Goal: Use online tool/utility: Utilize a website feature to perform a specific function

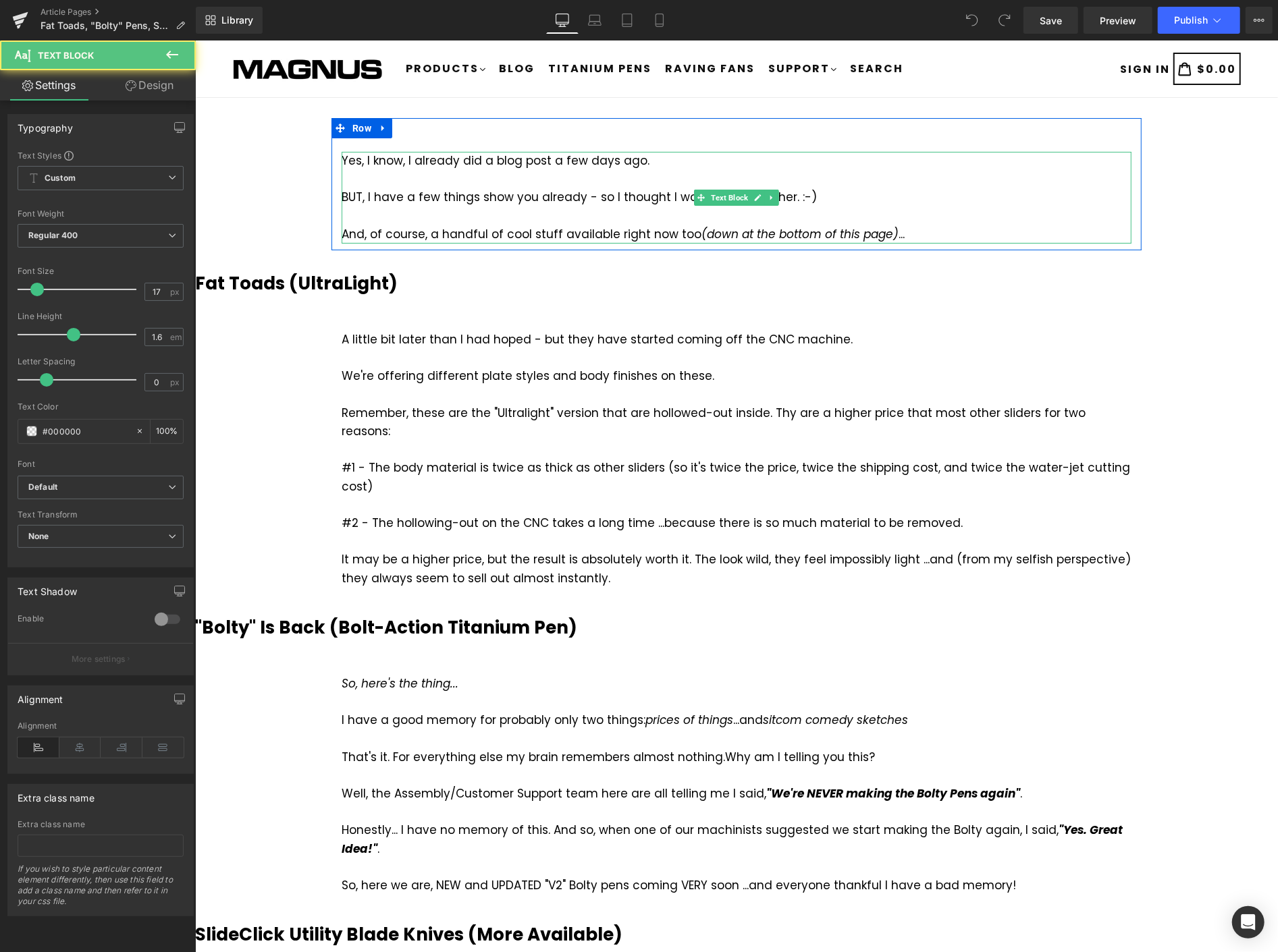
click at [472, 200] on div "BUT, I have a few things show you already - so I thought I would write another.…" at bounding box center [736, 196] width 790 height 18
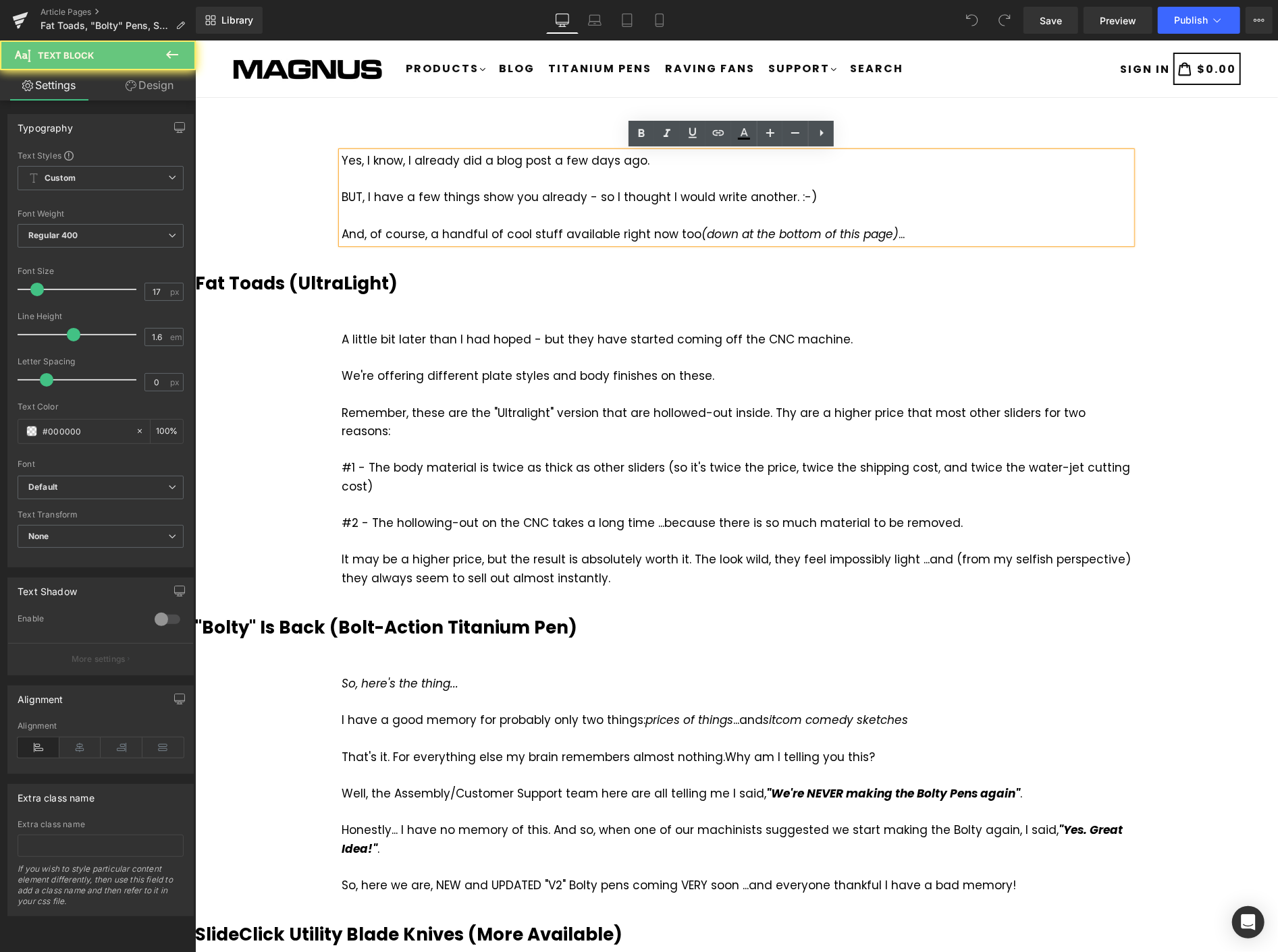
click at [470, 199] on div "BUT, I have a few things show you already - so I thought I would write another.…" at bounding box center [736, 196] width 790 height 18
click at [473, 196] on div "BUT, I have a few things show you already - so I thought I would write another.…" at bounding box center [736, 196] width 790 height 18
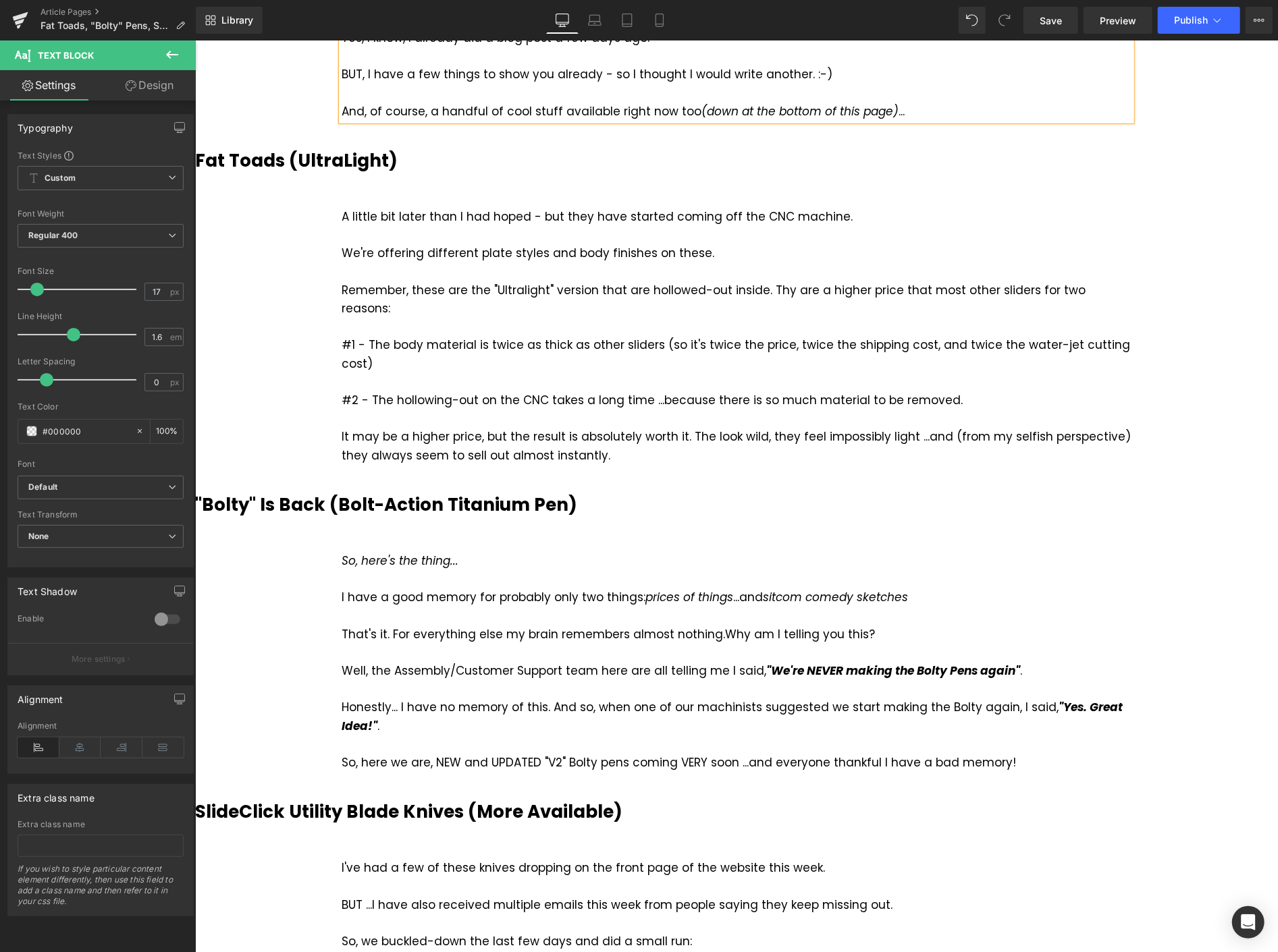
scroll to position [225, 0]
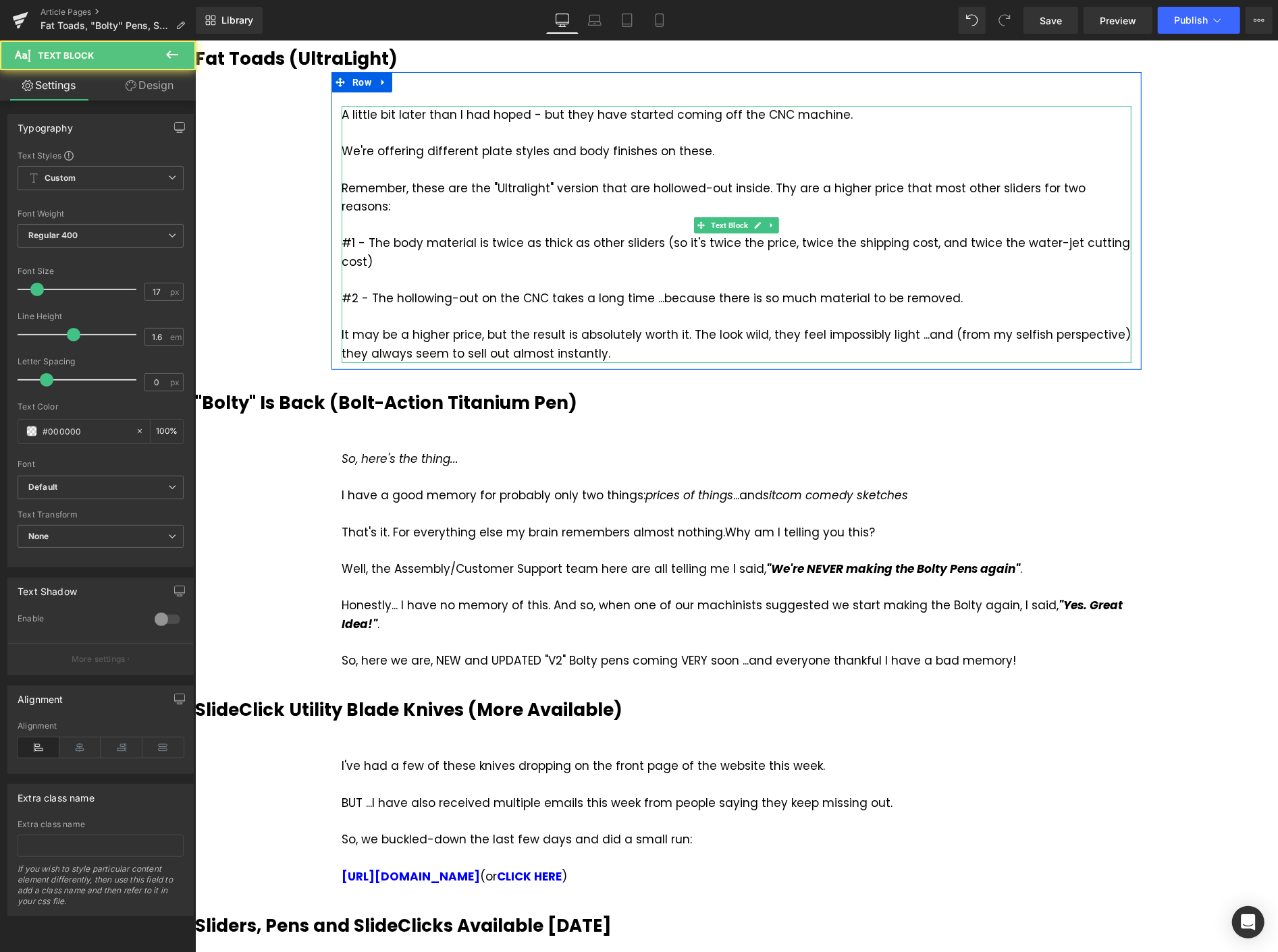
click at [769, 190] on div "Remember, these are the "Ultralight" version that are hollowed-out inside. Thy …" at bounding box center [736, 197] width 790 height 37
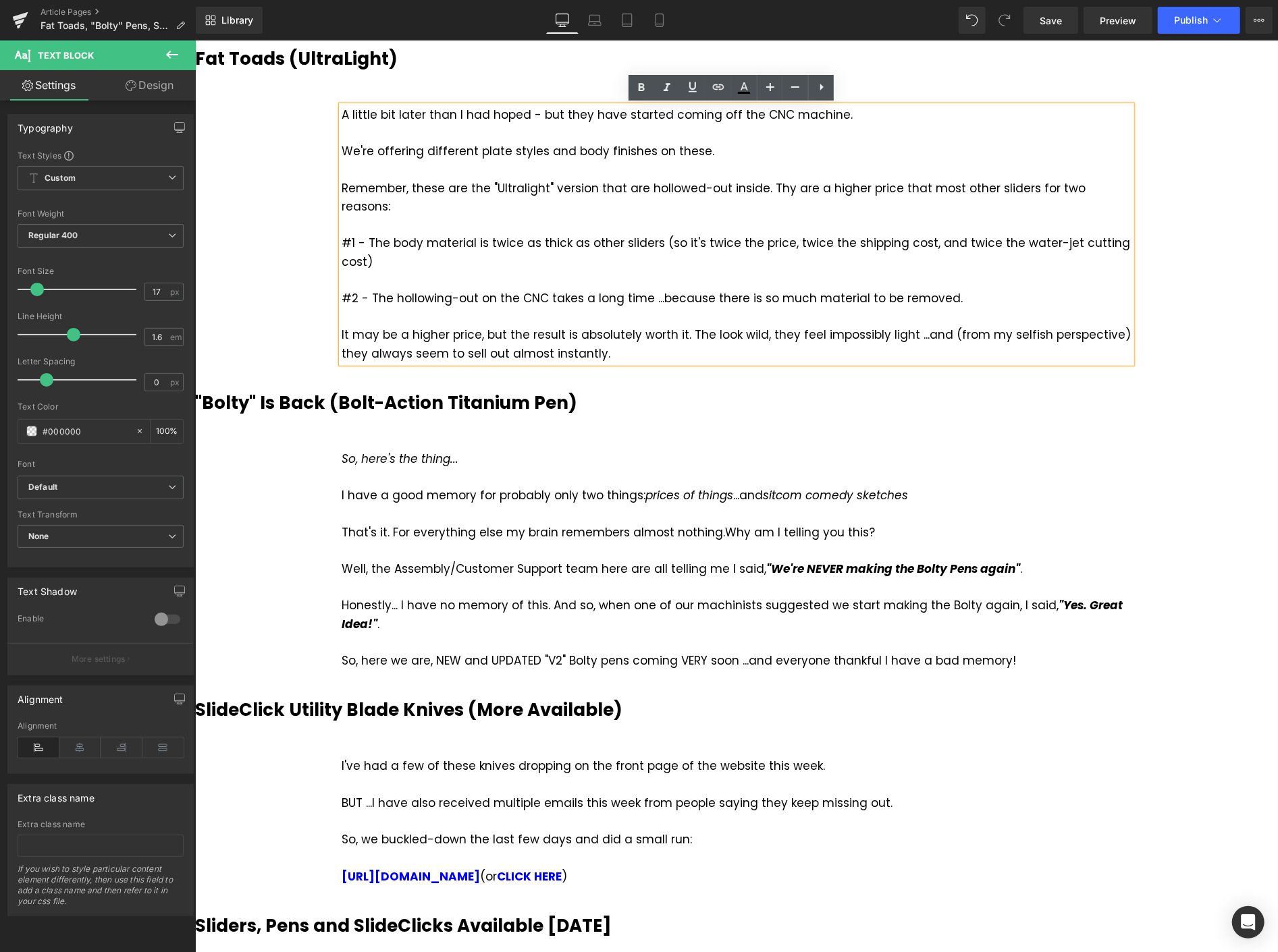
click at [770, 189] on div "Remember, these are the "Ultralight" version that are hollowed-out inside. Thy …" at bounding box center [736, 197] width 790 height 37
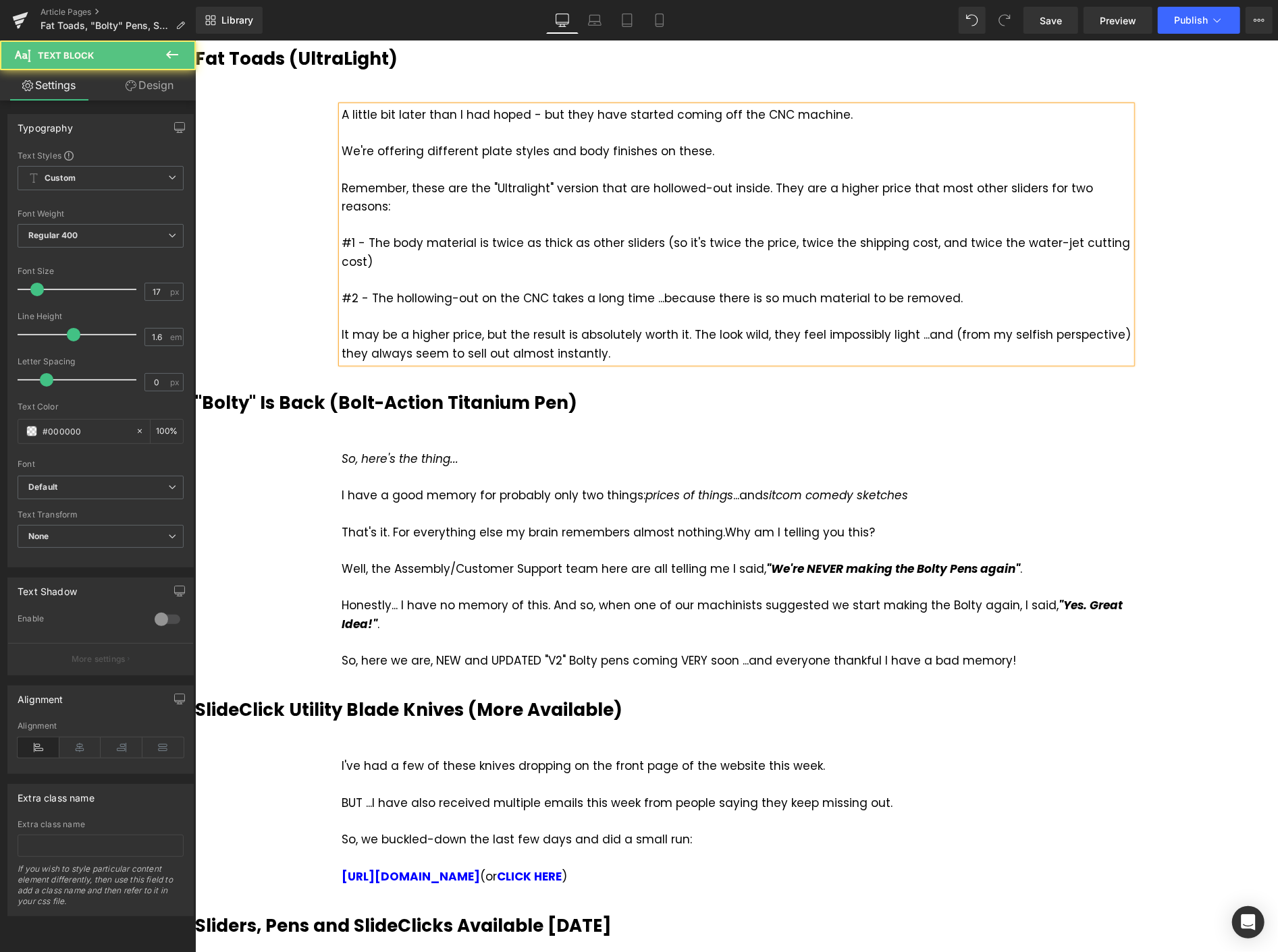
click at [650, 289] on div "#2 - The hollowing-out on the CNC takes a long time ...because there is so much…" at bounding box center [736, 297] width 790 height 18
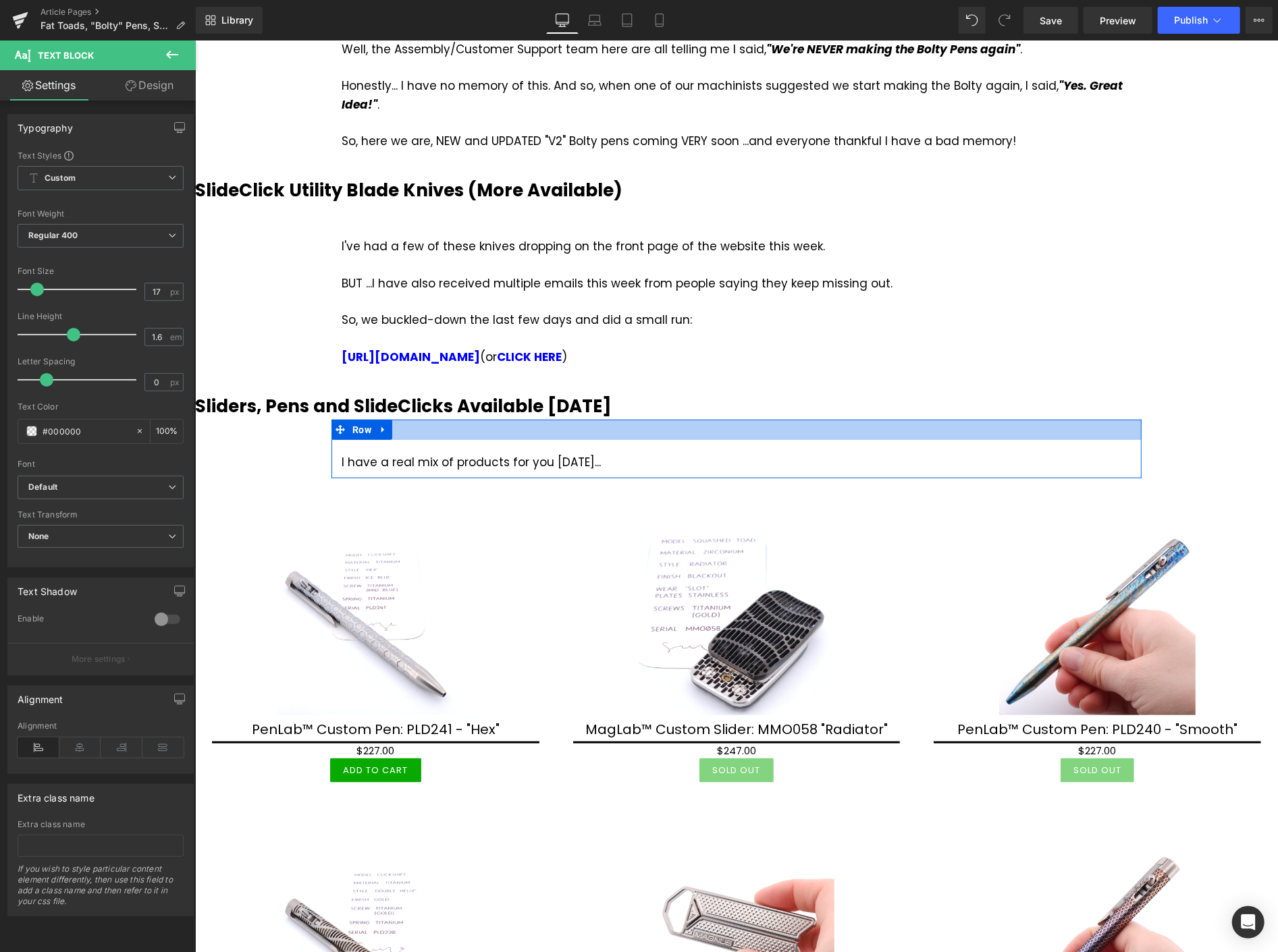
scroll to position [674, 0]
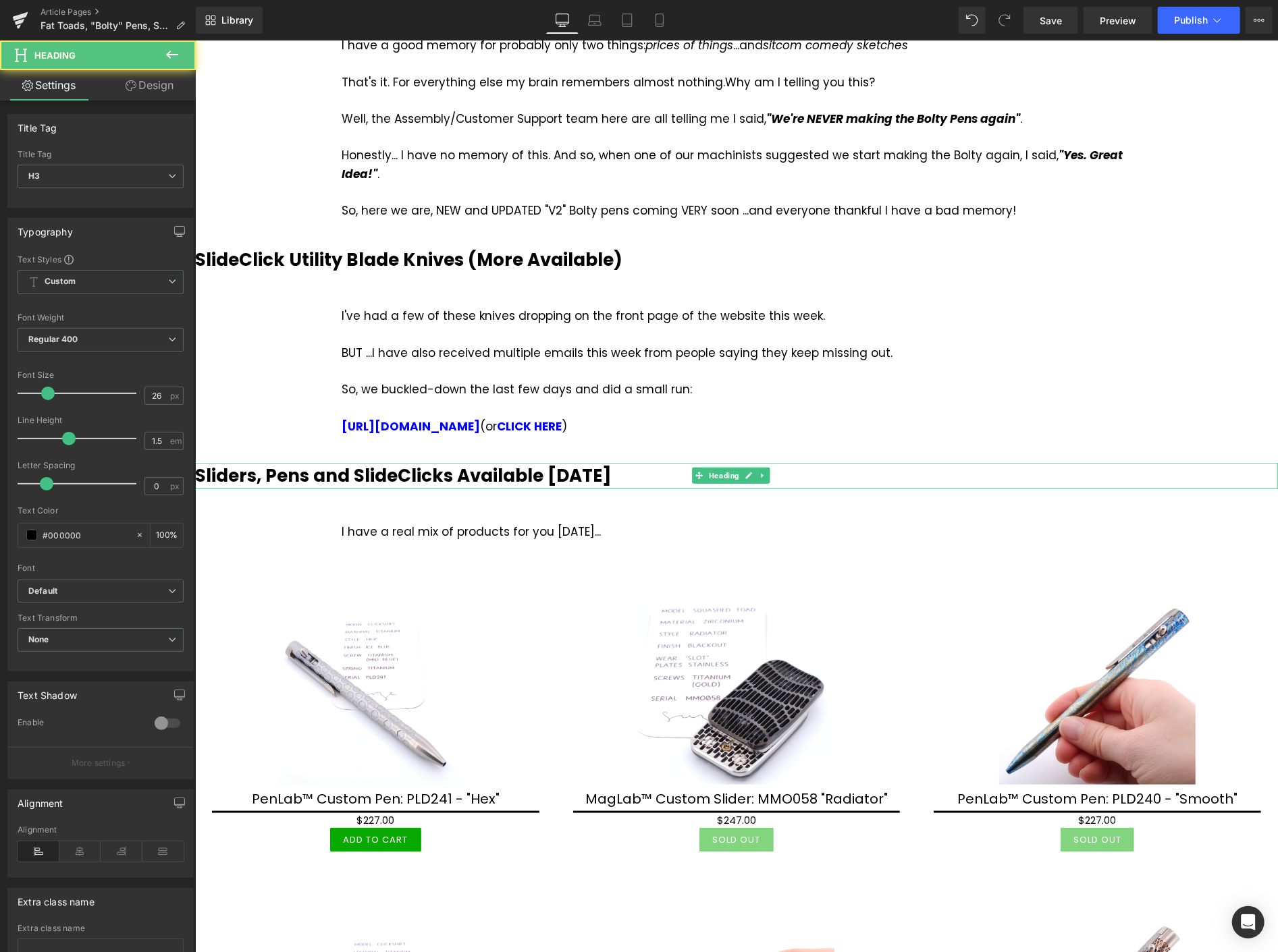
click at [456, 462] on b "Sliders, Pens and SlideClicks Available [DATE]" at bounding box center [403, 475] width 417 height 24
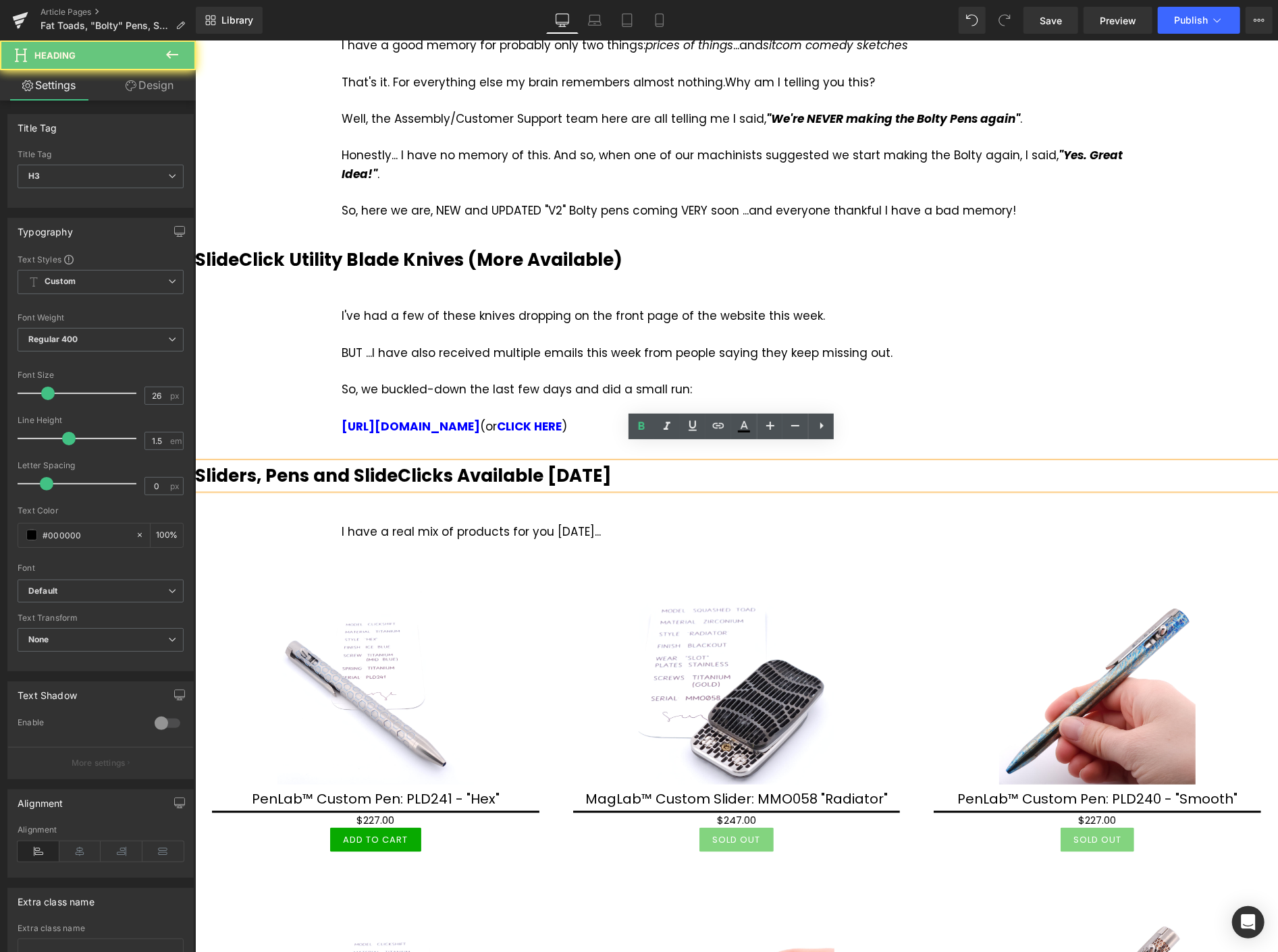
click at [454, 462] on b "Sliders, Pens and SlideClicks Available [DATE]" at bounding box center [403, 475] width 417 height 24
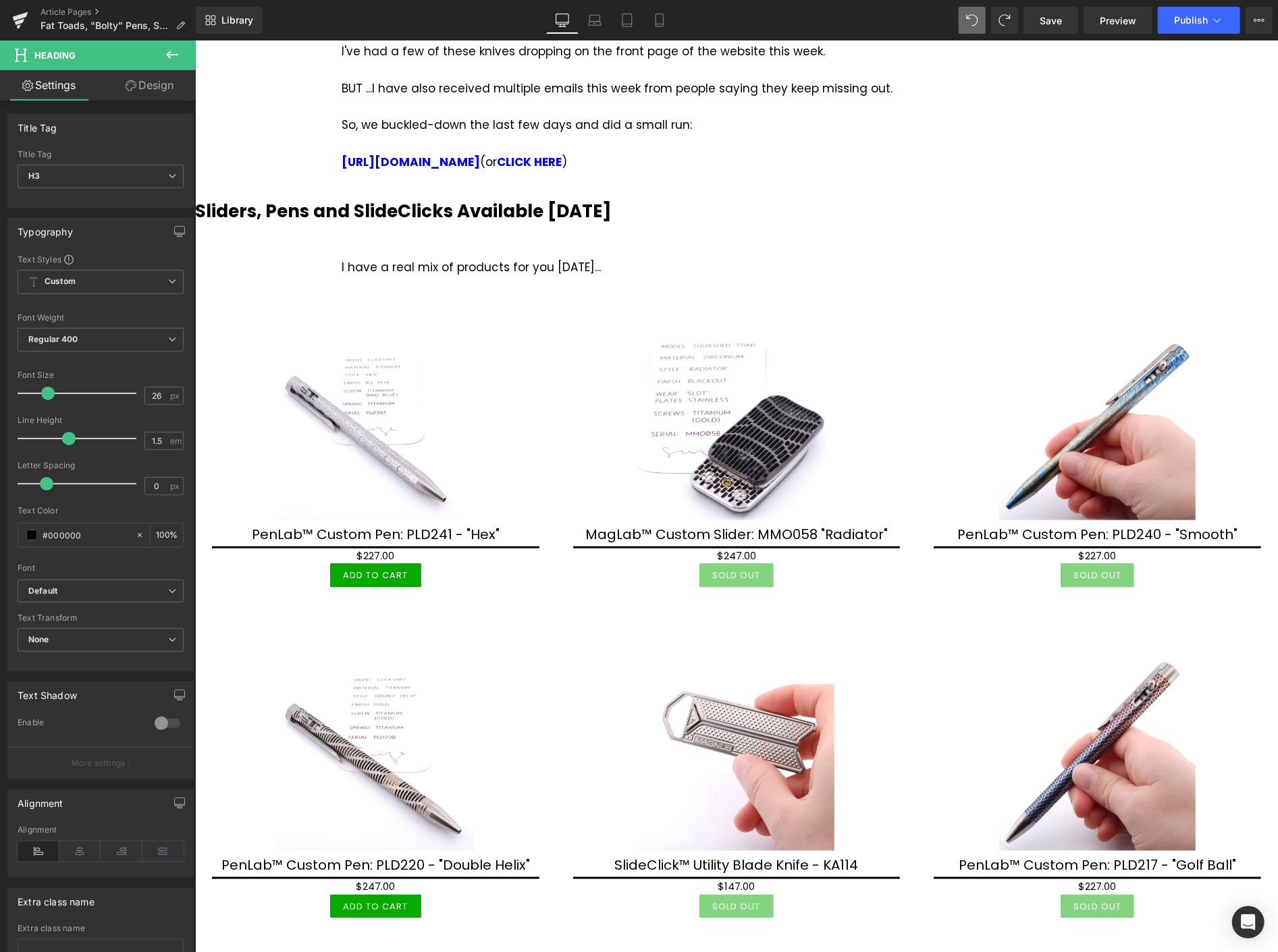
scroll to position [749, 0]
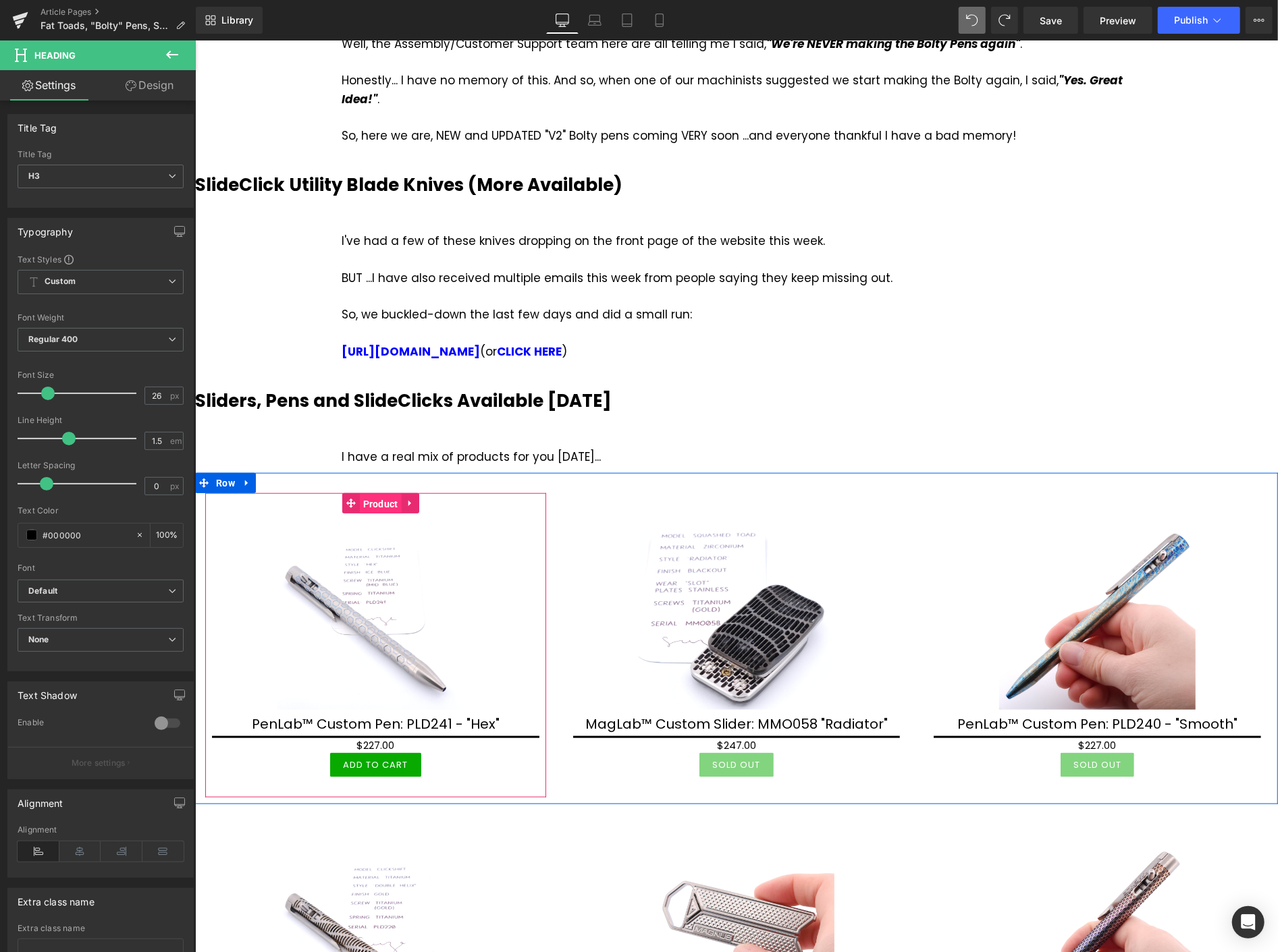
click at [376, 493] on span "Product" at bounding box center [380, 504] width 42 height 21
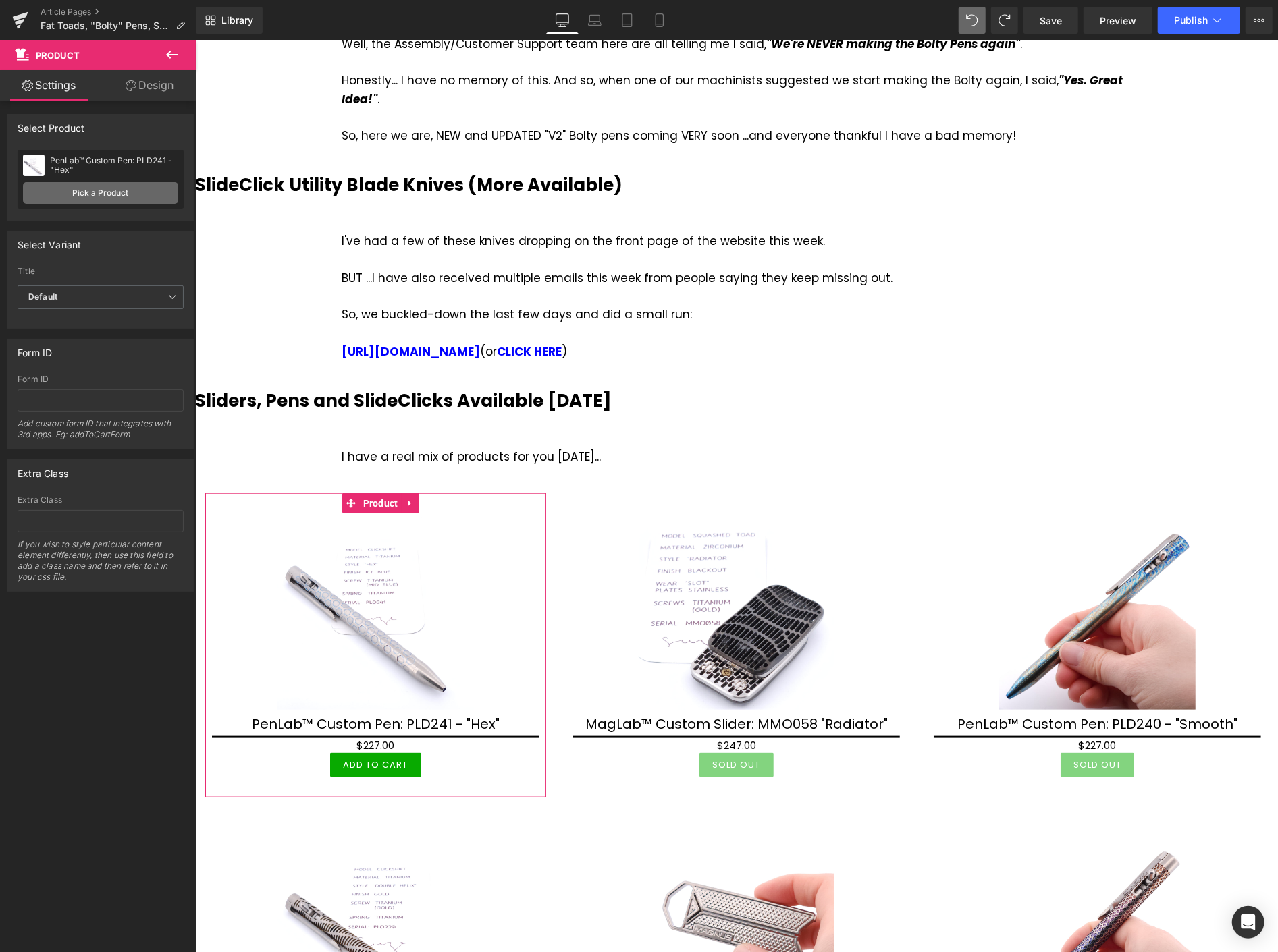
click at [127, 198] on link "Pick a Product" at bounding box center [99, 192] width 155 height 22
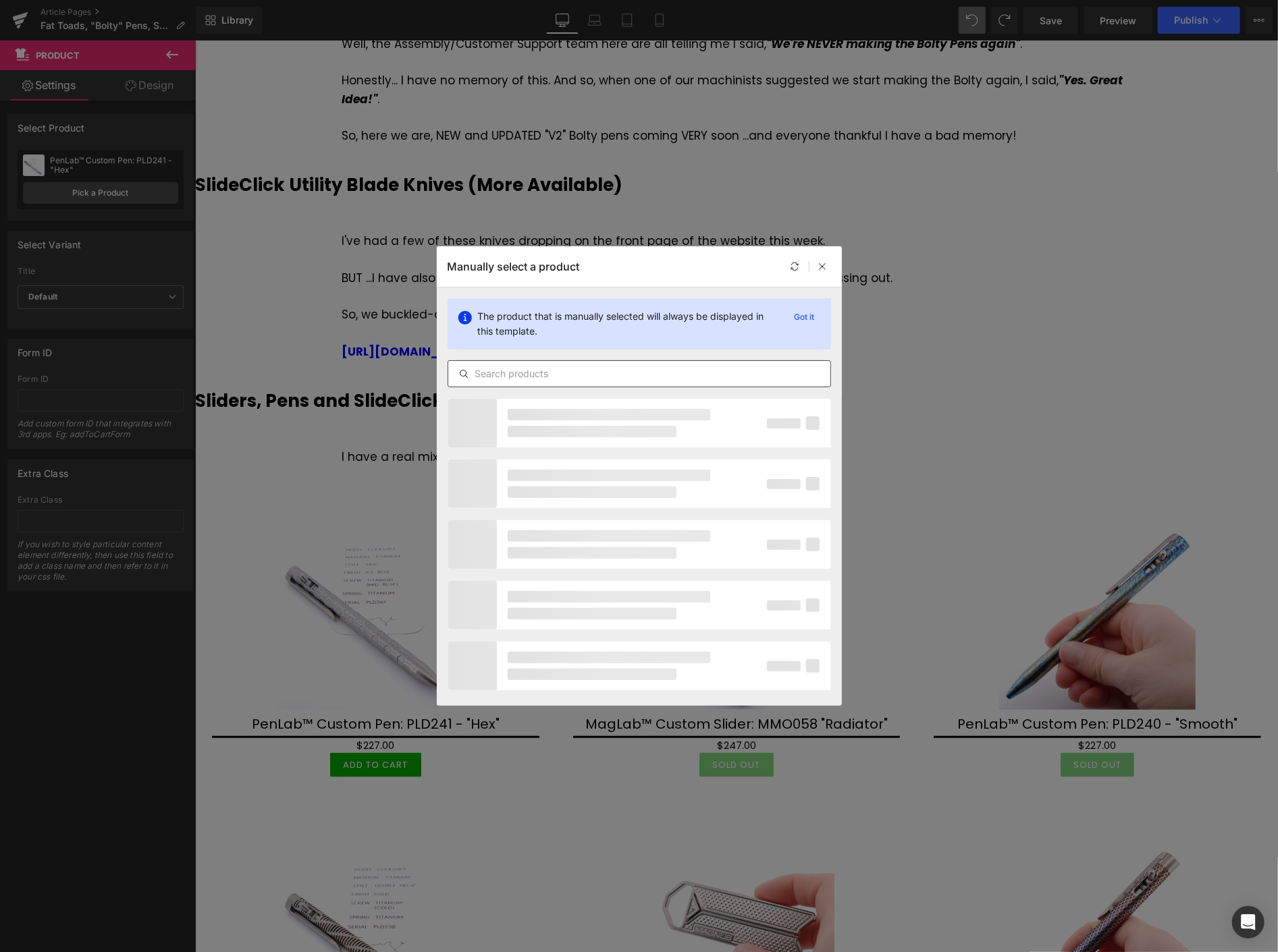
click at [499, 370] on input "text" at bounding box center [639, 373] width 382 height 16
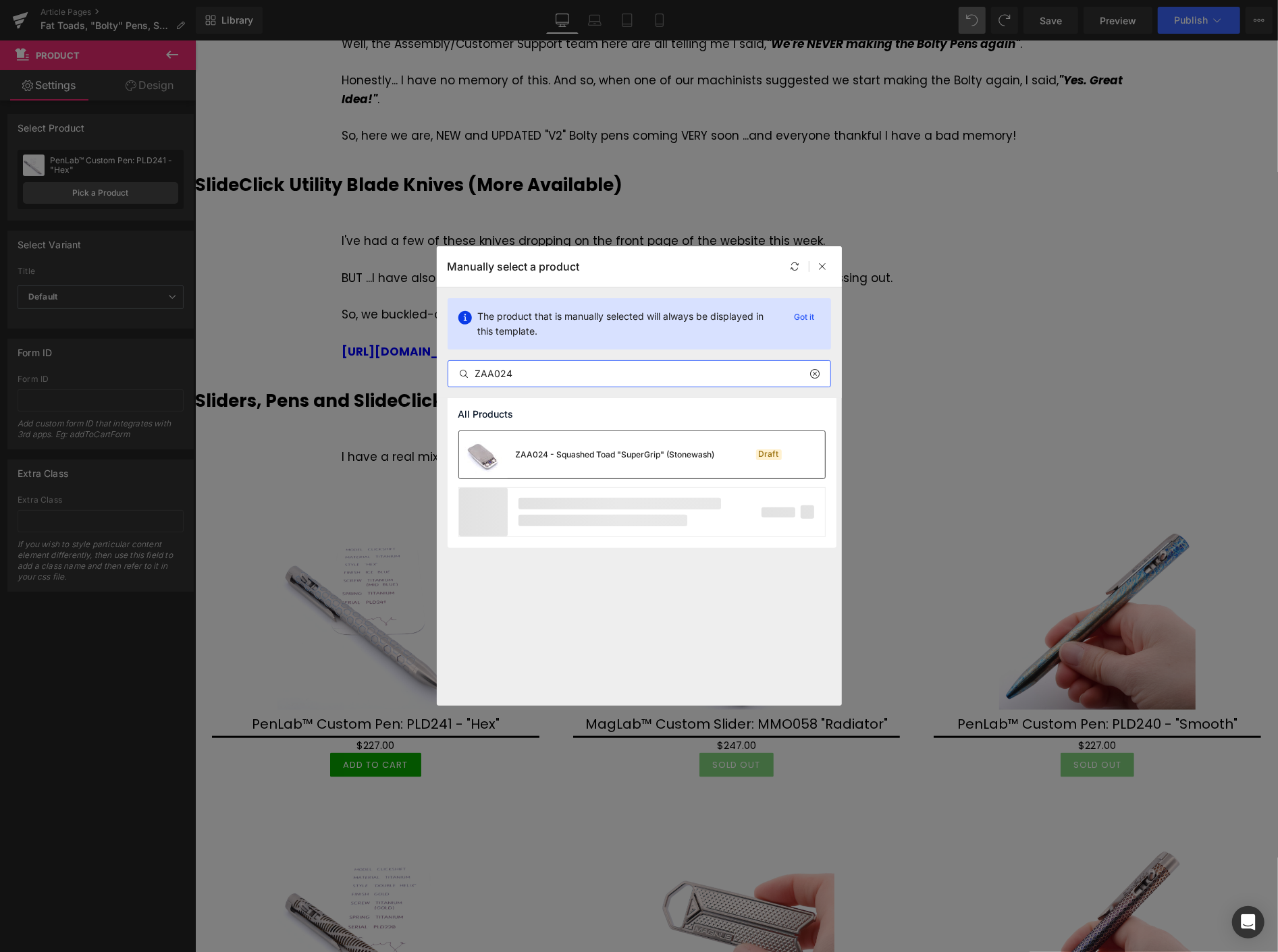
type input "ZAA024"
click at [584, 448] on div "ZAA024 - Squashed Toad "SuperGrip" (Stonewash)" at bounding box center [616, 454] width 199 height 12
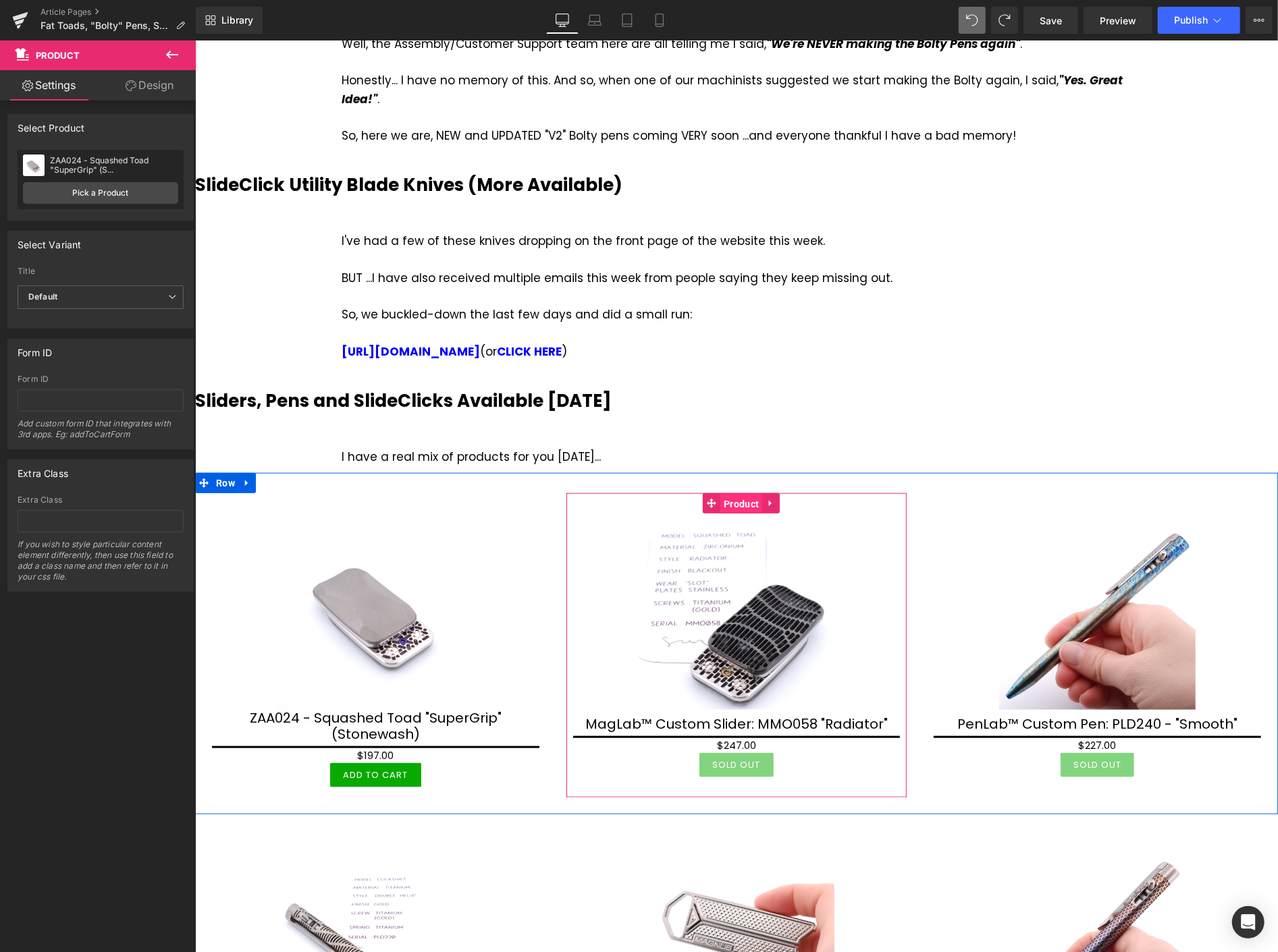
click at [732, 493] on span "Product" at bounding box center [740, 504] width 42 height 21
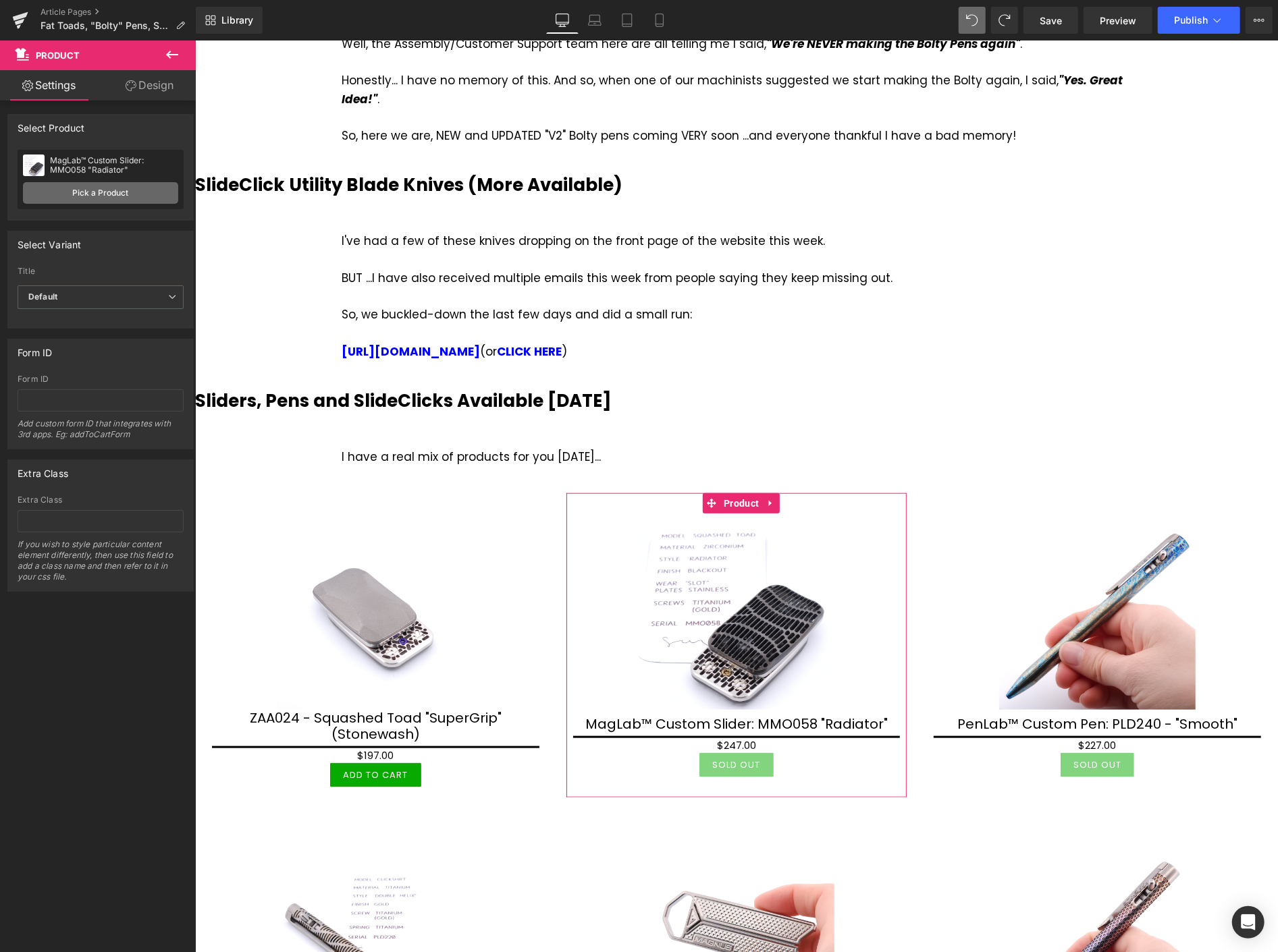
click at [139, 189] on link "Pick a Product" at bounding box center [99, 192] width 155 height 22
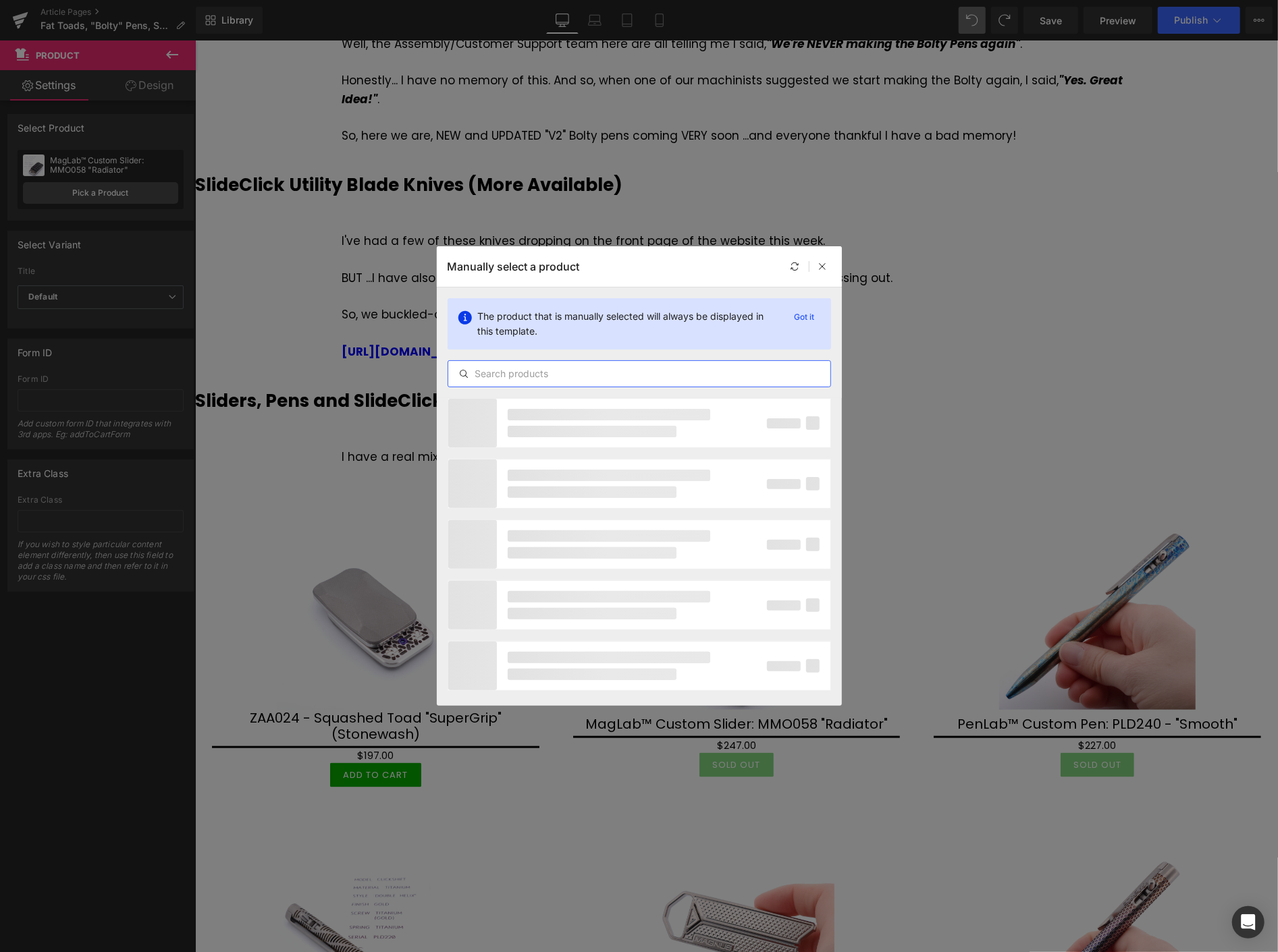
click at [544, 374] on input "text" at bounding box center [639, 373] width 382 height 16
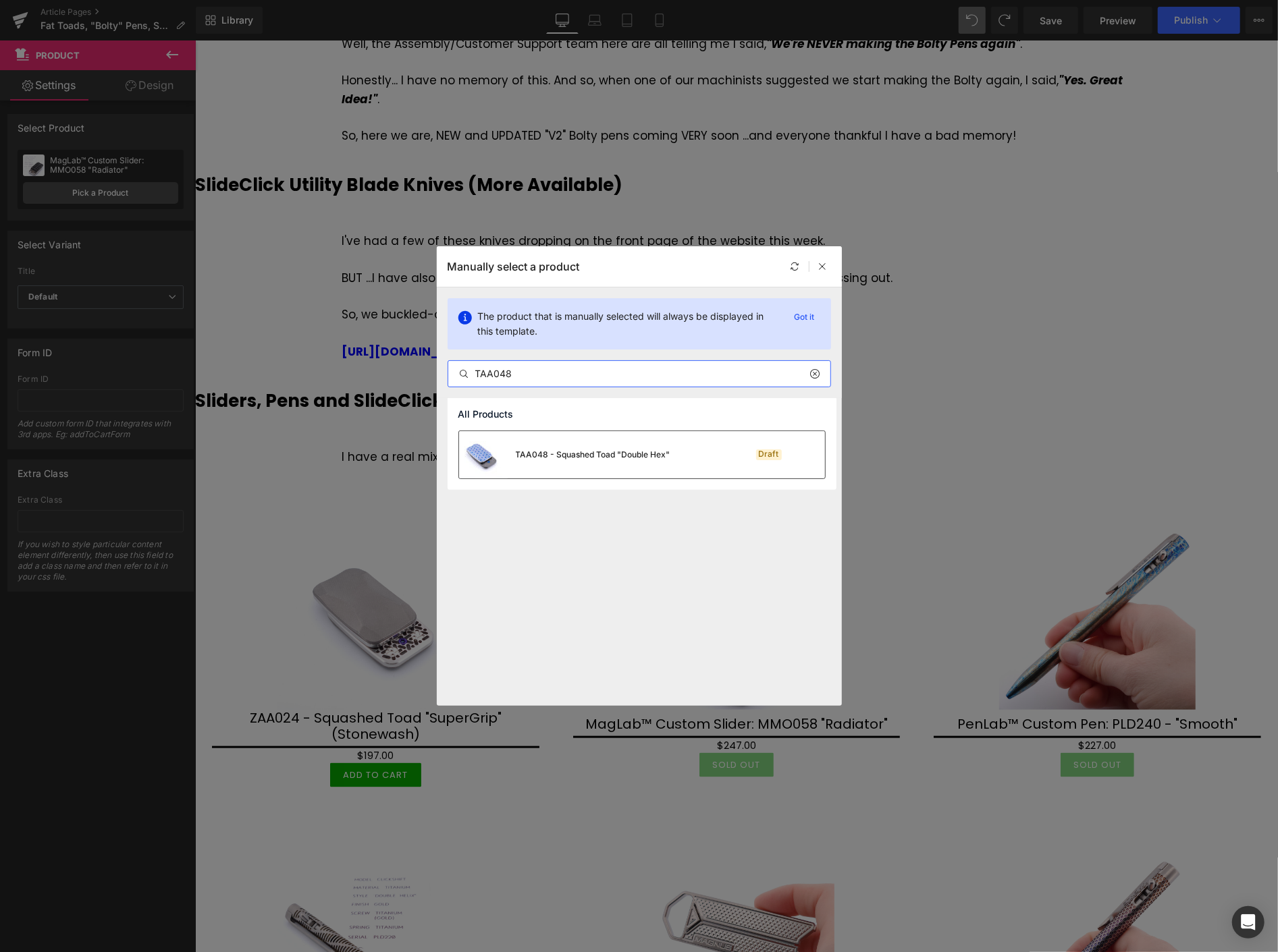
type input "TAA048"
click at [621, 461] on div "TAA048 - Squashed Toad "Double Hex"" at bounding box center [593, 454] width 155 height 12
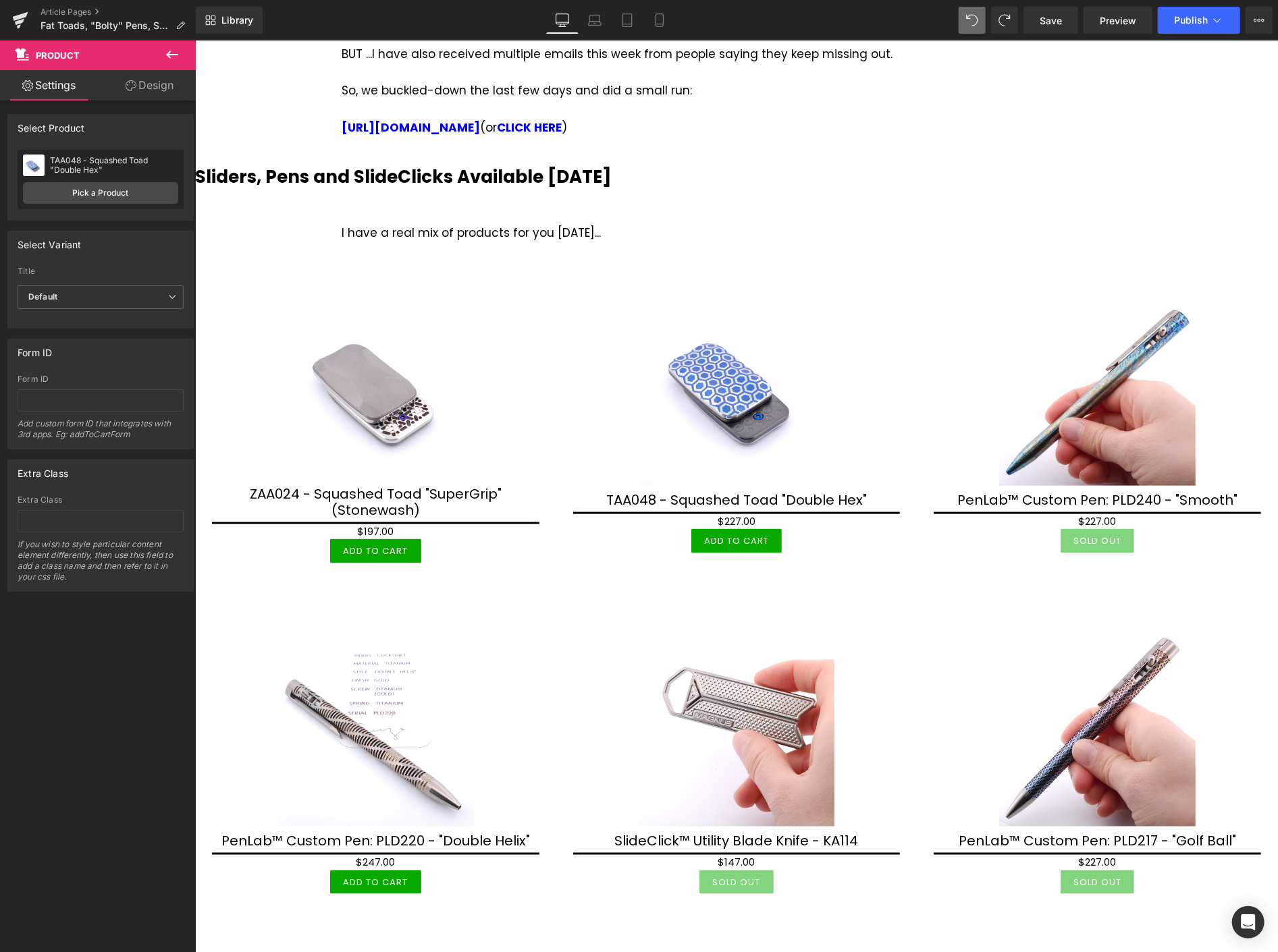
scroll to position [975, 0]
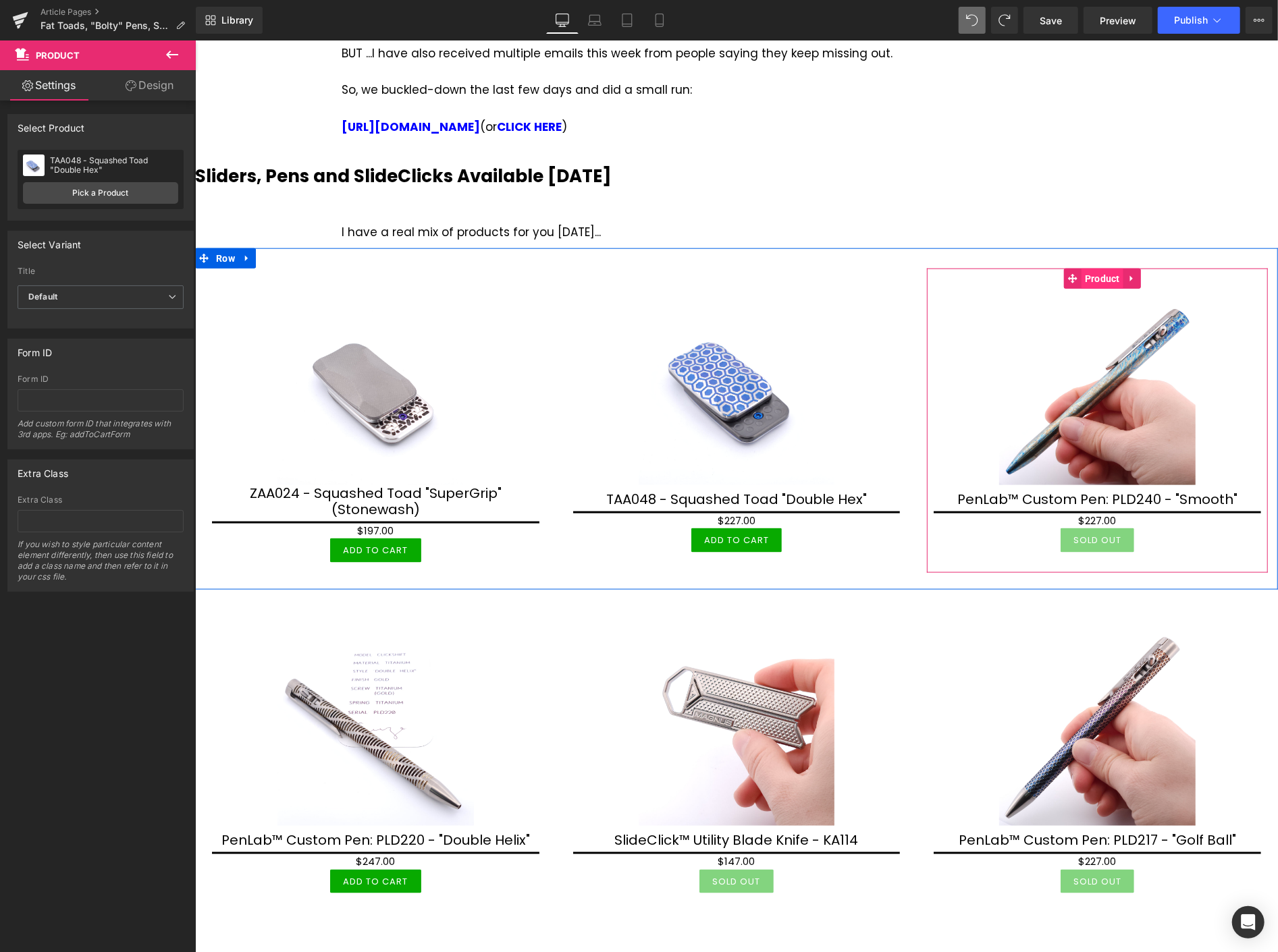
click at [1083, 268] on span "Product" at bounding box center [1102, 279] width 42 height 21
click at [1089, 268] on span "Product" at bounding box center [1102, 279] width 42 height 21
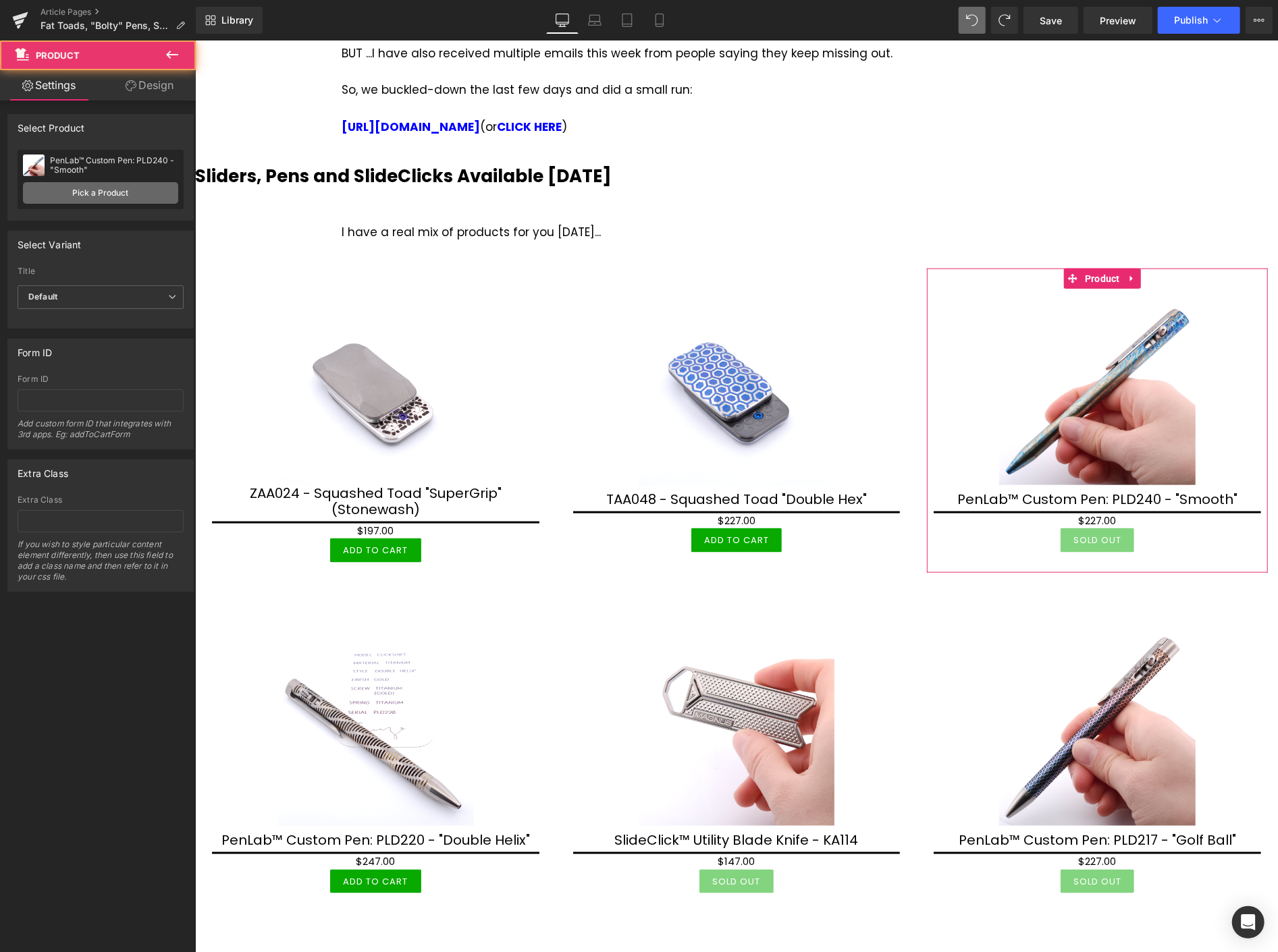
click at [113, 193] on link "Pick a Product" at bounding box center [99, 192] width 155 height 22
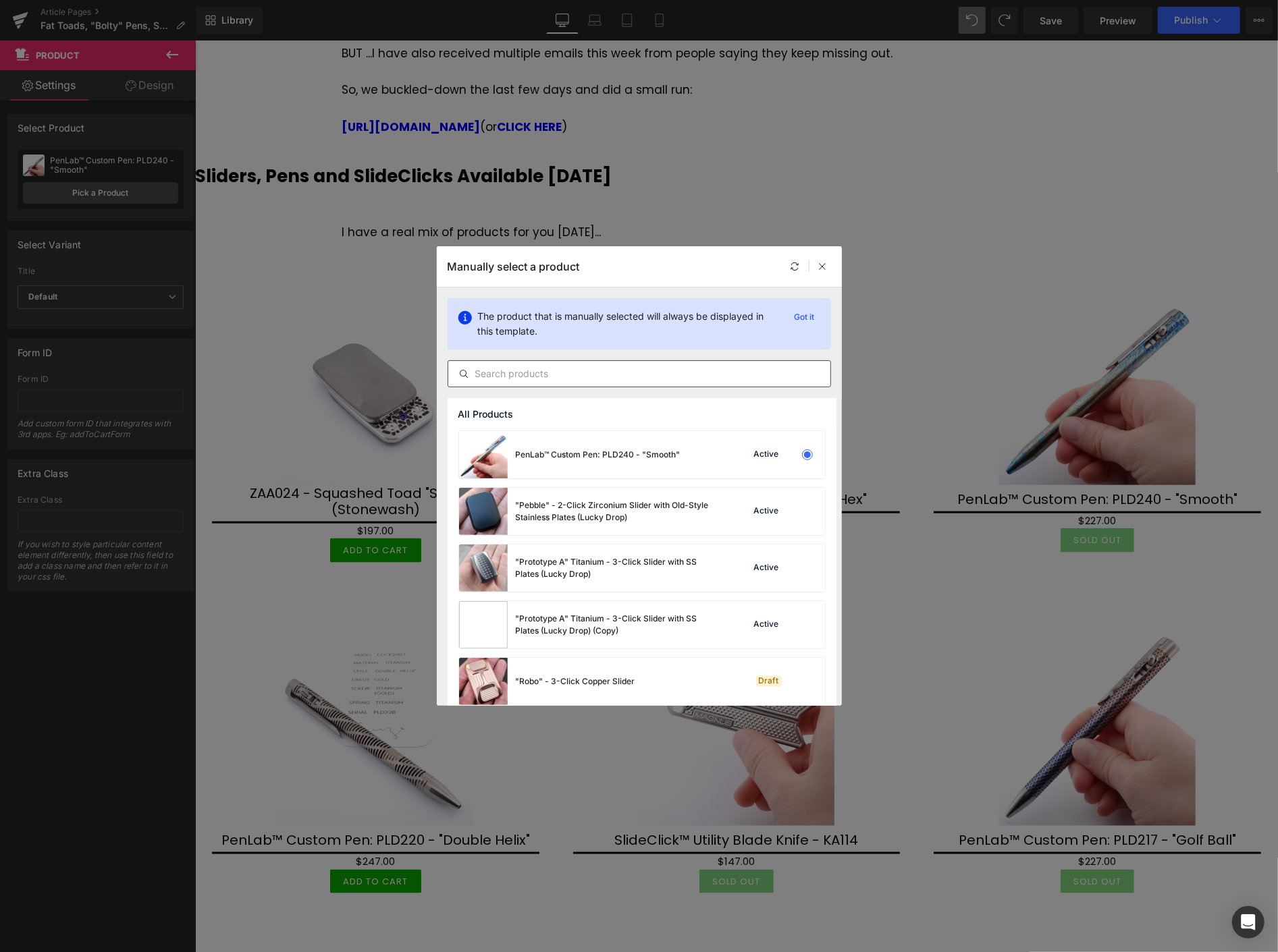
click at [513, 376] on input "text" at bounding box center [639, 373] width 382 height 16
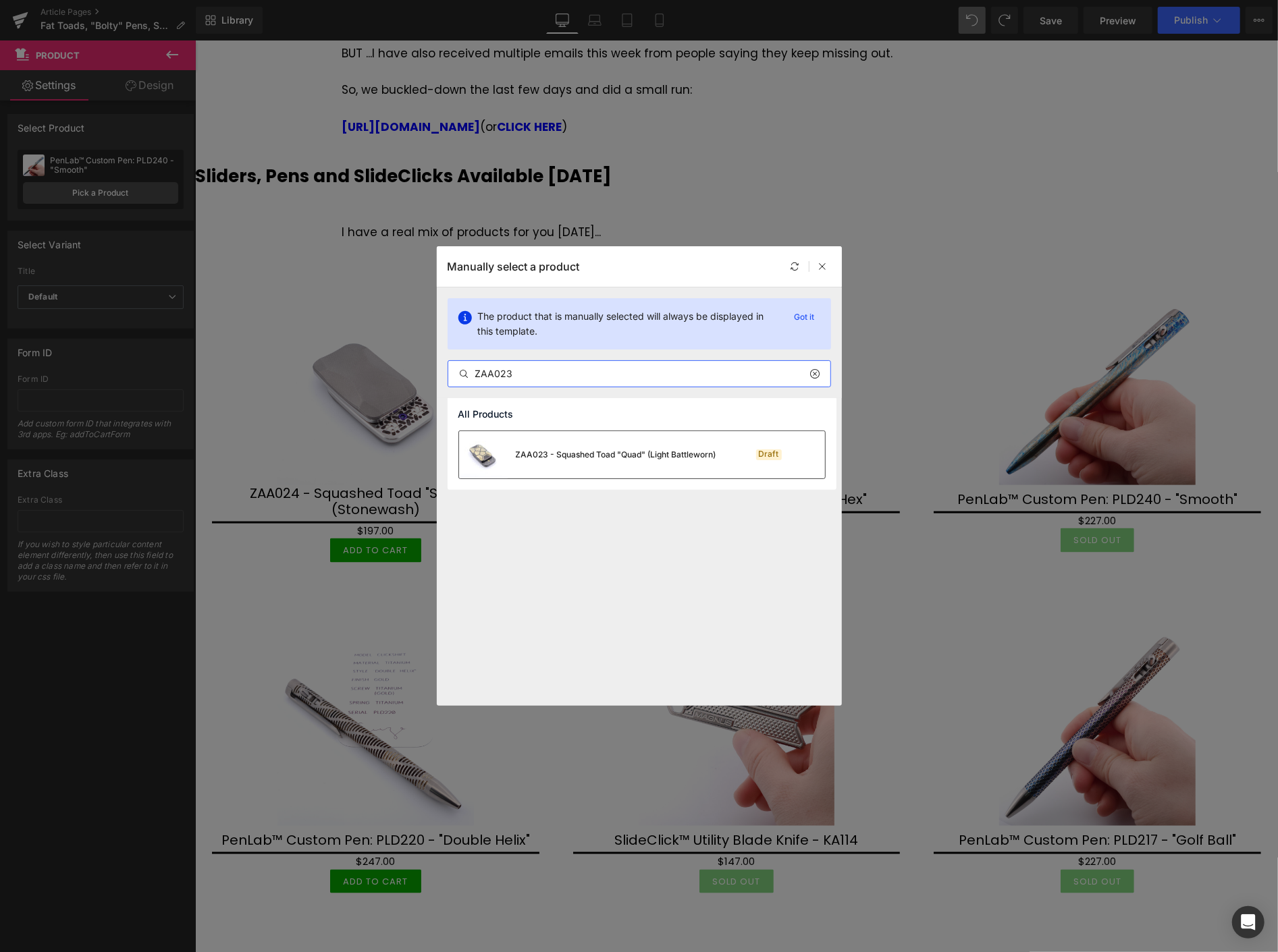
type input "ZAA023"
click at [564, 459] on div "ZAA023 - Squashed Toad "Quad" (Light Battleworn)" at bounding box center [616, 454] width 201 height 12
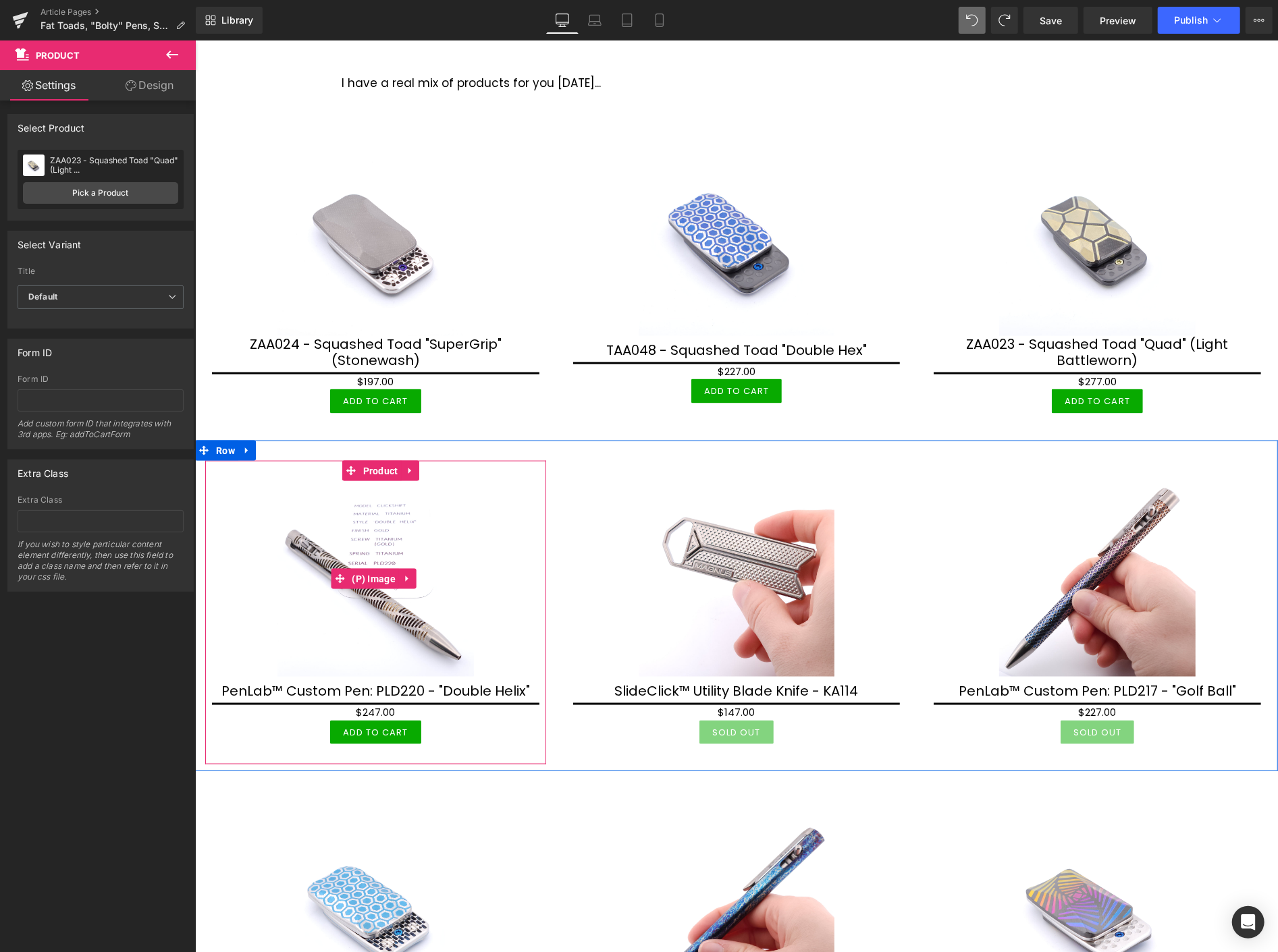
scroll to position [1124, 0]
click at [378, 461] on span "Product" at bounding box center [380, 471] width 42 height 21
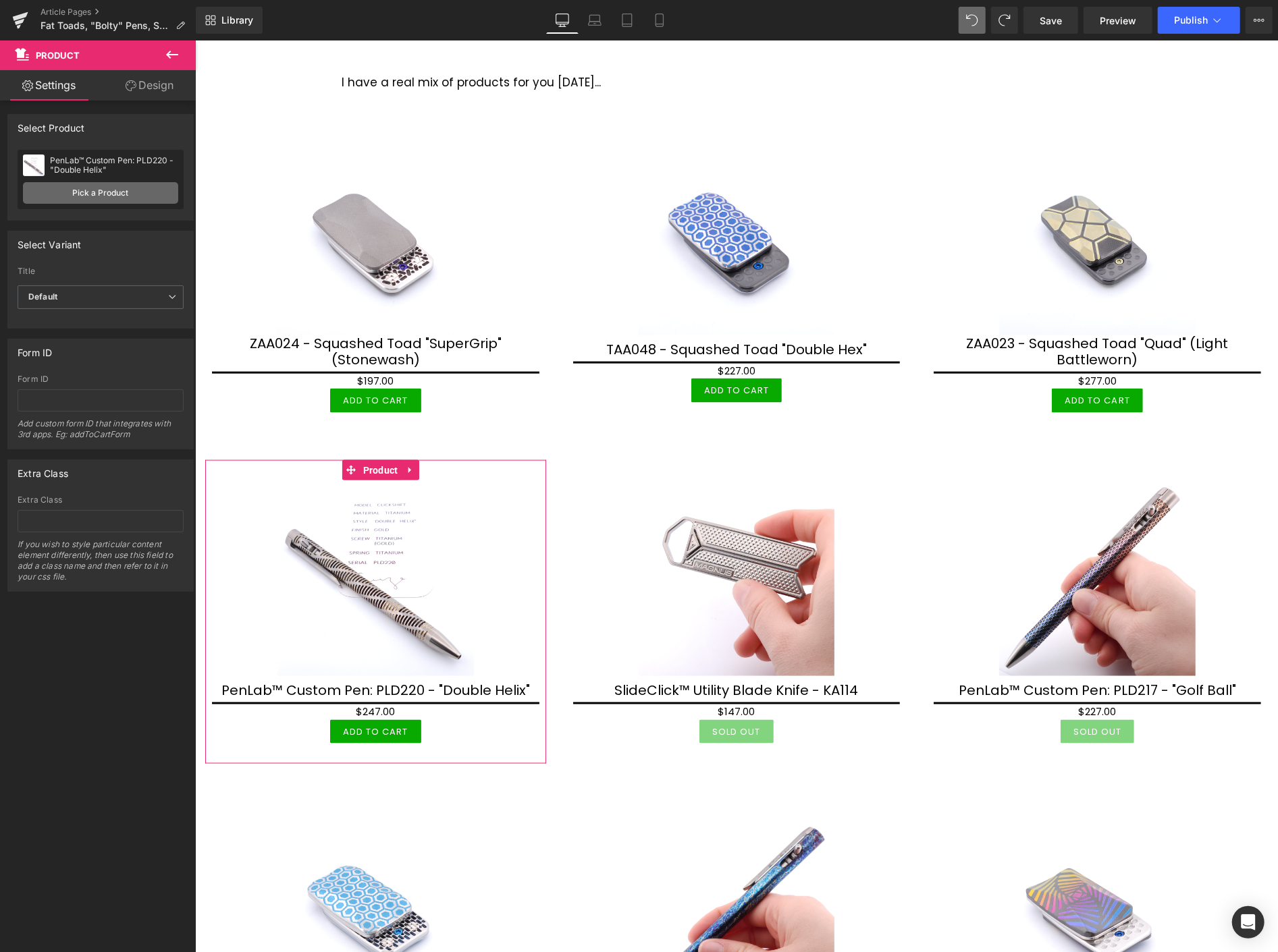
click at [127, 191] on link "Pick a Product" at bounding box center [99, 192] width 155 height 22
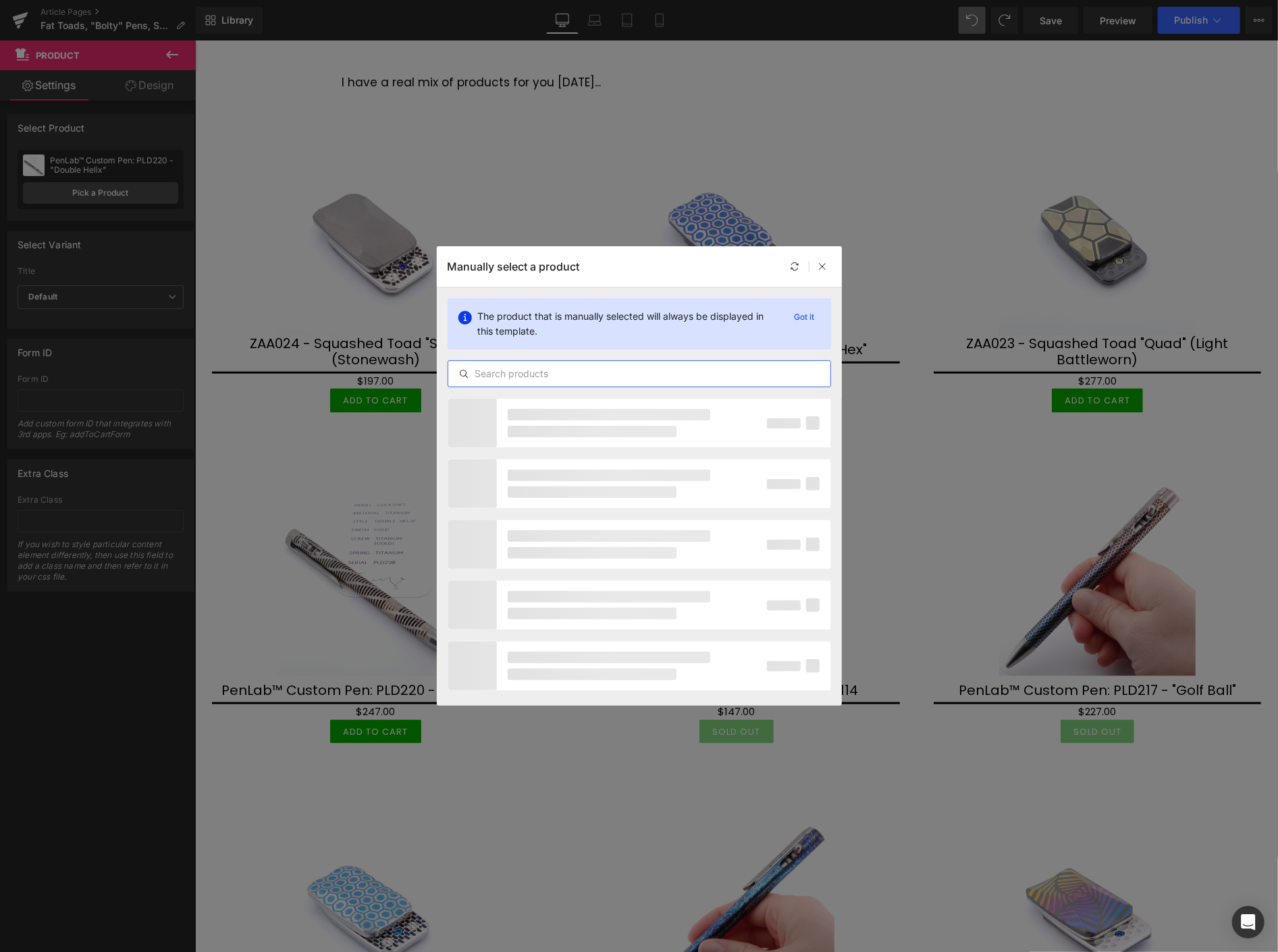
click at [552, 371] on input "text" at bounding box center [639, 373] width 382 height 16
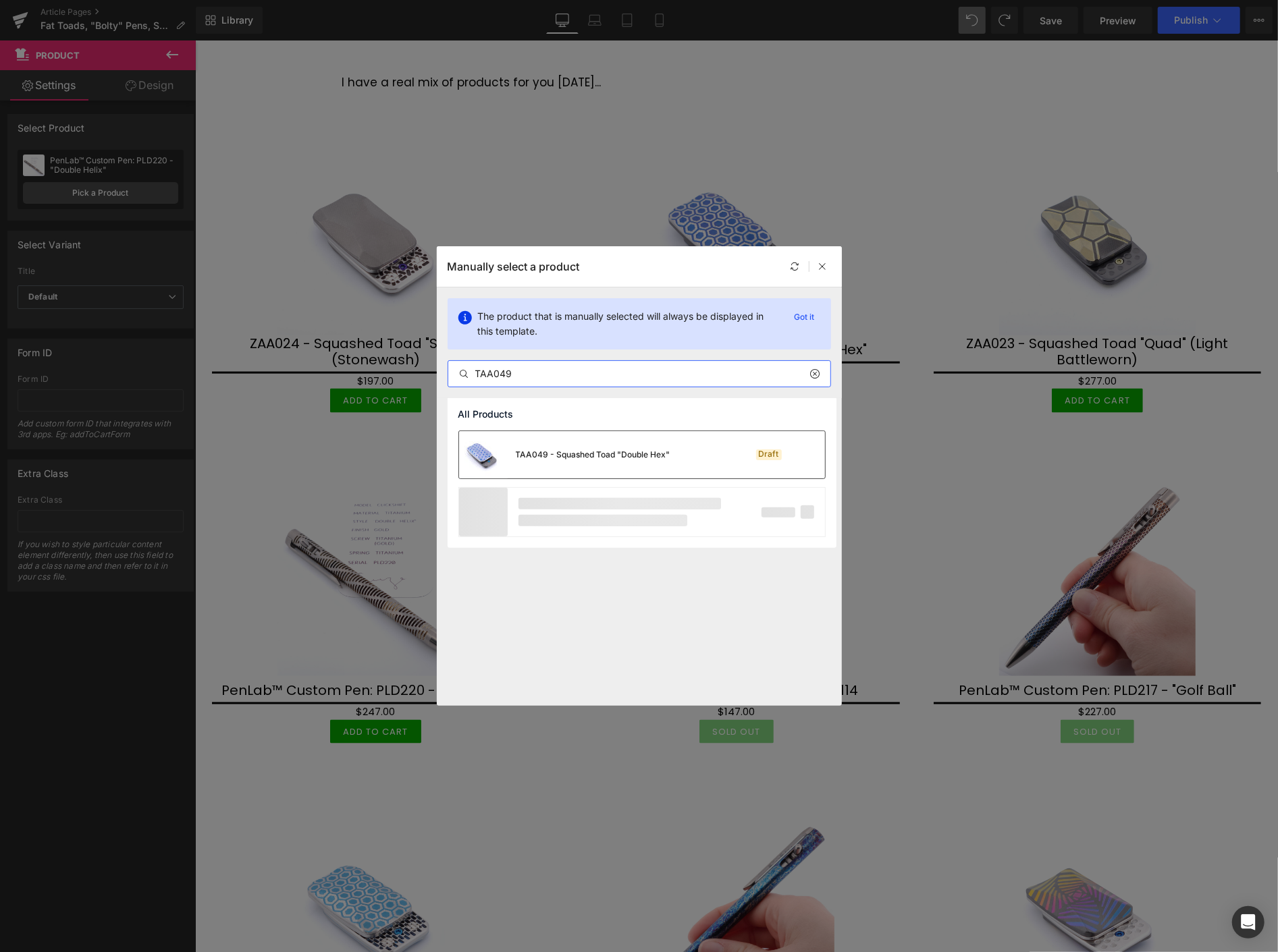
type input "TAA049"
click at [575, 451] on div "TAA049 - Squashed Toad "Double Hex"" at bounding box center [593, 454] width 155 height 12
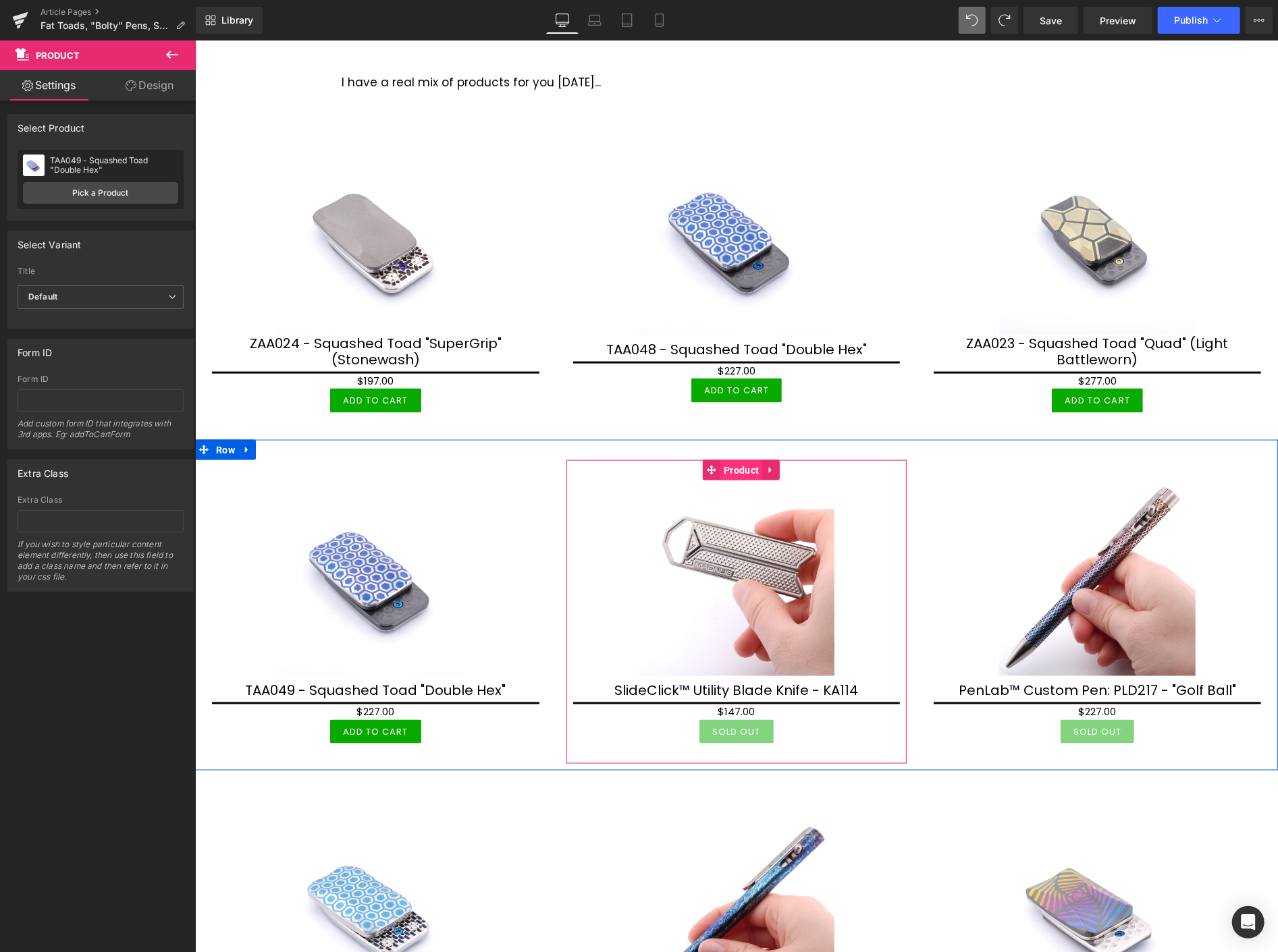
click at [741, 460] on span "Product" at bounding box center [740, 470] width 42 height 21
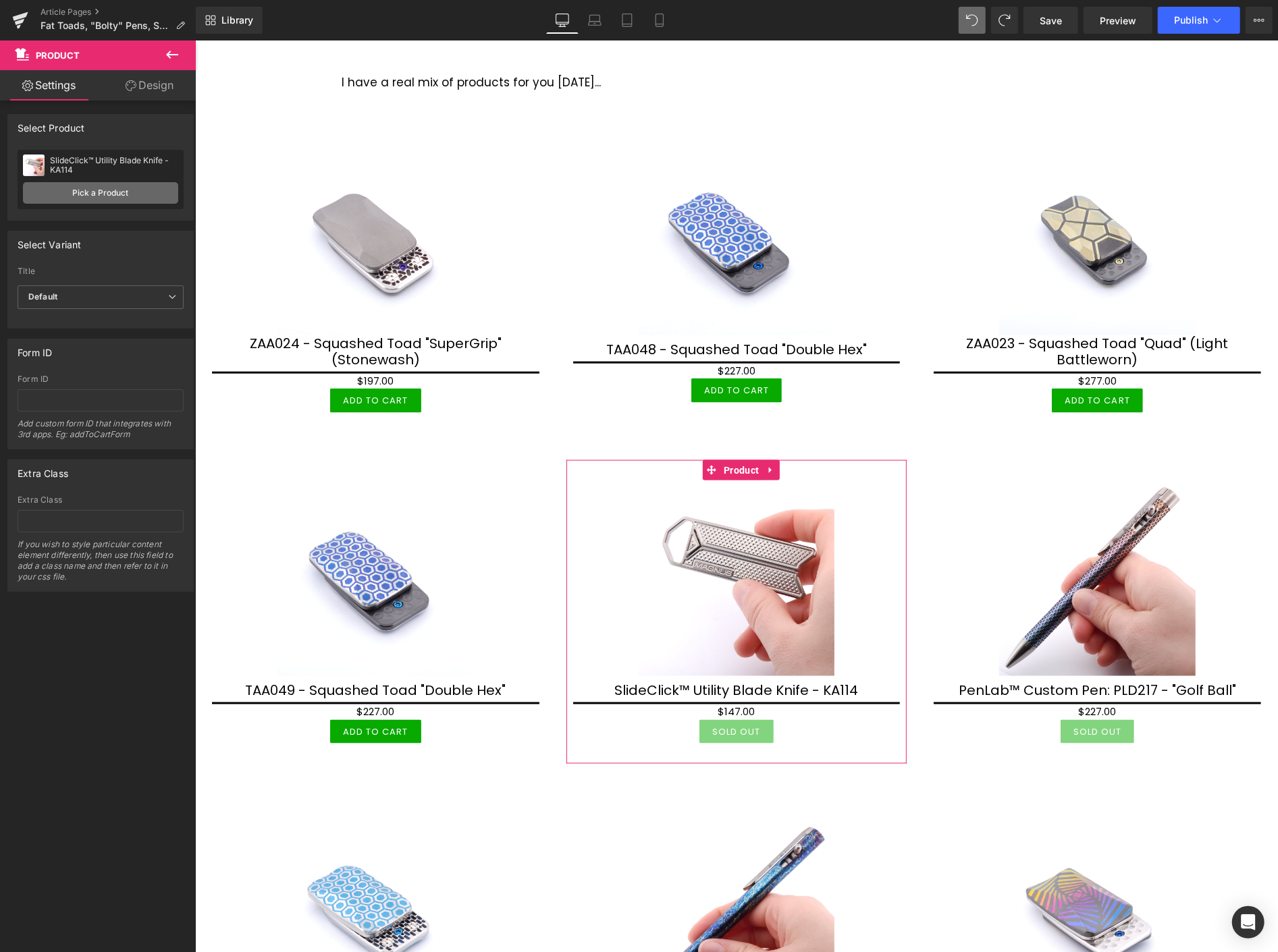
click at [139, 189] on link "Pick a Product" at bounding box center [99, 192] width 155 height 22
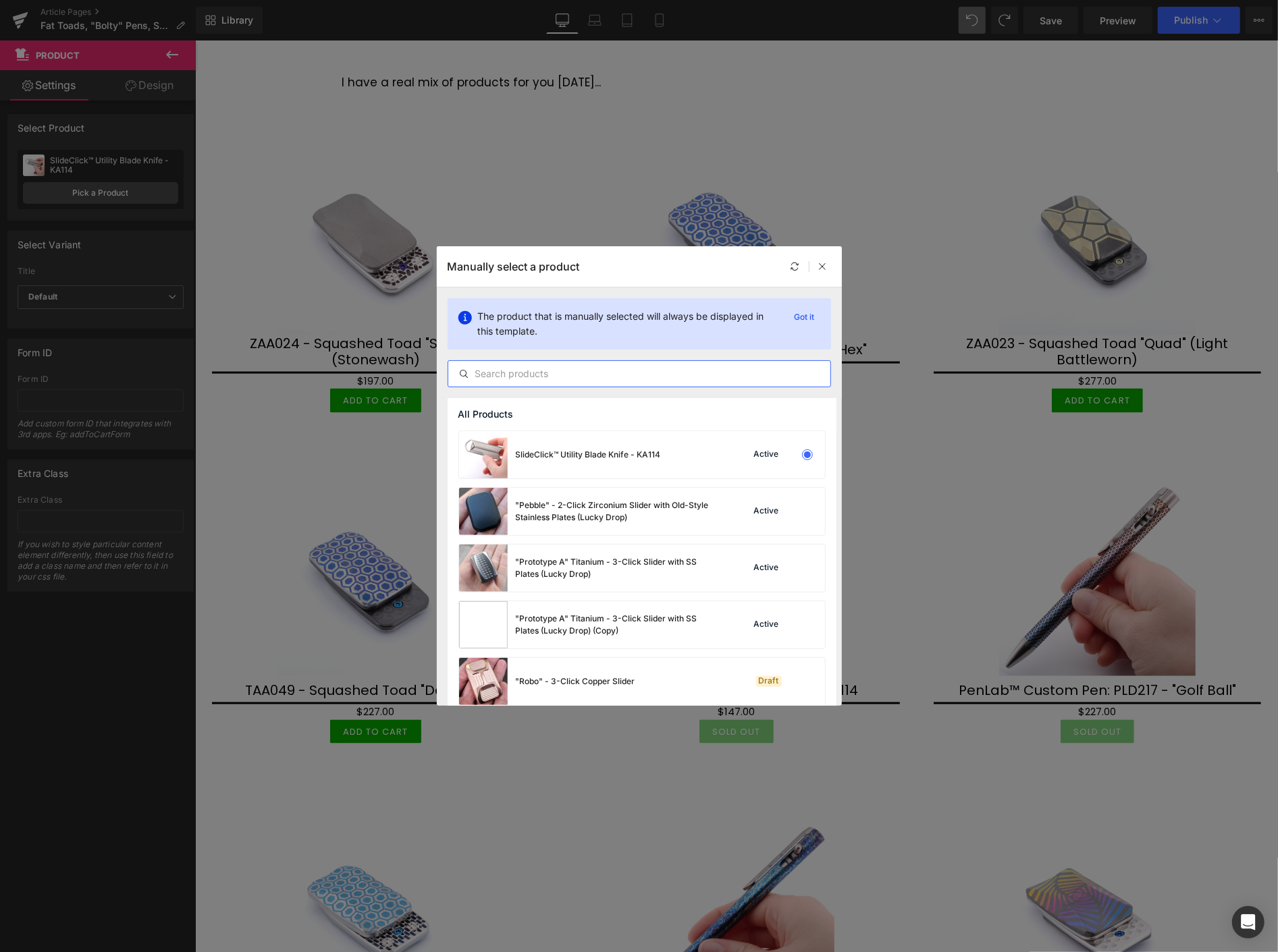
click at [494, 370] on input "text" at bounding box center [639, 373] width 382 height 16
click at [536, 379] on input "text" at bounding box center [639, 373] width 382 height 16
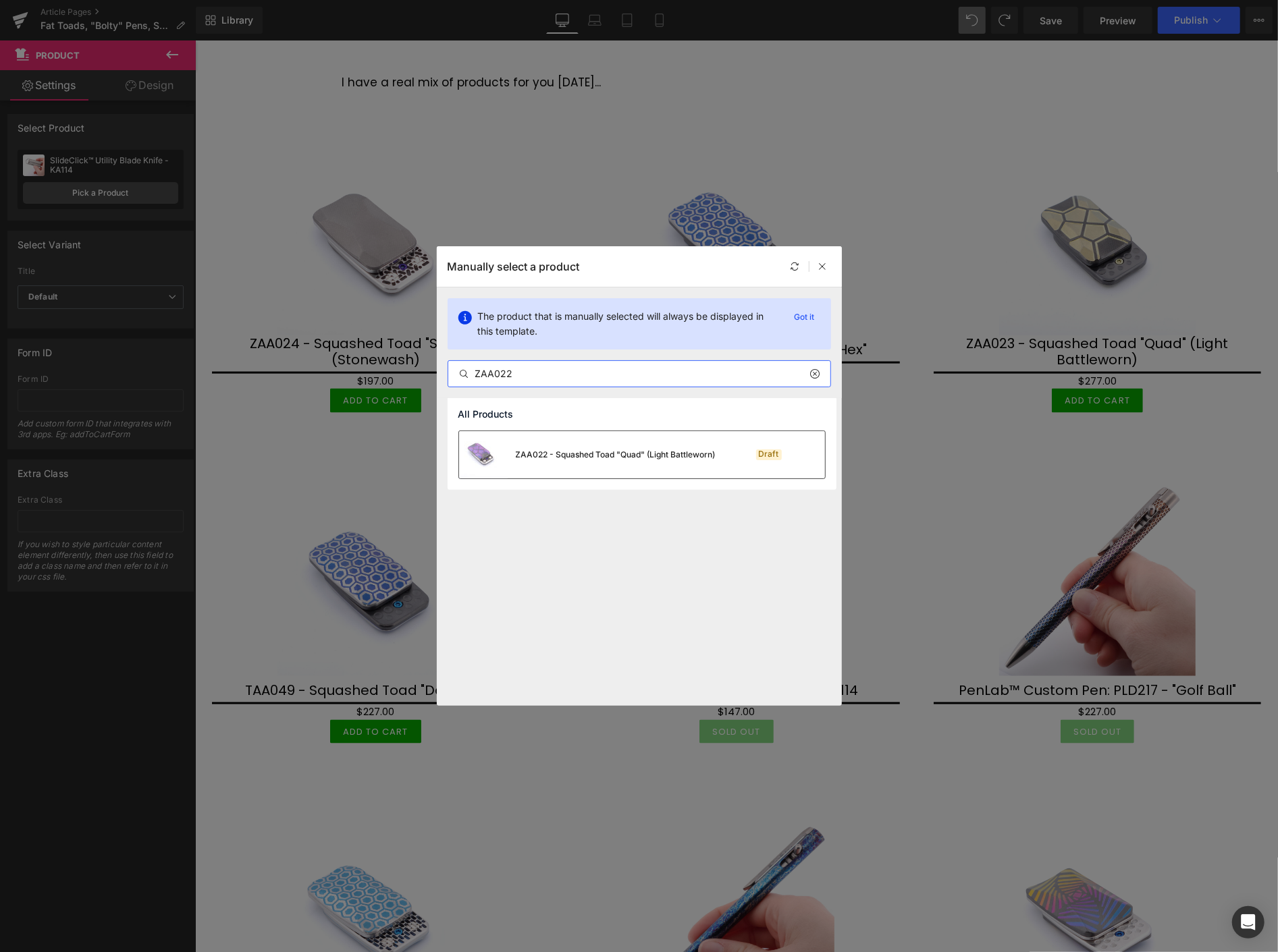
type input "ZAA022"
click at [540, 451] on div "ZAA022 - Squashed Toad "Quad" (Light Battleworn)" at bounding box center [616, 454] width 200 height 12
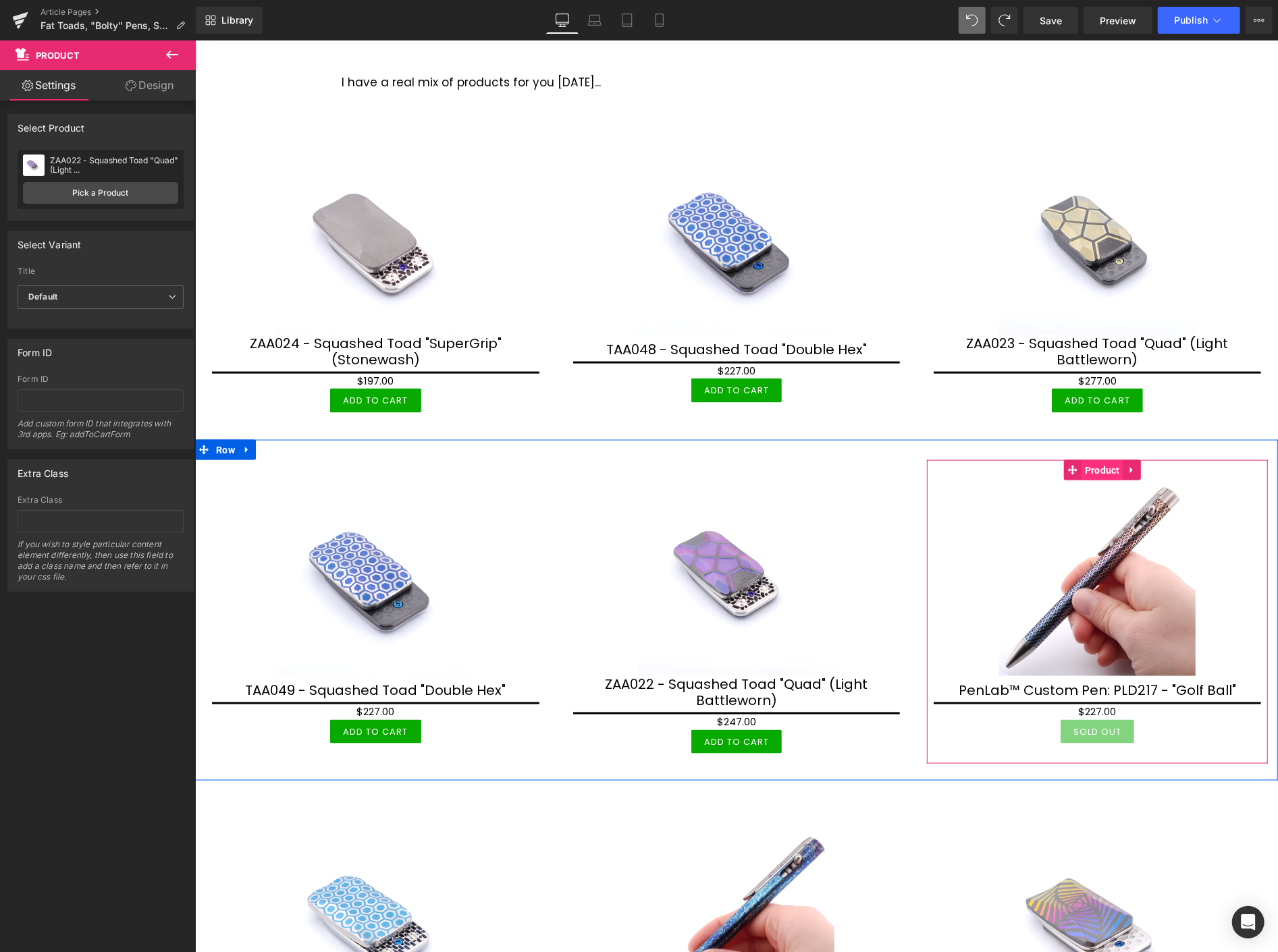
click at [1096, 460] on span "Product" at bounding box center [1102, 470] width 42 height 21
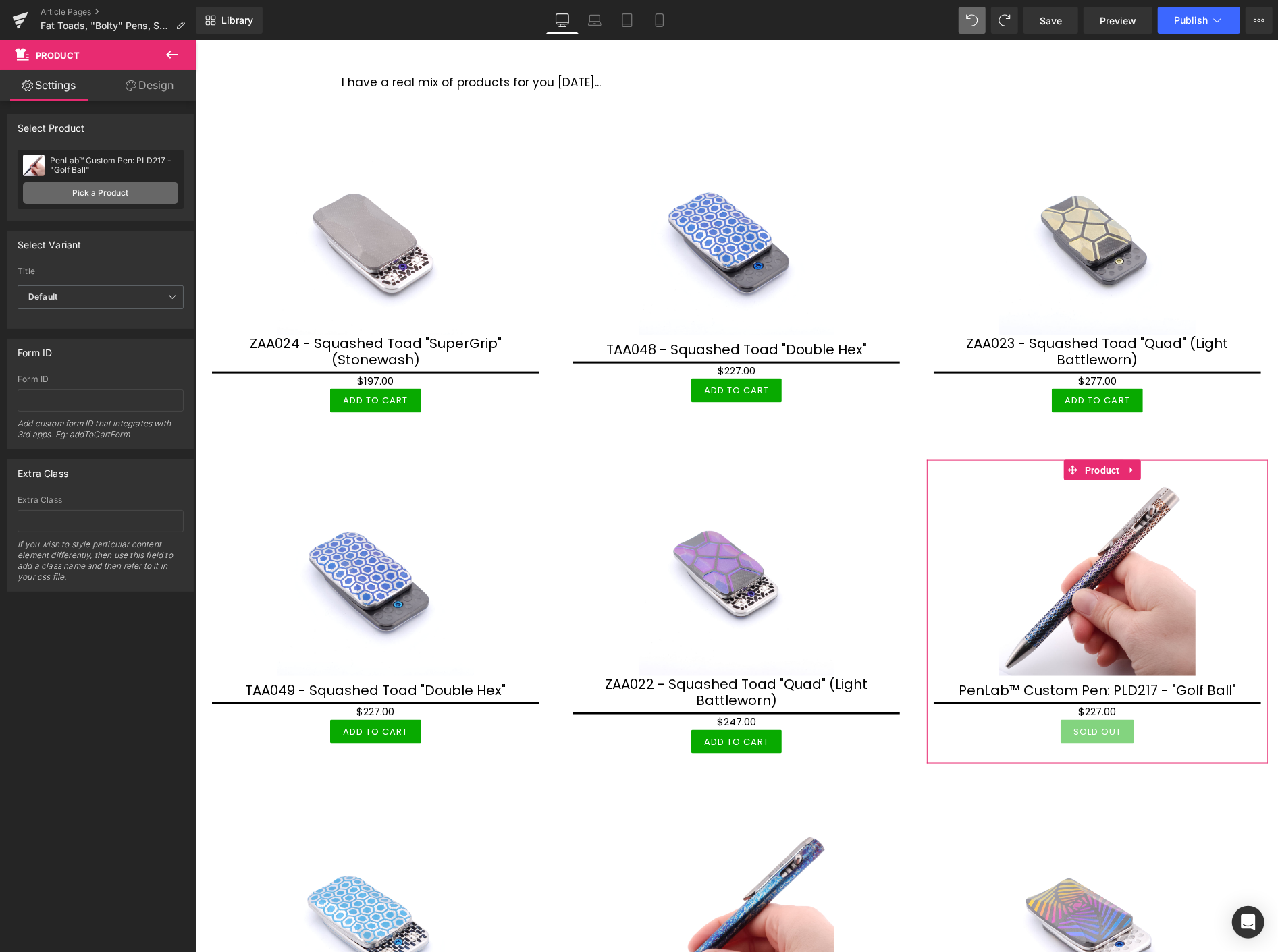
click at [123, 193] on link "Pick a Product" at bounding box center [99, 192] width 155 height 22
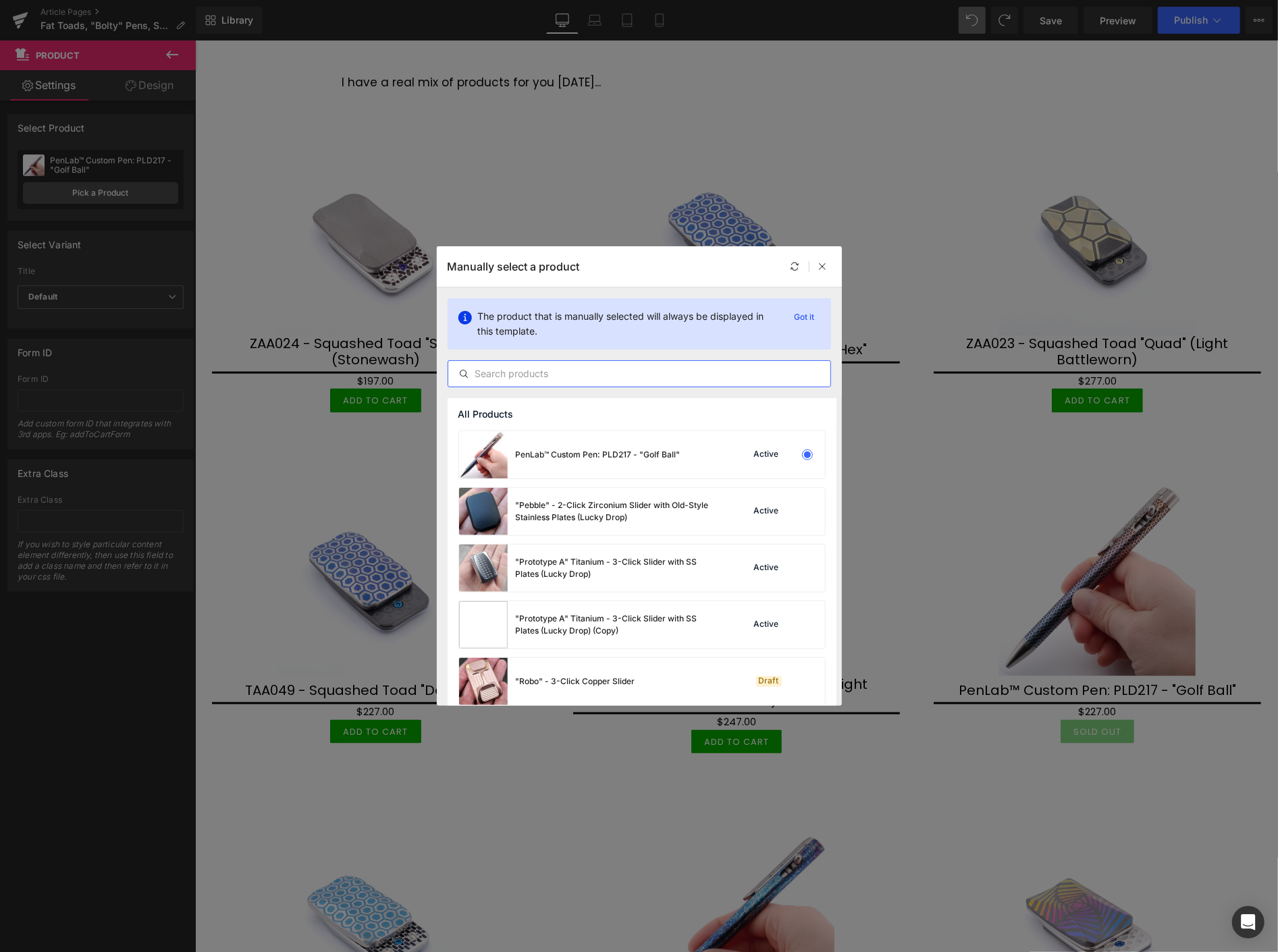
click at [496, 372] on input "text" at bounding box center [639, 373] width 382 height 16
click at [499, 372] on input "text" at bounding box center [639, 373] width 382 height 16
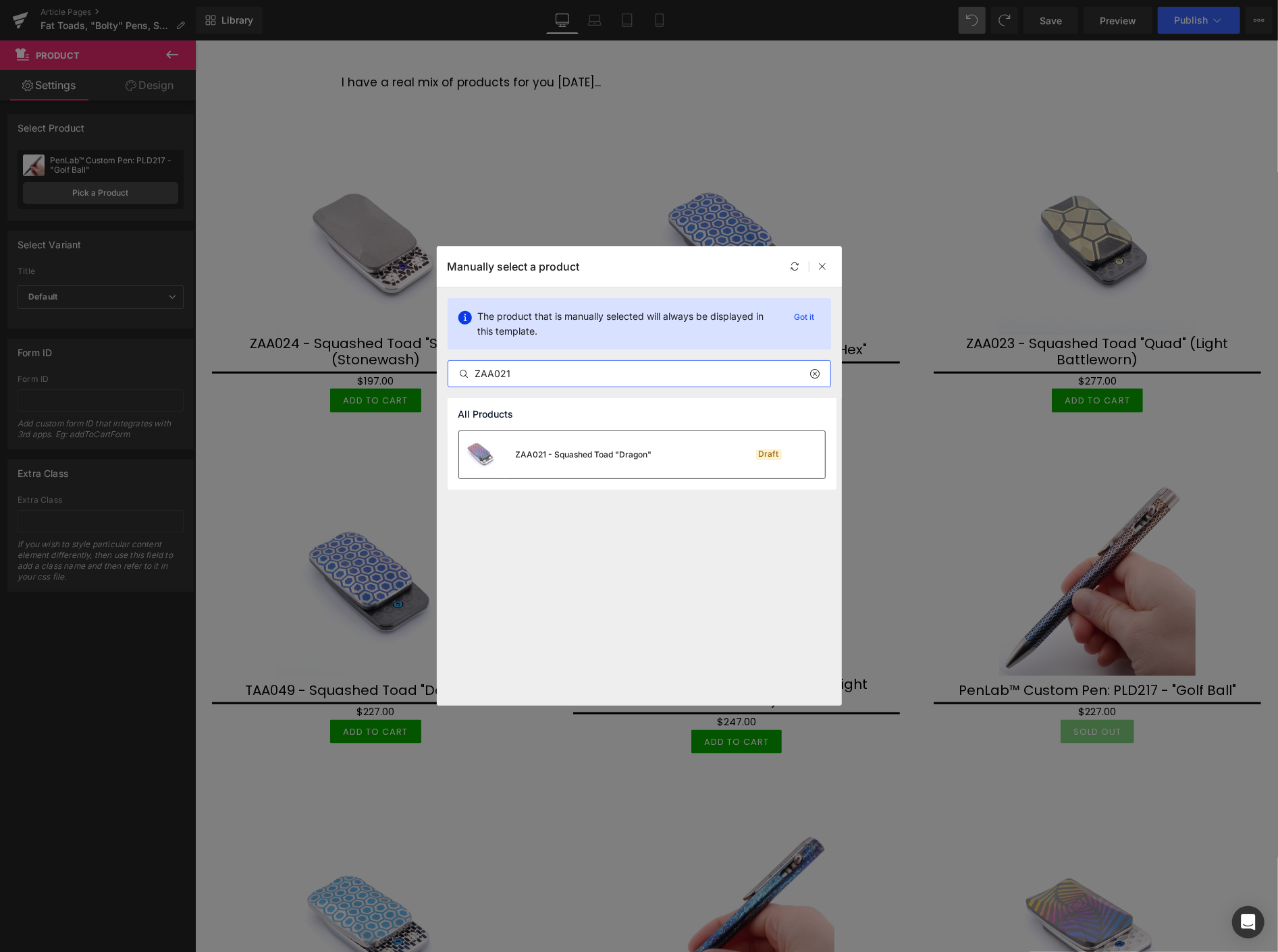
type input "ZAA021"
click at [555, 456] on div "ZAA021 - Squashed Toad "Dragon"" at bounding box center [584, 454] width 136 height 12
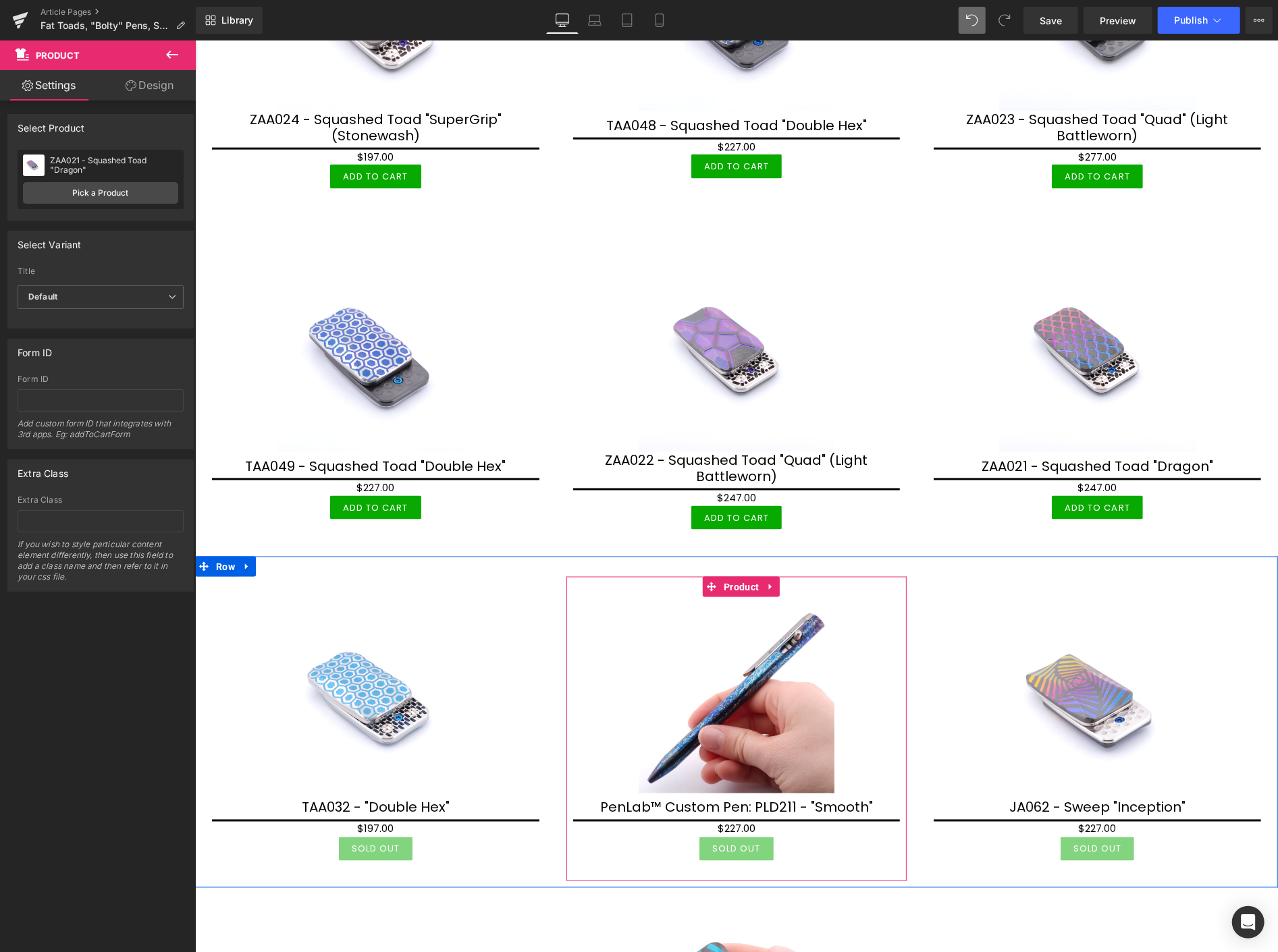
scroll to position [1350, 0]
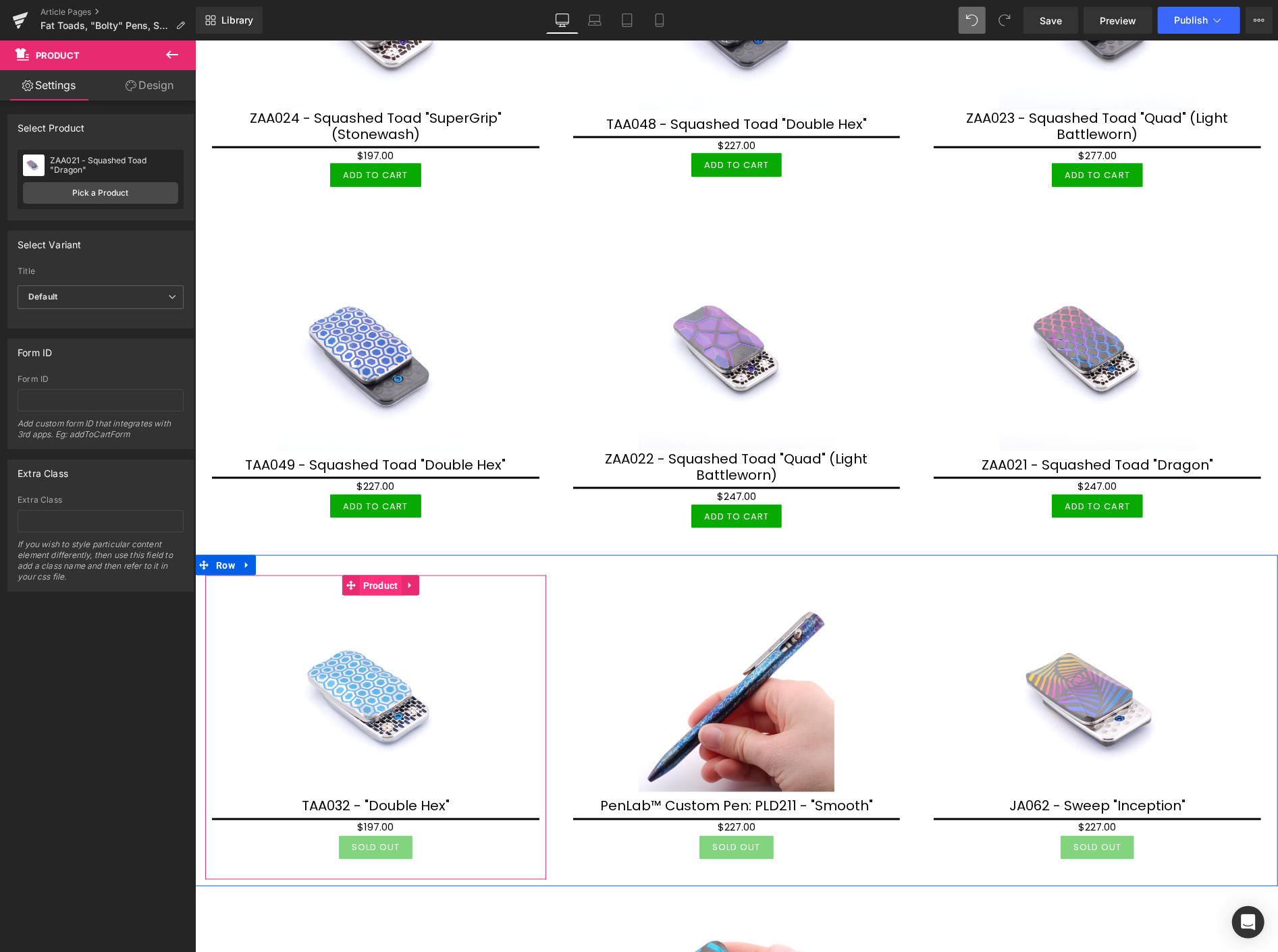
click at [377, 575] on span "Product" at bounding box center [380, 585] width 42 height 21
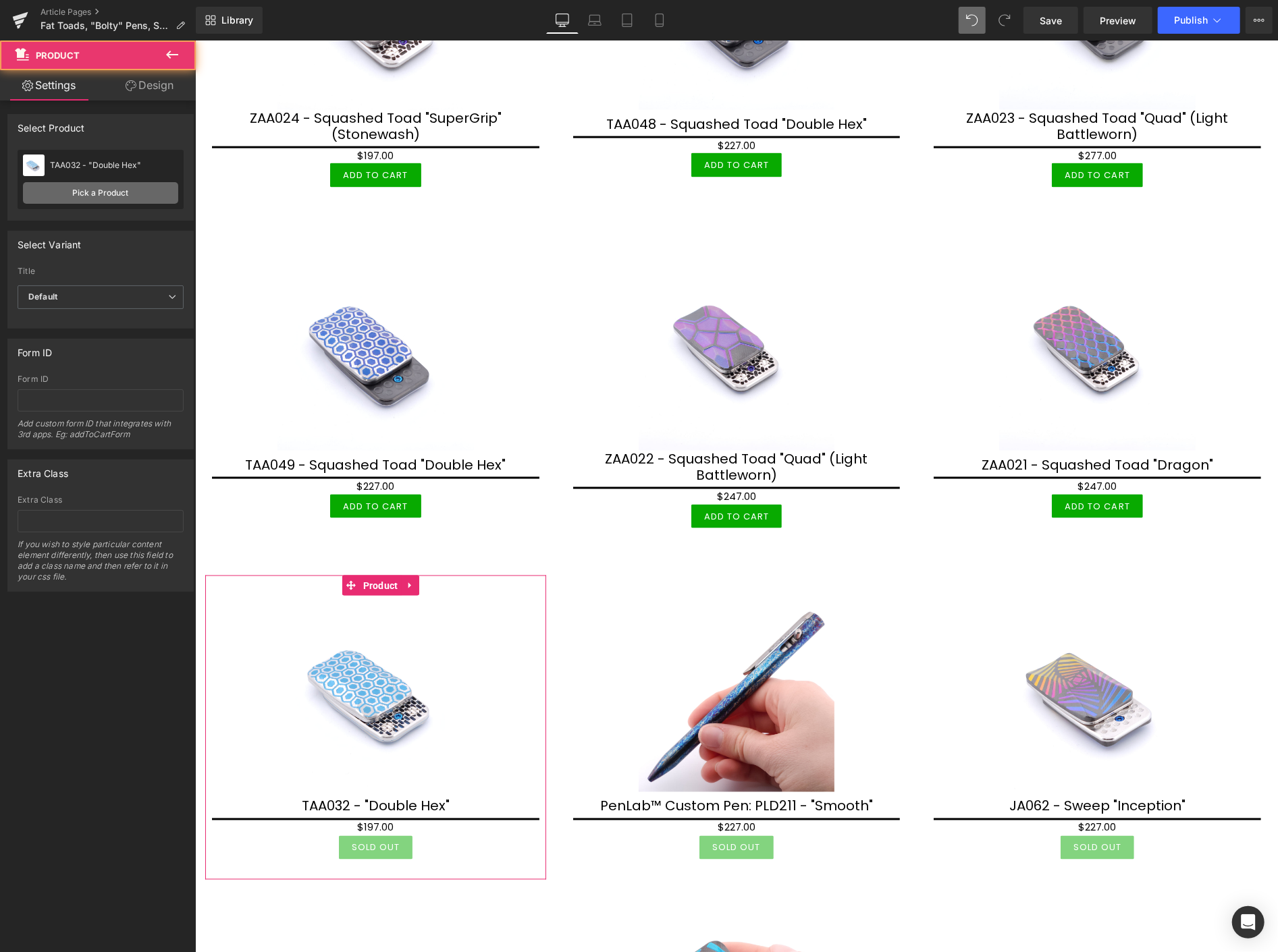
click at [106, 188] on link "Pick a Product" at bounding box center [99, 192] width 155 height 22
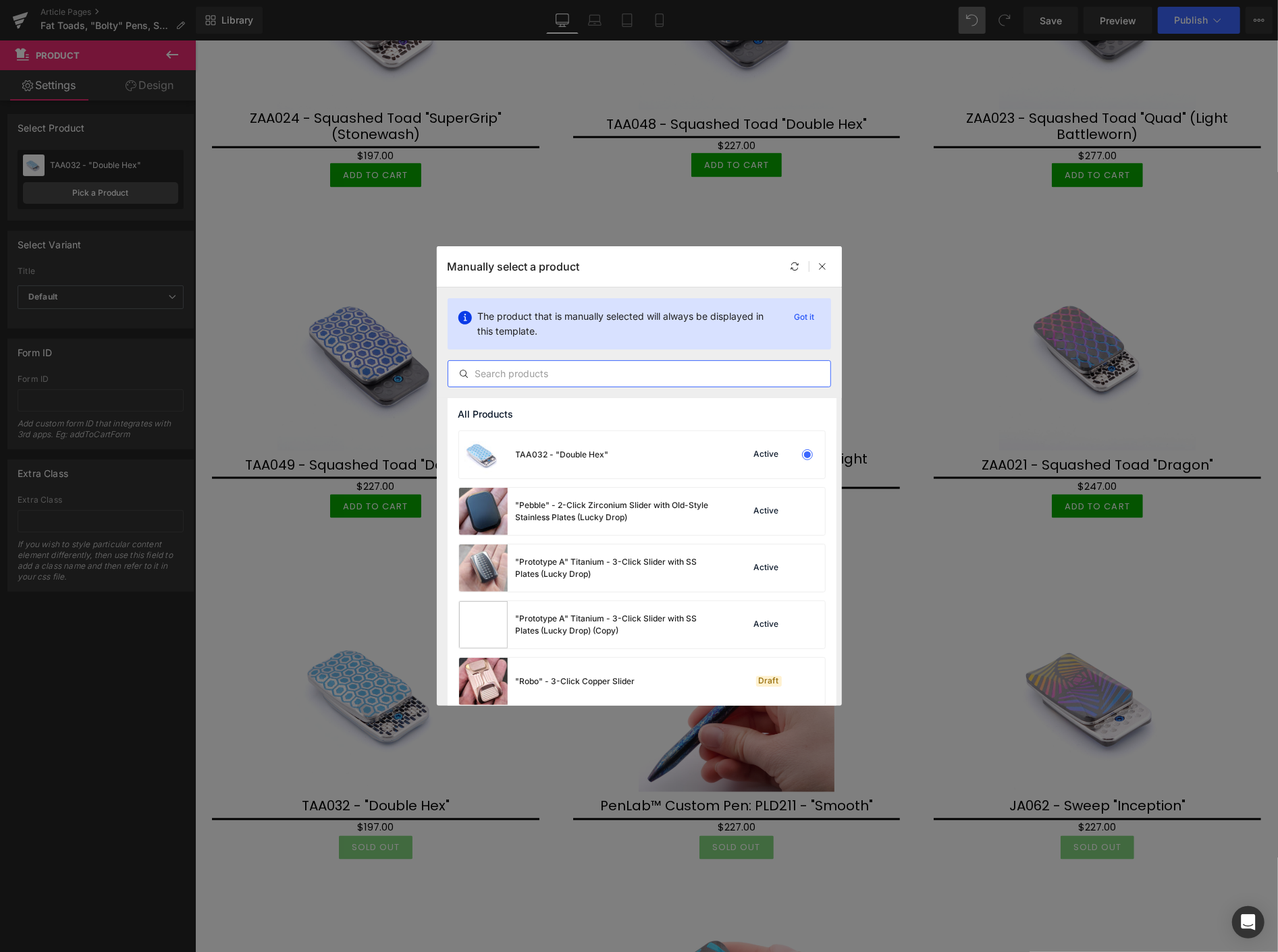
click at [521, 381] on input "text" at bounding box center [639, 373] width 382 height 16
click at [496, 374] on input "text" at bounding box center [639, 373] width 382 height 16
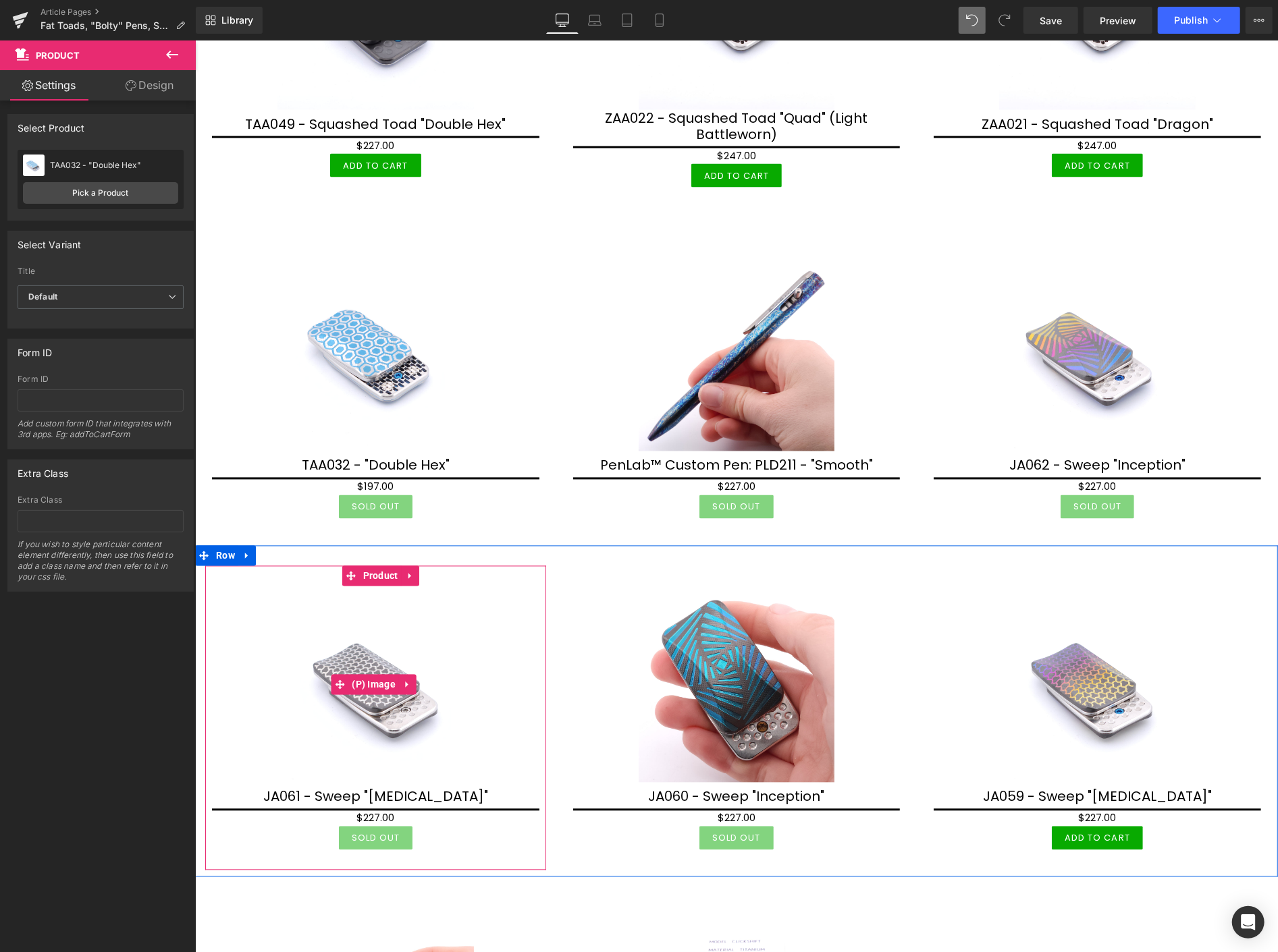
scroll to position [1724, 0]
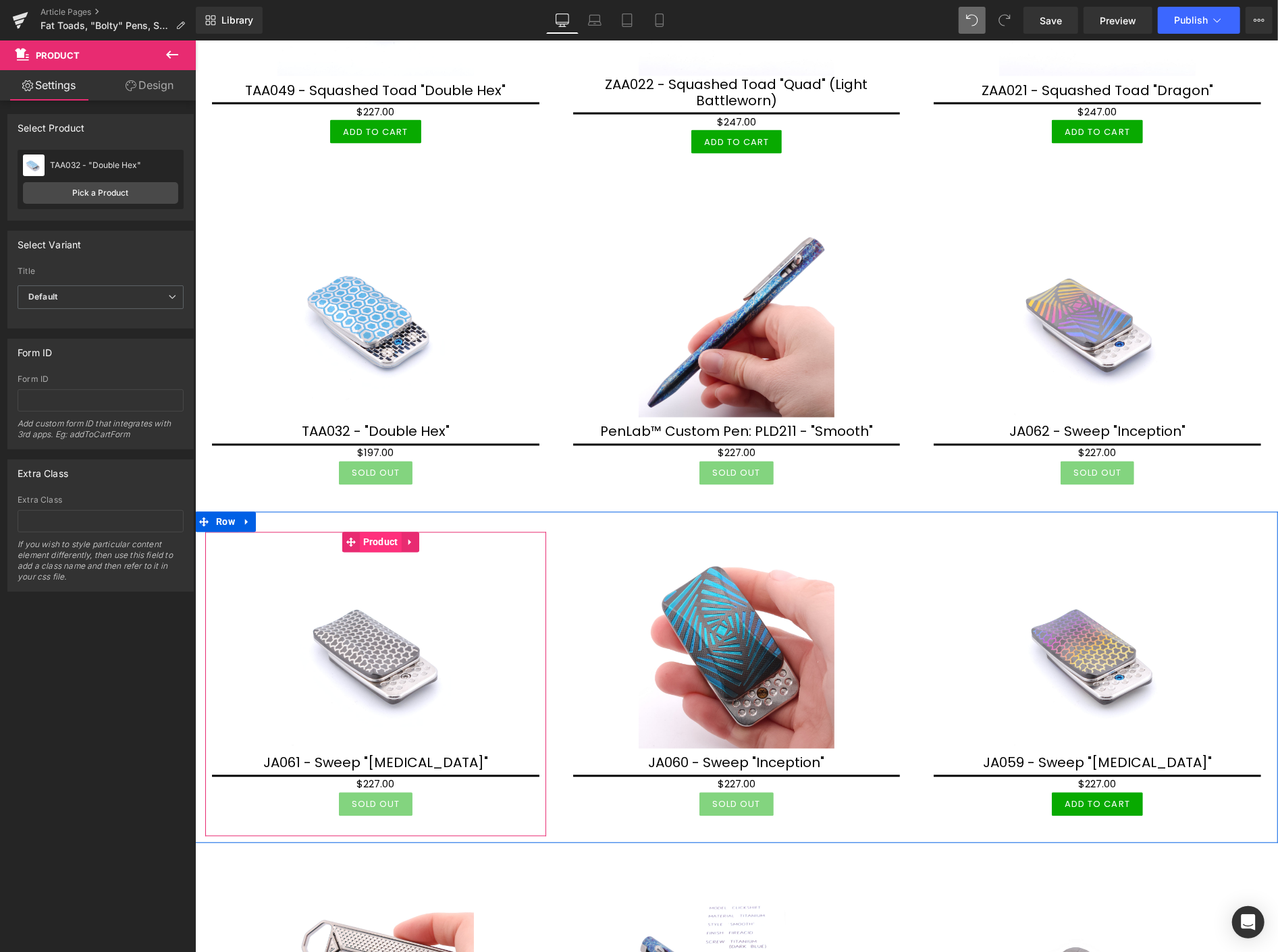
click at [375, 532] on span "Product" at bounding box center [380, 542] width 42 height 21
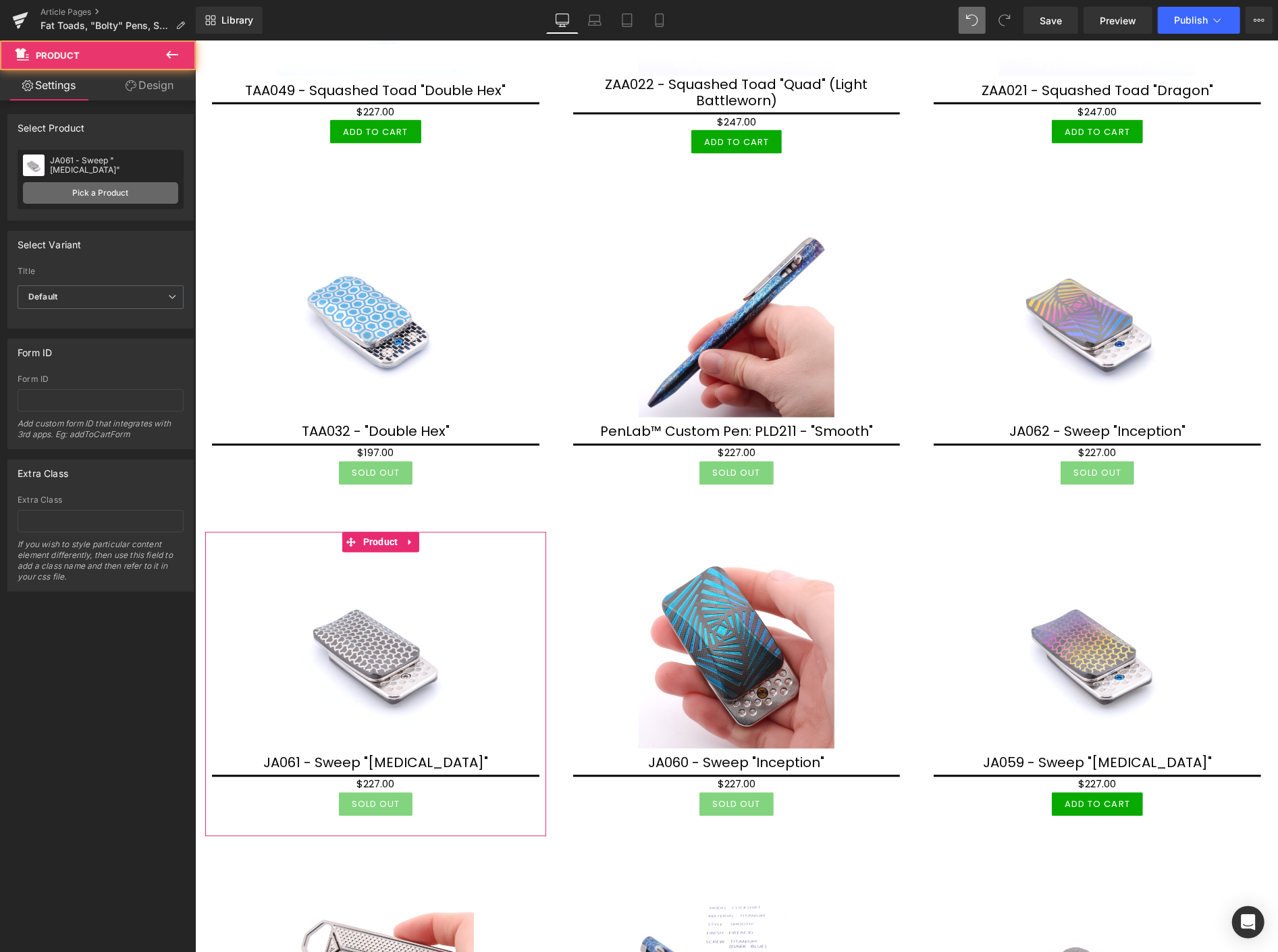
click at [131, 191] on link "Pick a Product" at bounding box center [99, 192] width 155 height 22
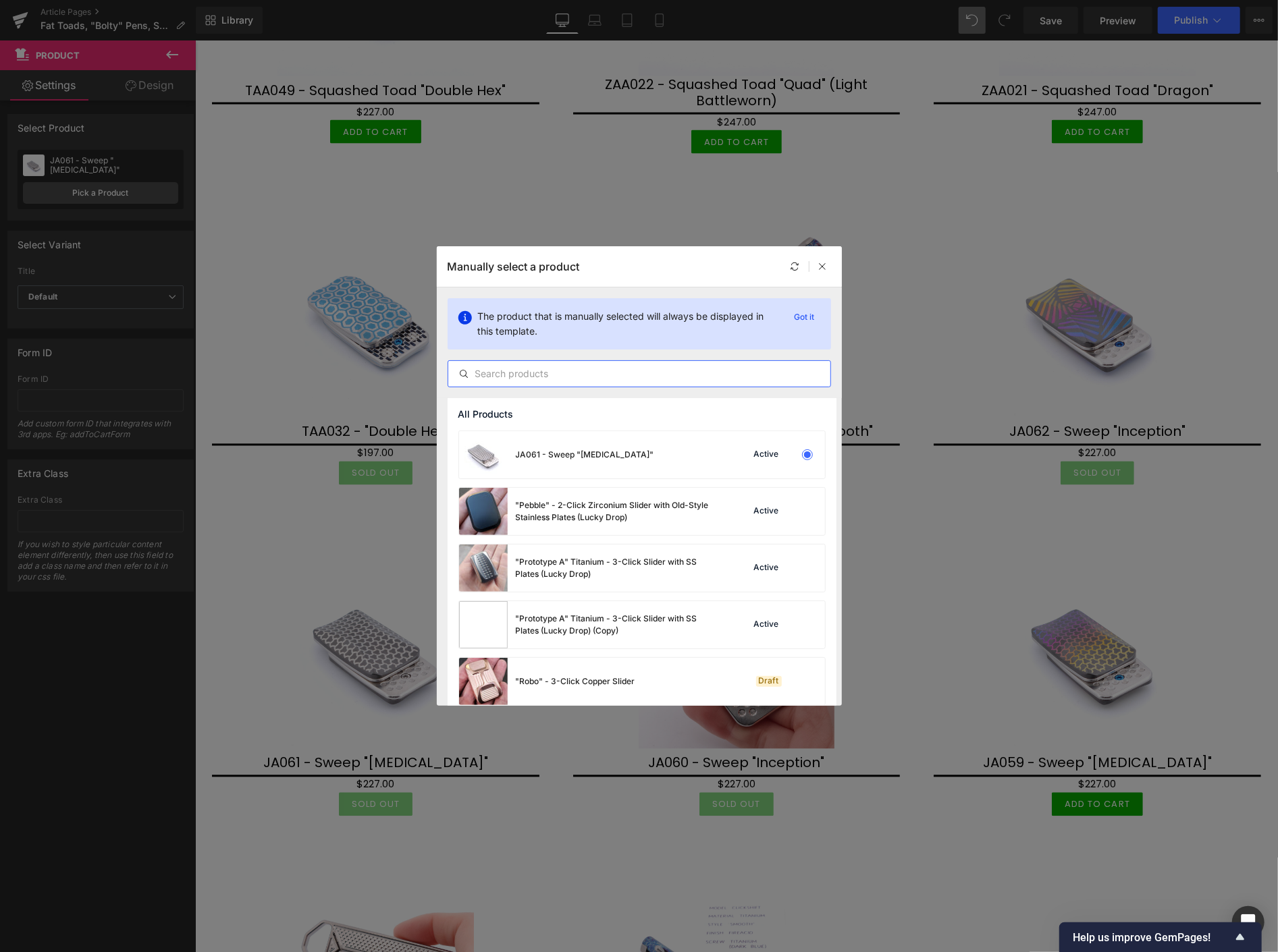
click at [514, 376] on input "text" at bounding box center [639, 373] width 382 height 16
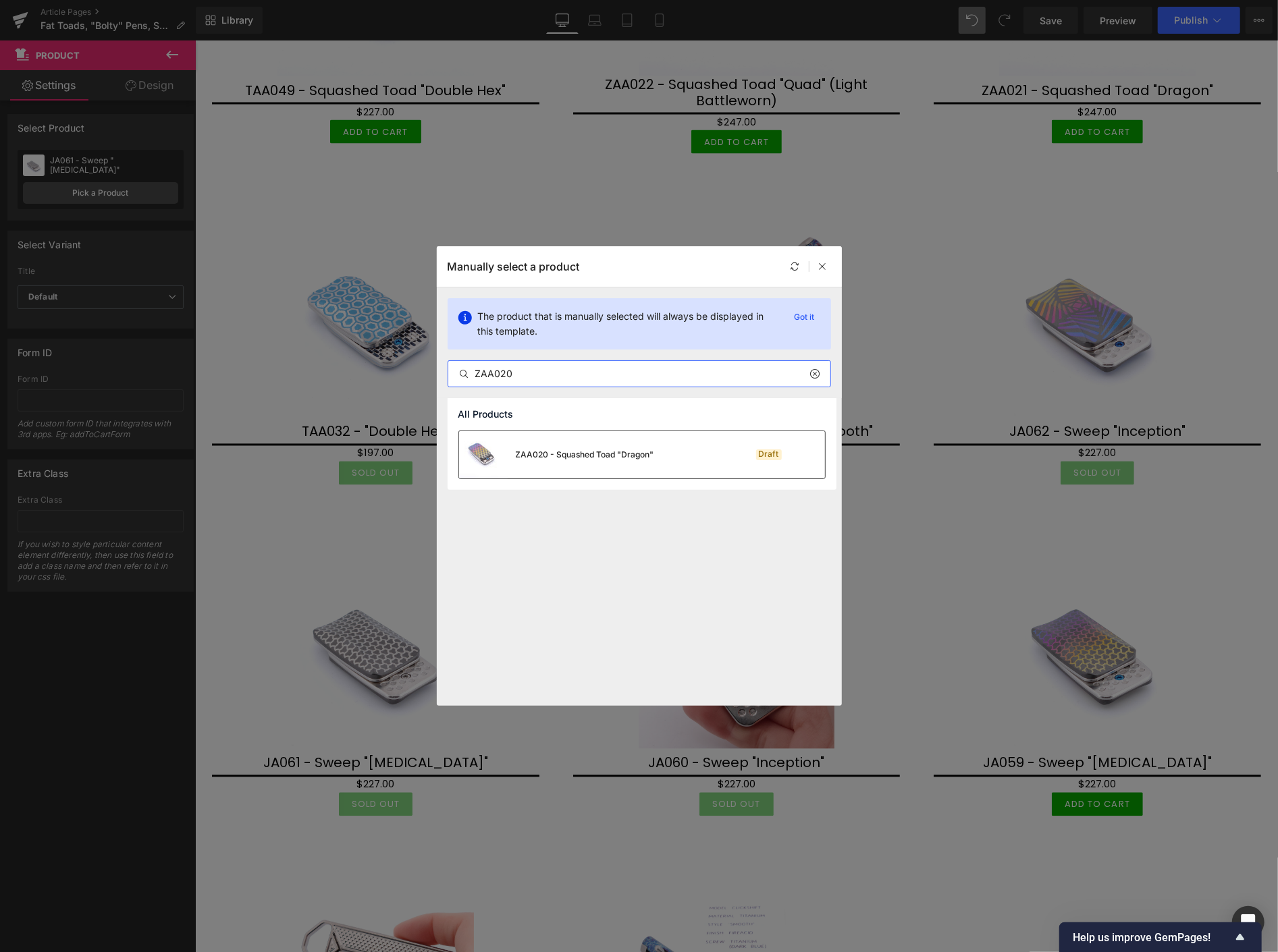
type input "ZAA020"
drag, startPoint x: 528, startPoint y: 454, endPoint x: 331, endPoint y: 414, distance: 201.0
click at [528, 454] on div "ZAA020 - Squashed Toad "Dragon"" at bounding box center [585, 454] width 138 height 12
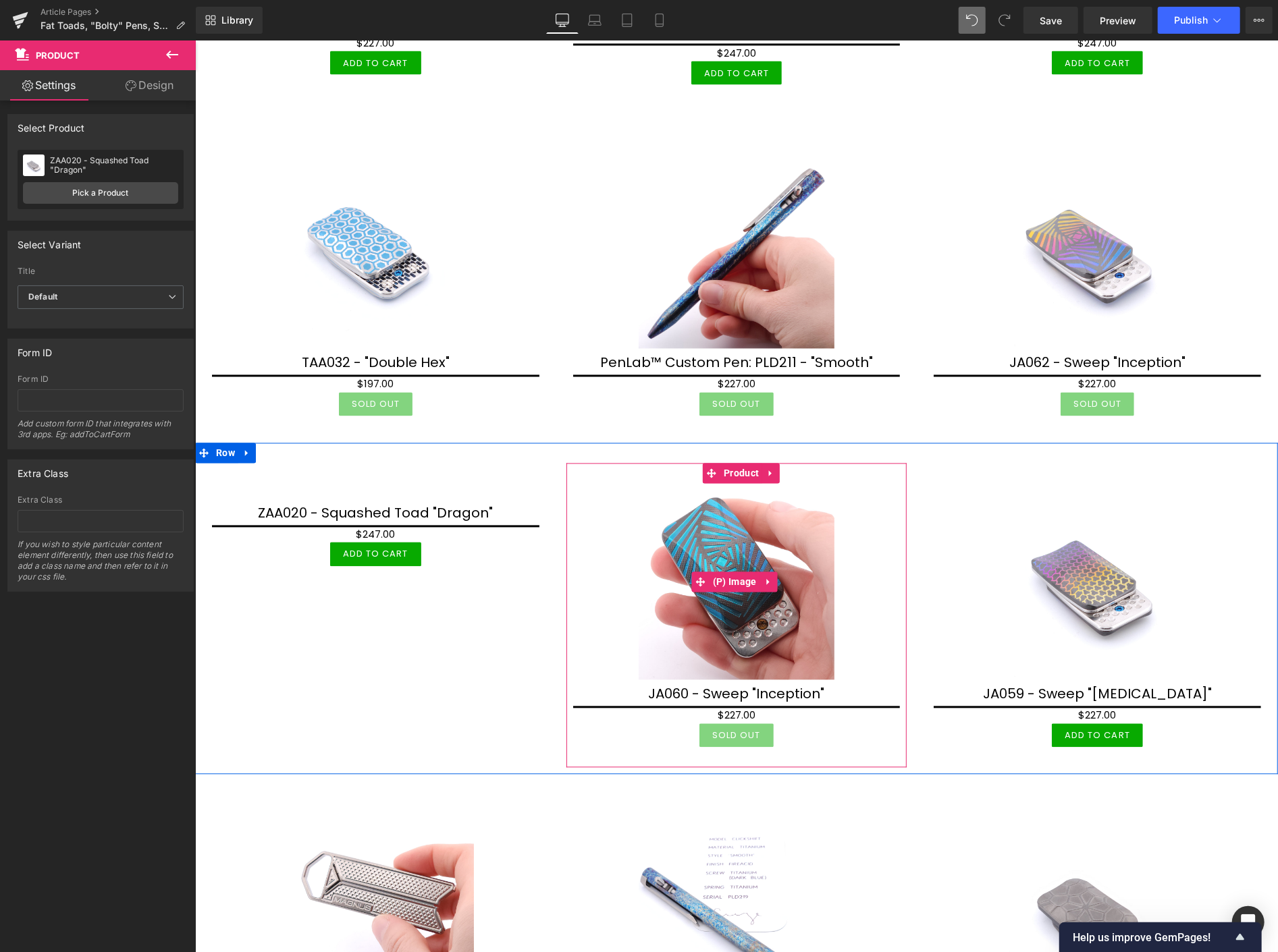
scroll to position [1799, 0]
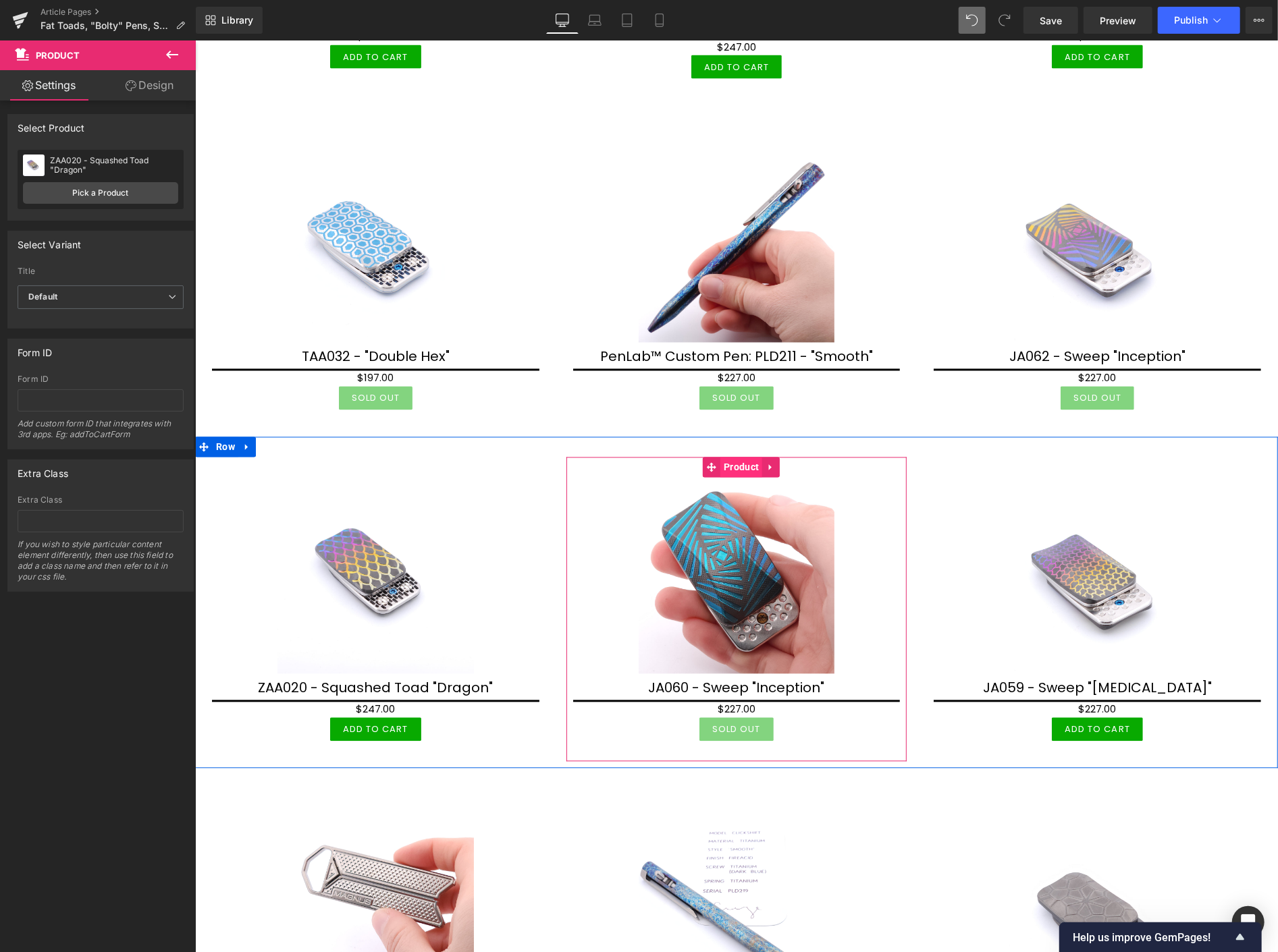
click at [732, 457] on span "Product" at bounding box center [740, 467] width 42 height 21
click at [122, 198] on link "Pick a Product" at bounding box center [99, 192] width 155 height 22
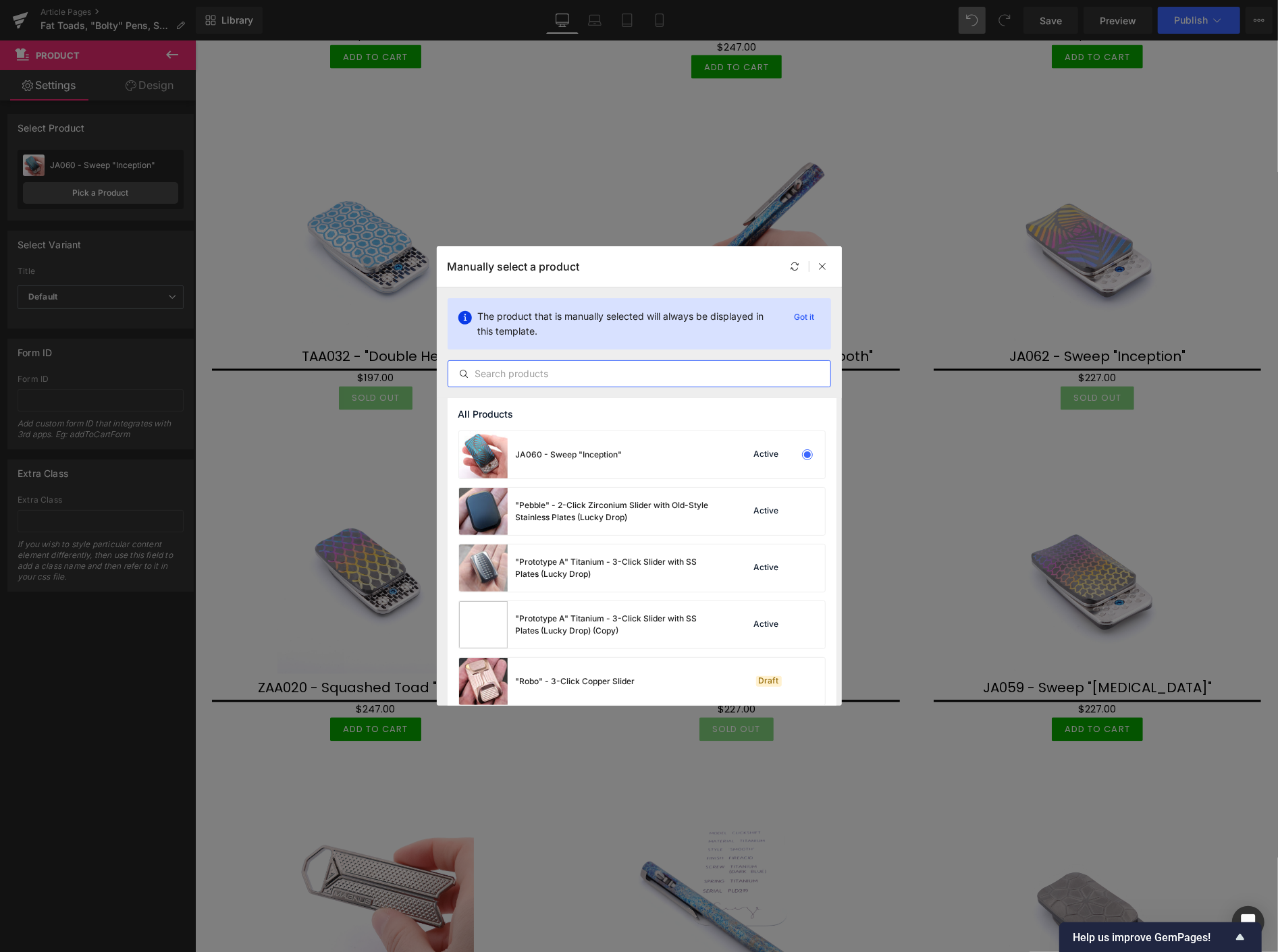
click at [479, 371] on input "text" at bounding box center [639, 373] width 382 height 16
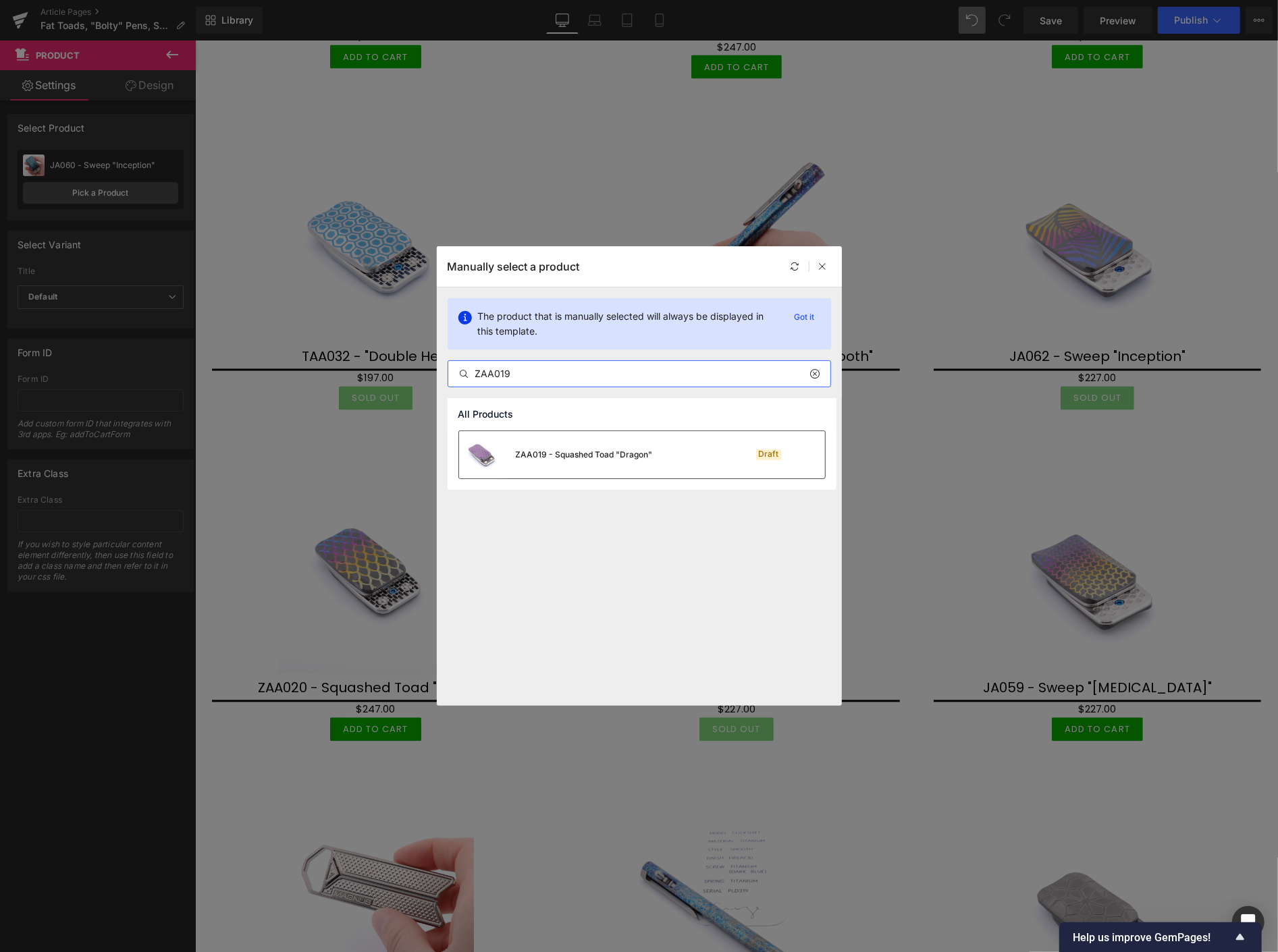
type input "ZAA019"
click at [612, 451] on div "ZAA019 - Squashed Toad "Dragon"" at bounding box center [585, 454] width 137 height 12
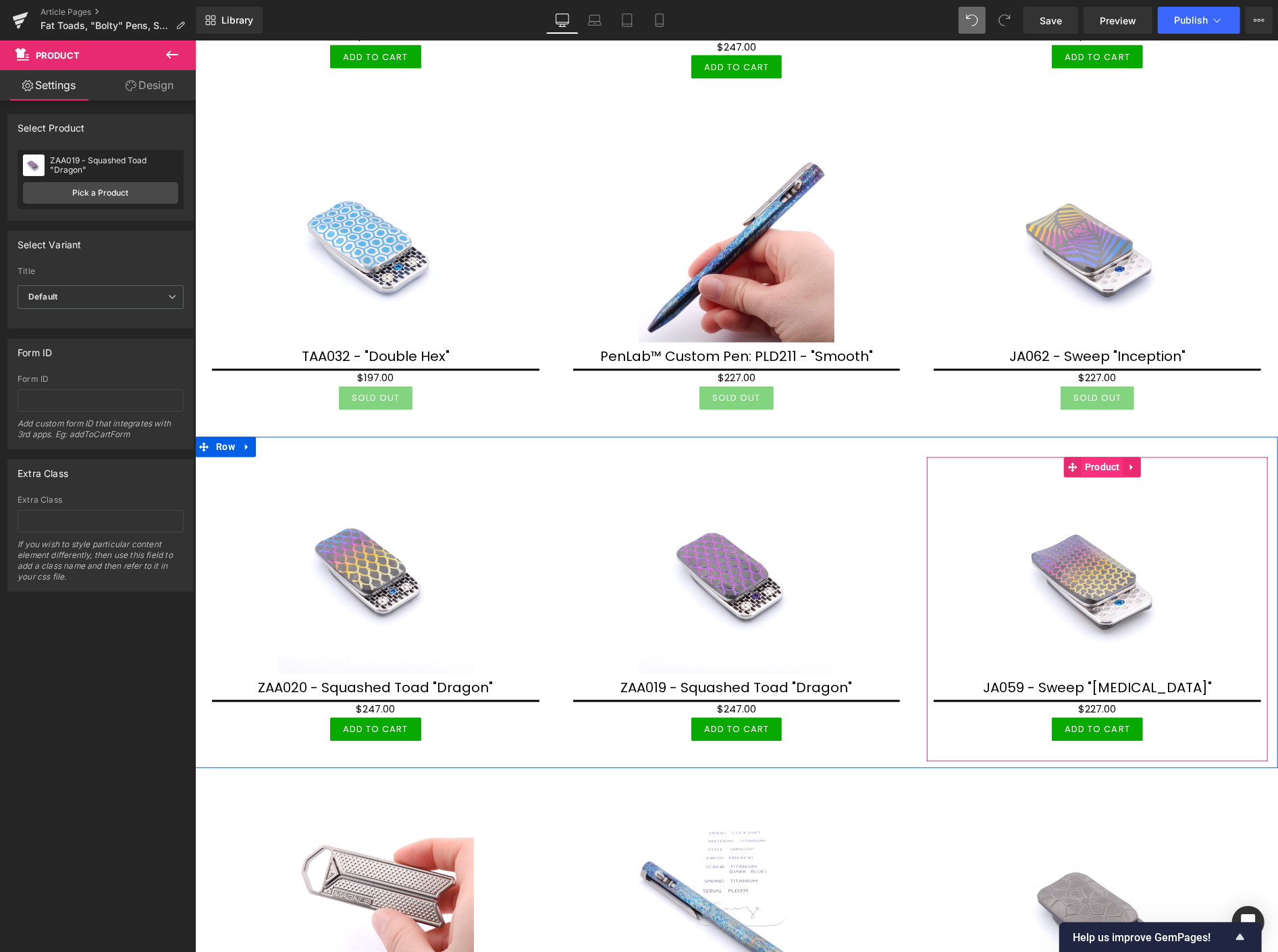
click at [1096, 457] on span "Product" at bounding box center [1102, 467] width 42 height 21
click at [104, 189] on link "Pick a Product" at bounding box center [99, 192] width 155 height 22
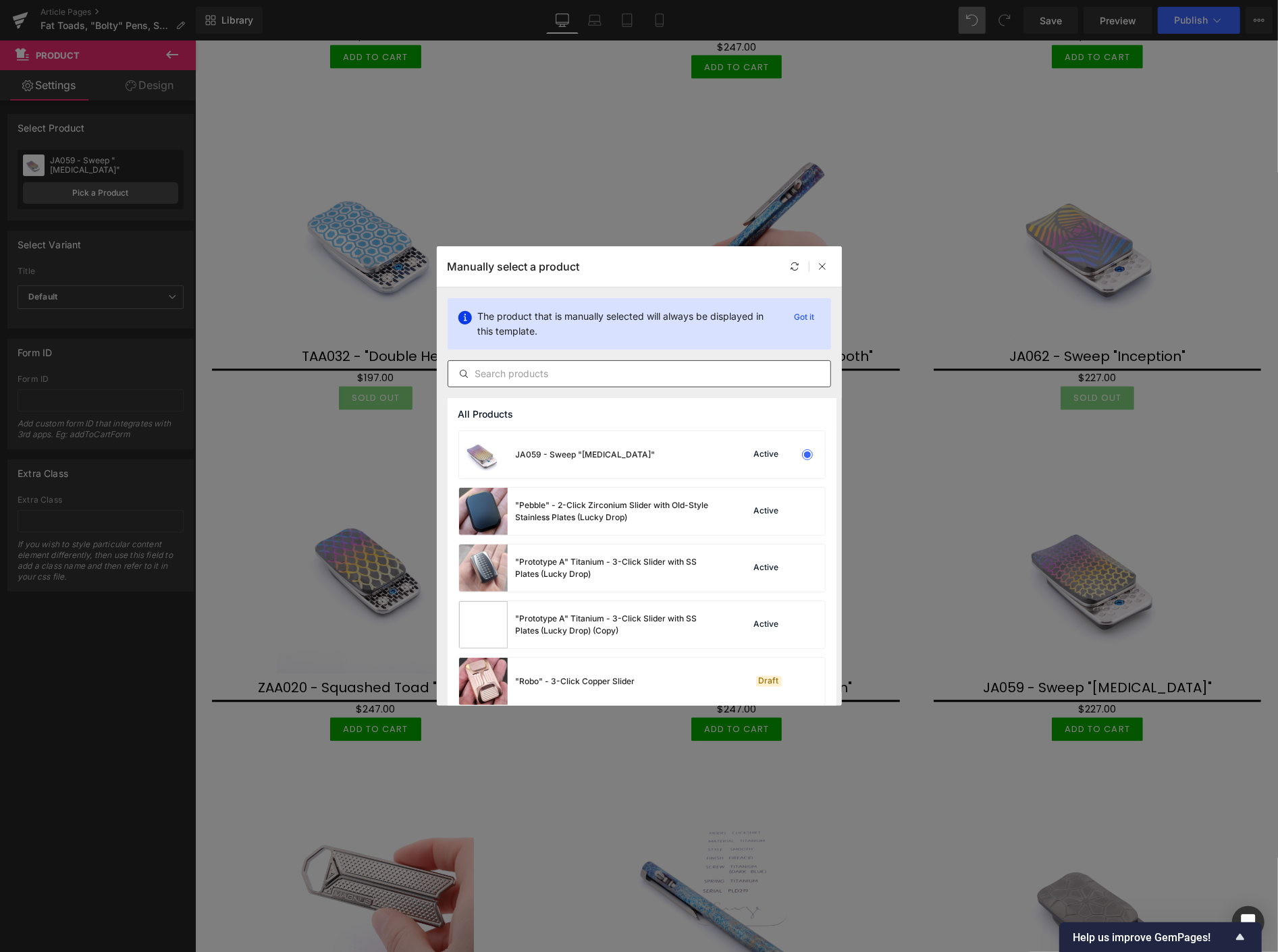
click at [496, 369] on input "text" at bounding box center [639, 373] width 382 height 16
click at [549, 374] on input "text" at bounding box center [639, 373] width 382 height 16
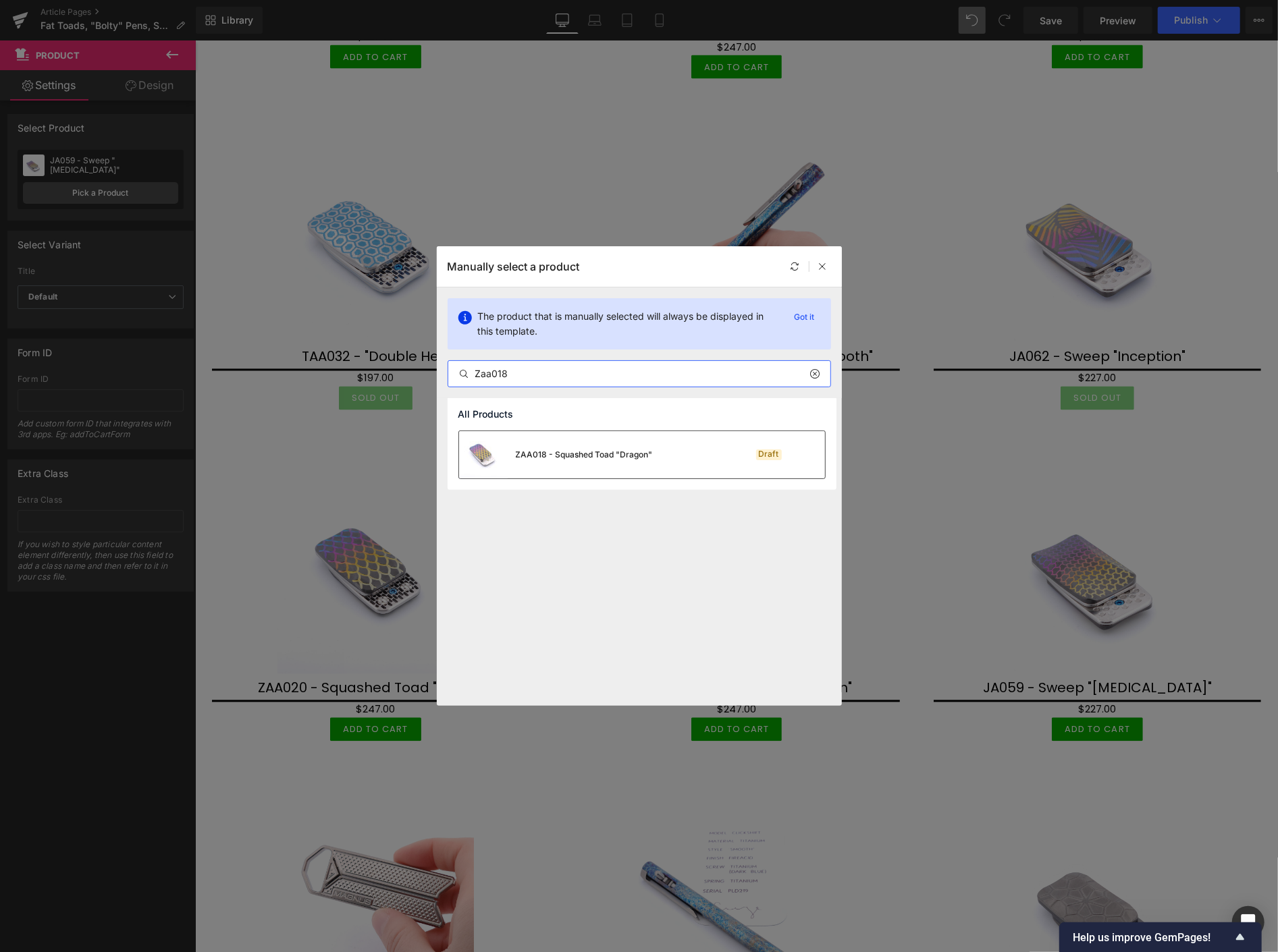
type input "Zaa018"
click at [564, 452] on div "ZAA018 - Squashed Toad "Dragon"" at bounding box center [585, 454] width 137 height 12
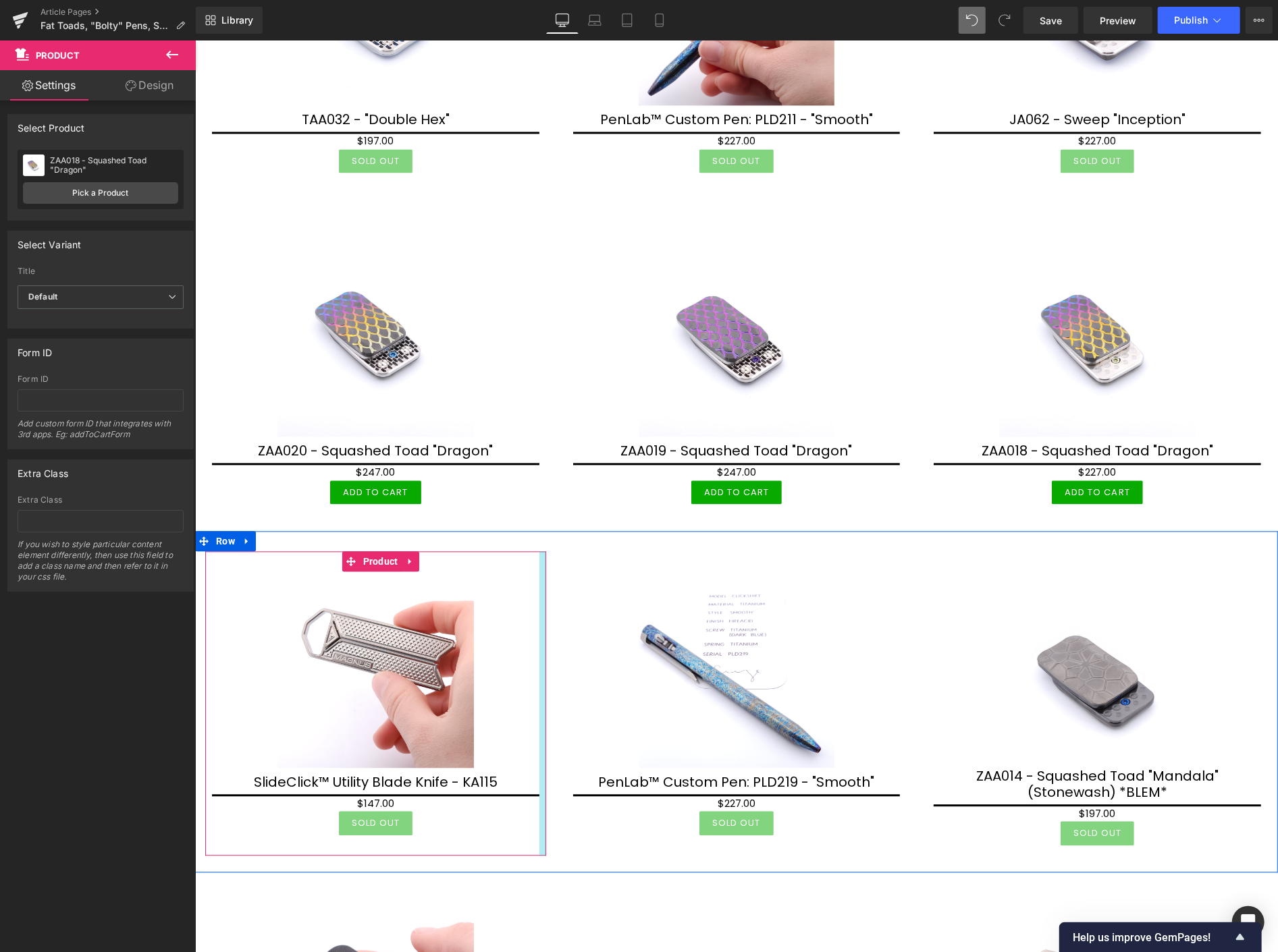
scroll to position [2099, 0]
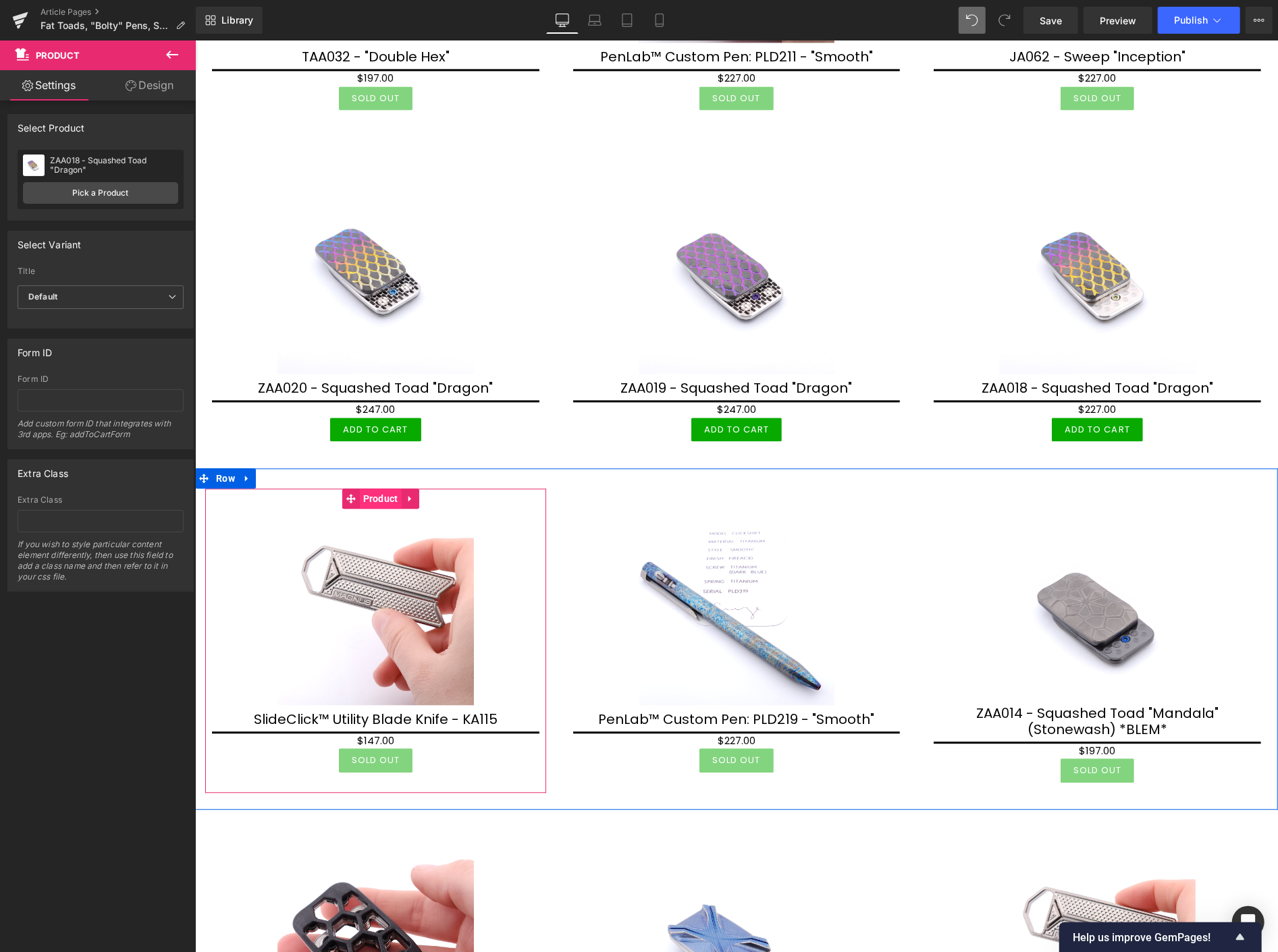
click at [376, 488] on span "Product" at bounding box center [380, 498] width 42 height 21
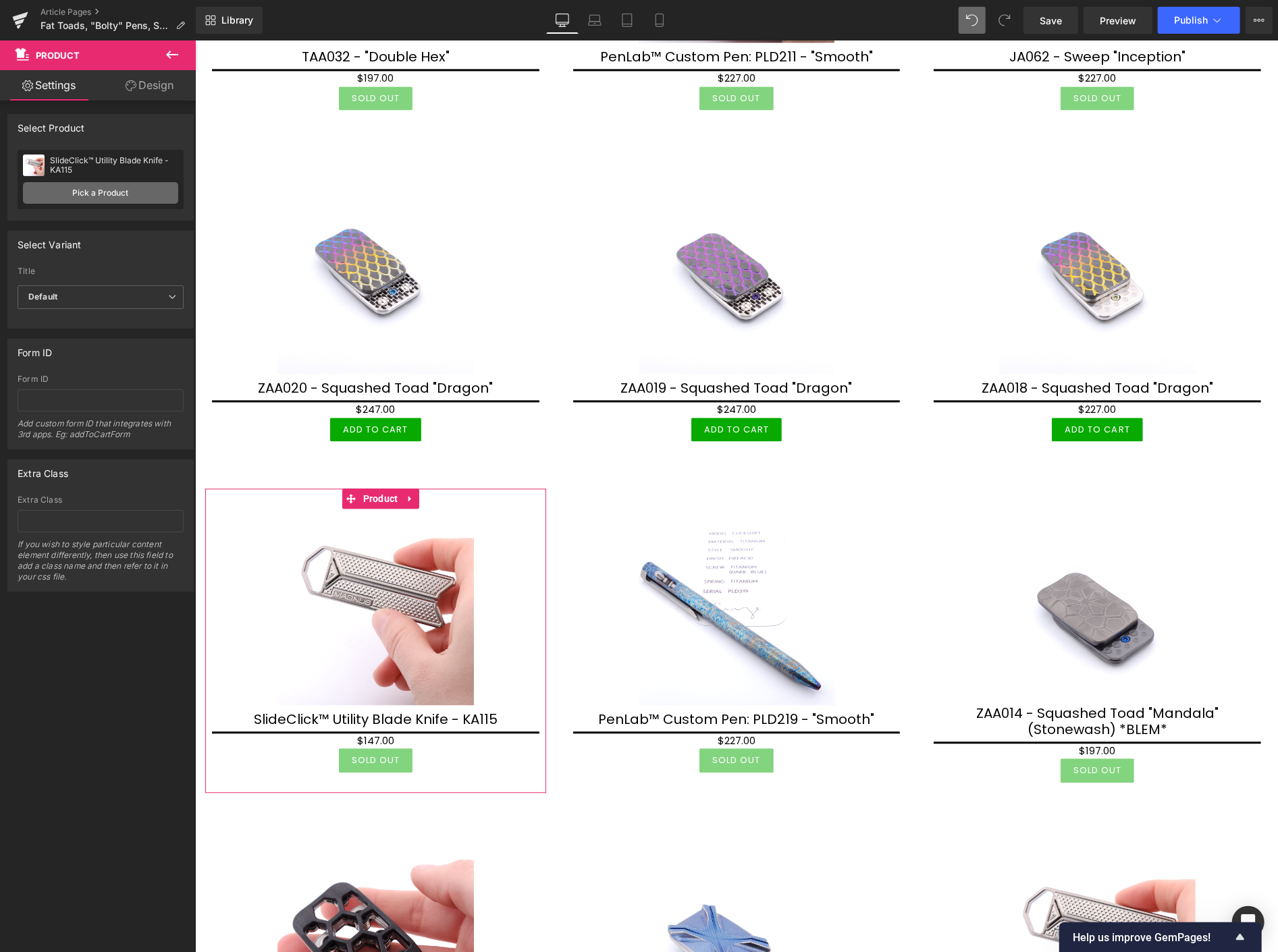
click at [112, 192] on link "Pick a Product" at bounding box center [99, 192] width 155 height 22
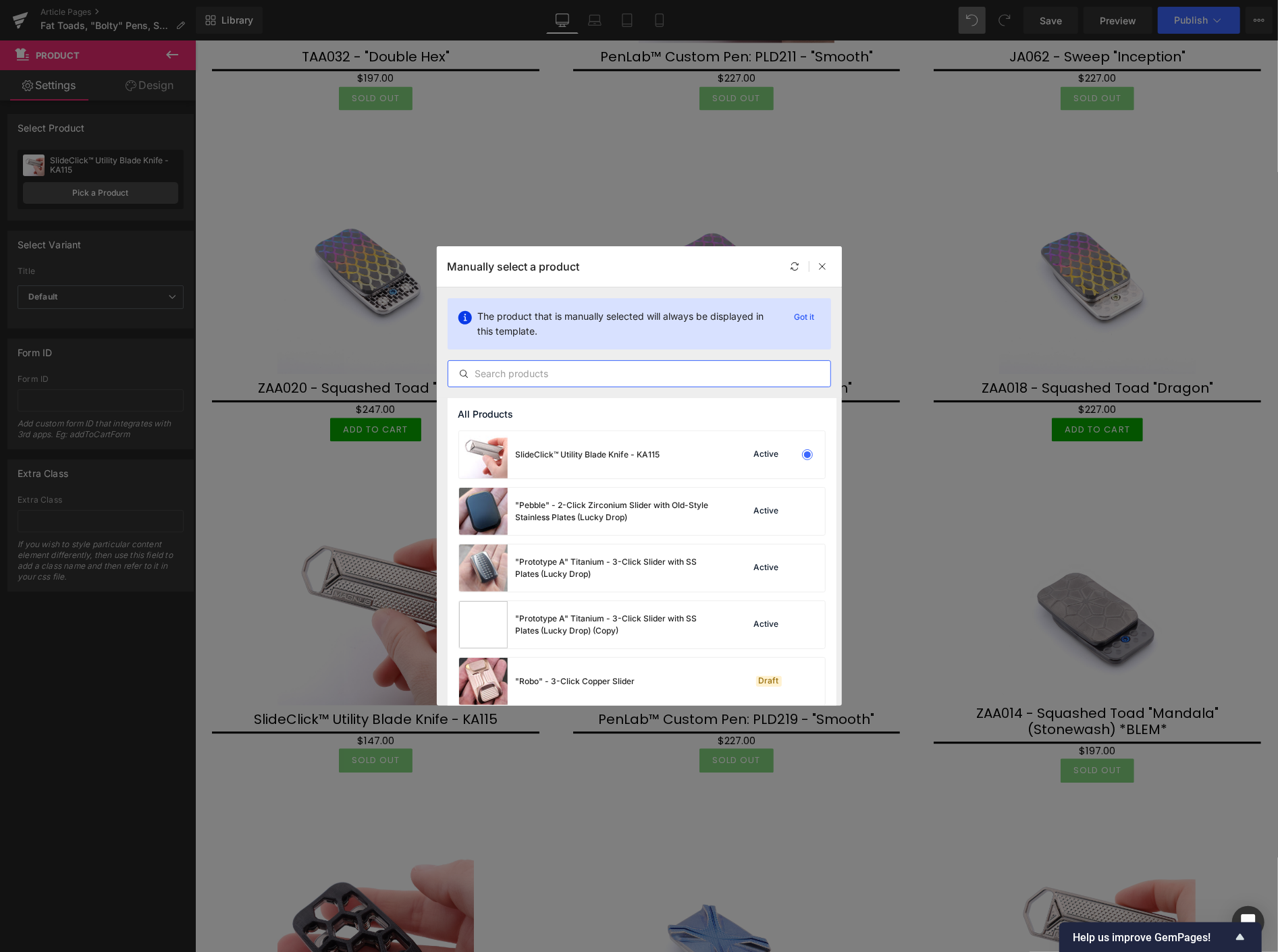
click at [535, 375] on input "text" at bounding box center [639, 373] width 382 height 16
click at [511, 372] on input "text" at bounding box center [639, 373] width 382 height 16
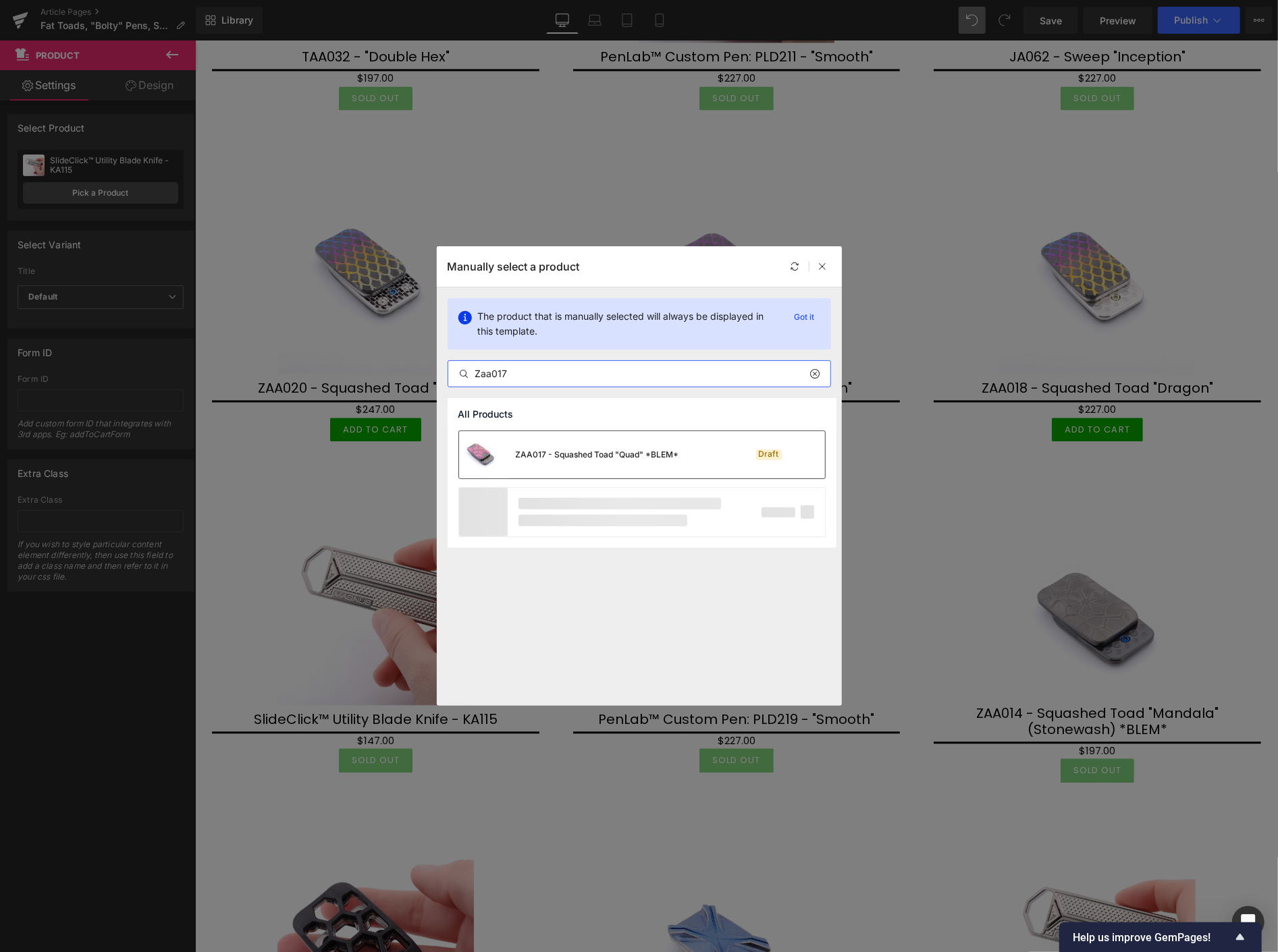
type input "Zaa017"
click at [530, 452] on div "ZAA017 - Squashed Toad "Quad" *BLEM*" at bounding box center [598, 454] width 163 height 12
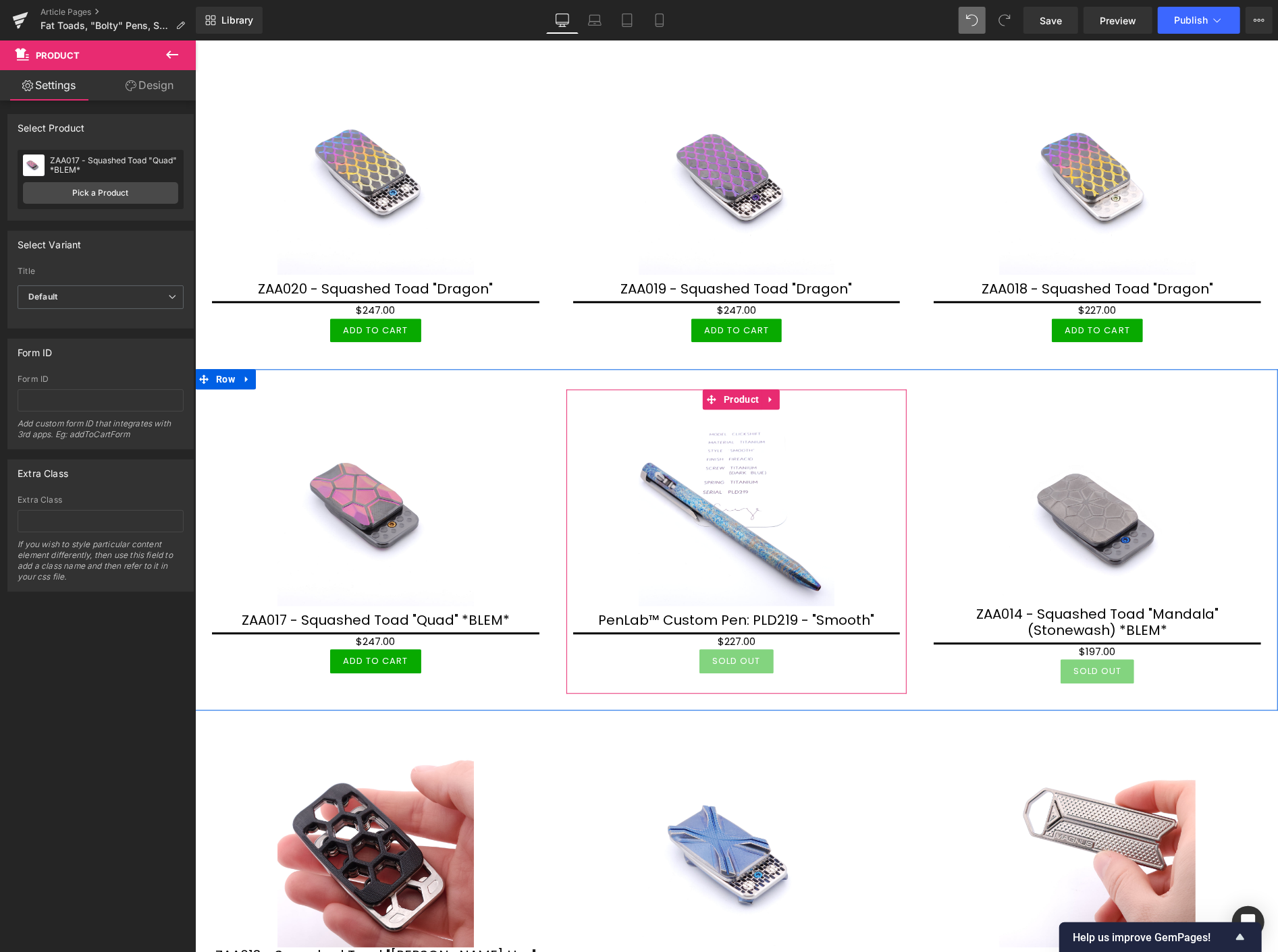
scroll to position [2249, 0]
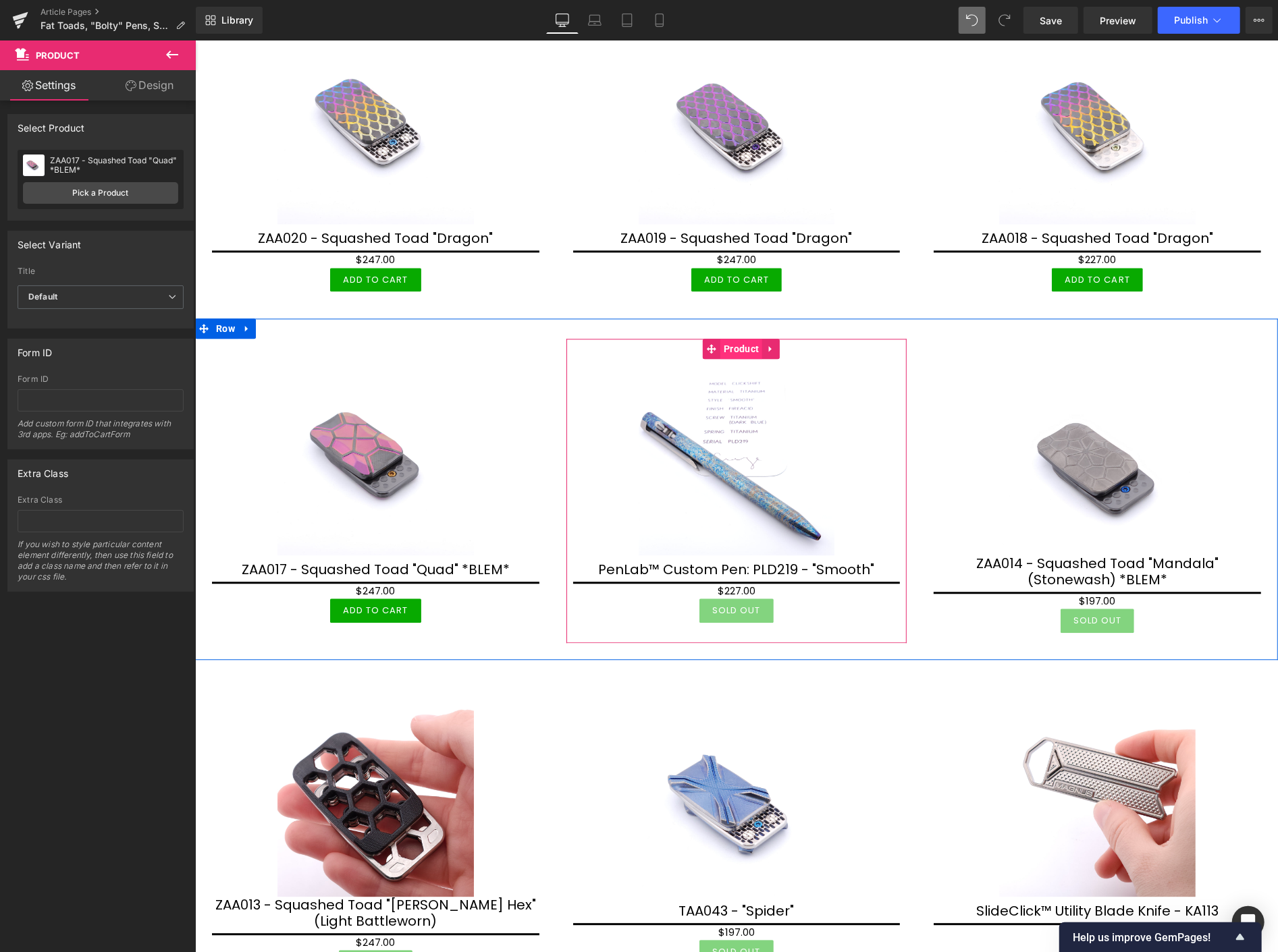
click at [728, 338] on span "Product" at bounding box center [740, 348] width 42 height 21
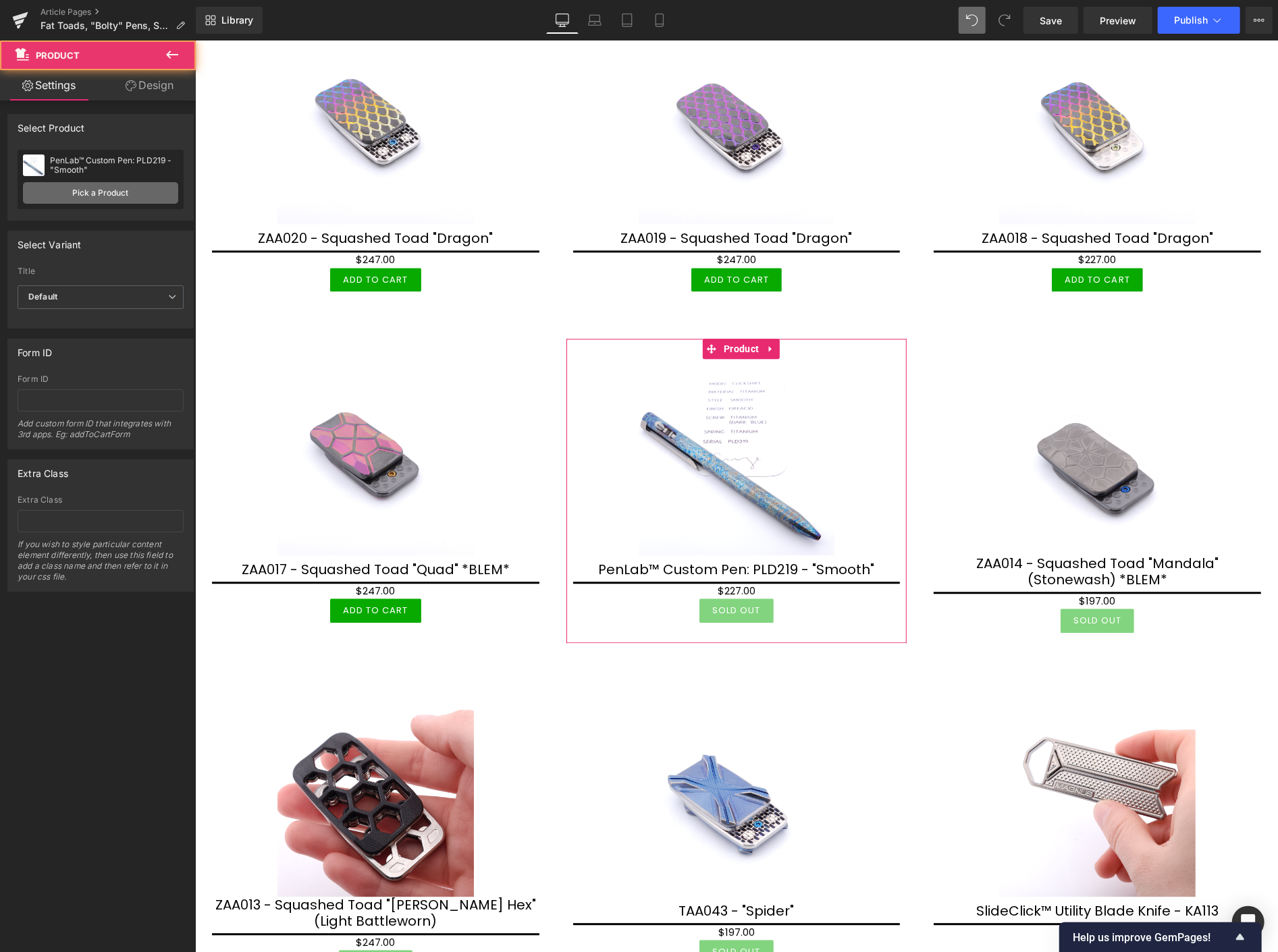
click at [127, 188] on link "Pick a Product" at bounding box center [99, 192] width 155 height 22
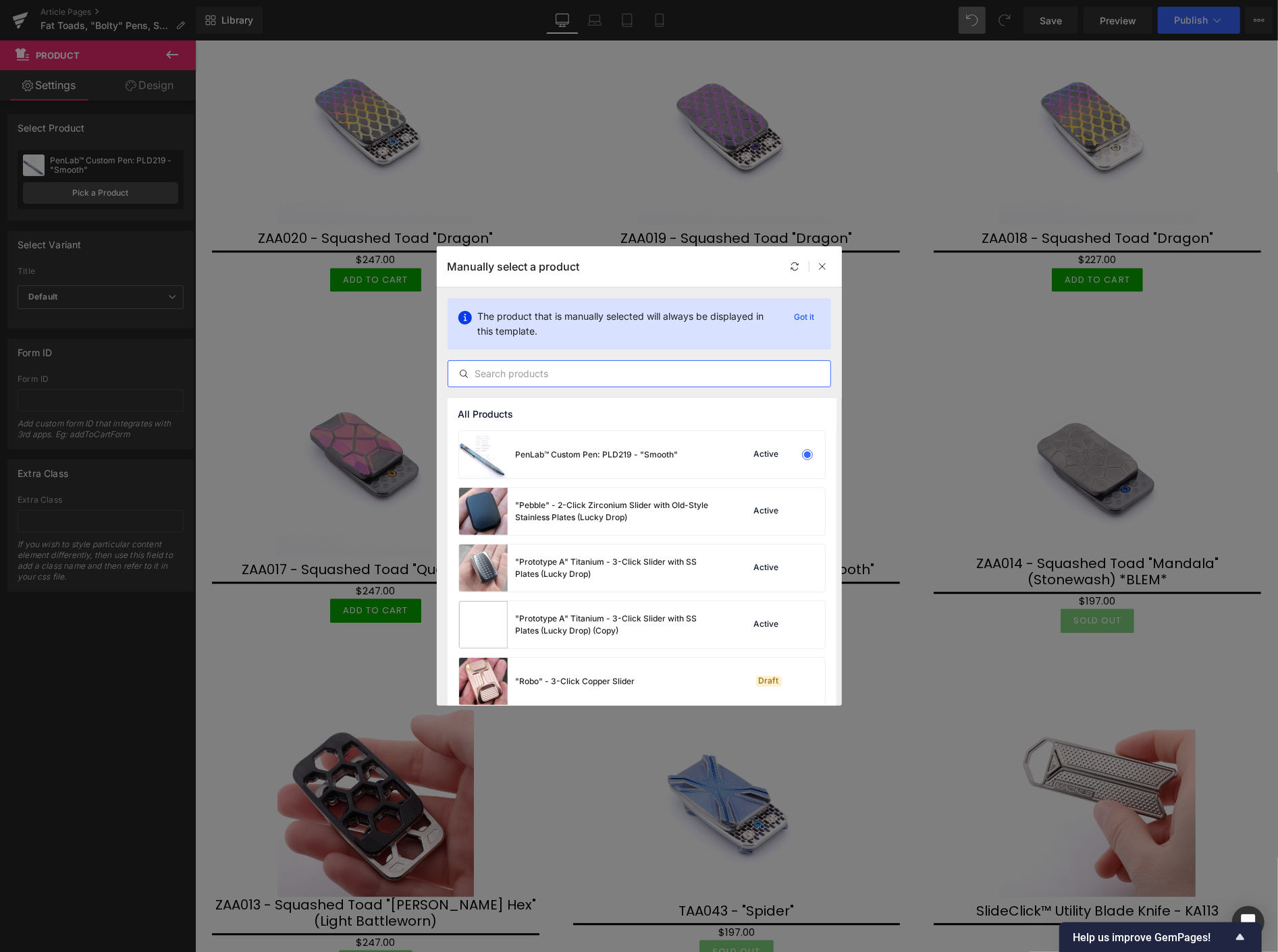
click at [535, 378] on input "text" at bounding box center [639, 373] width 382 height 16
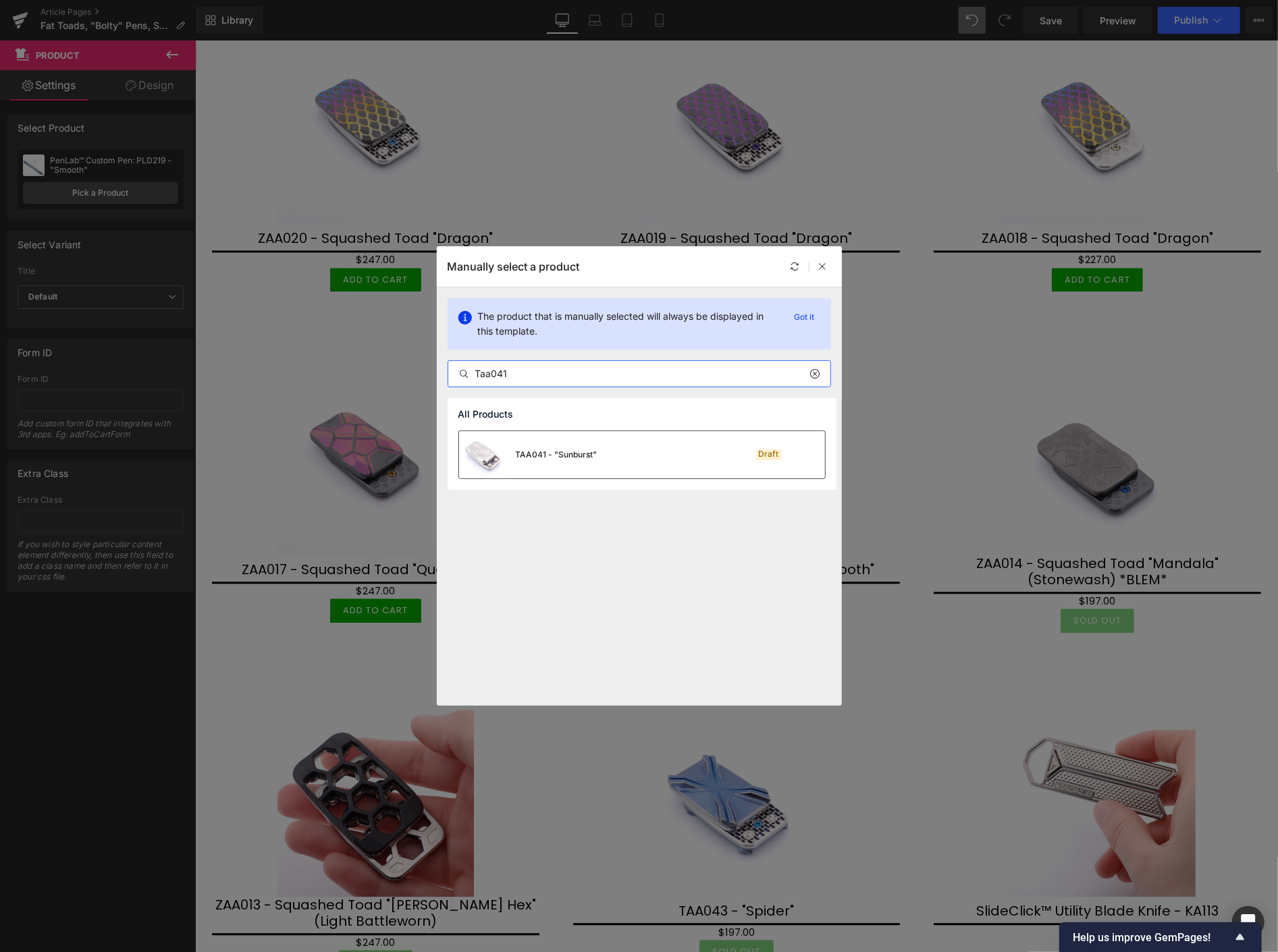
type input "Taa041"
click at [564, 448] on div "TAA041 - "Sunburst"" at bounding box center [556, 454] width 82 height 12
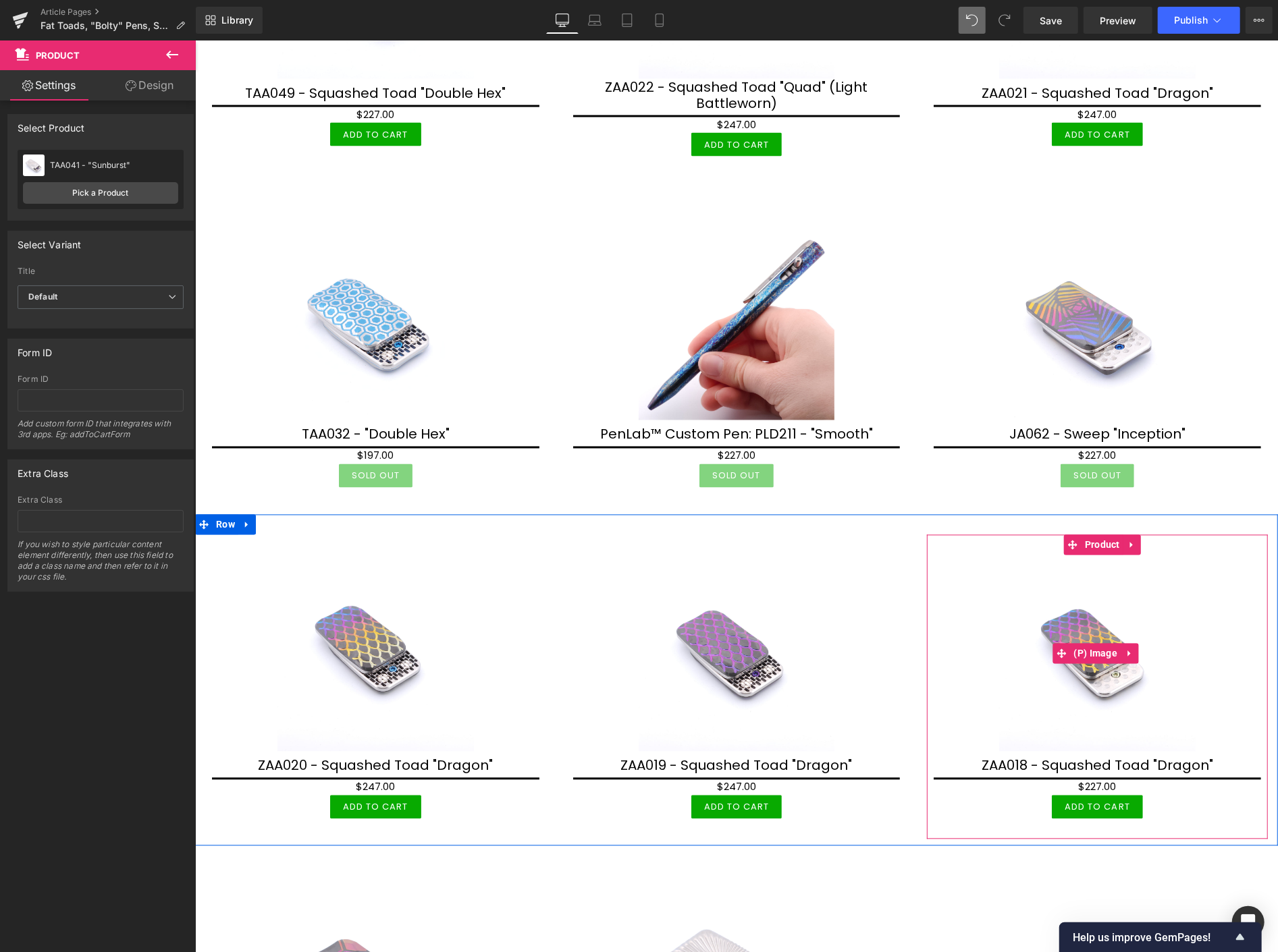
scroll to position [1649, 0]
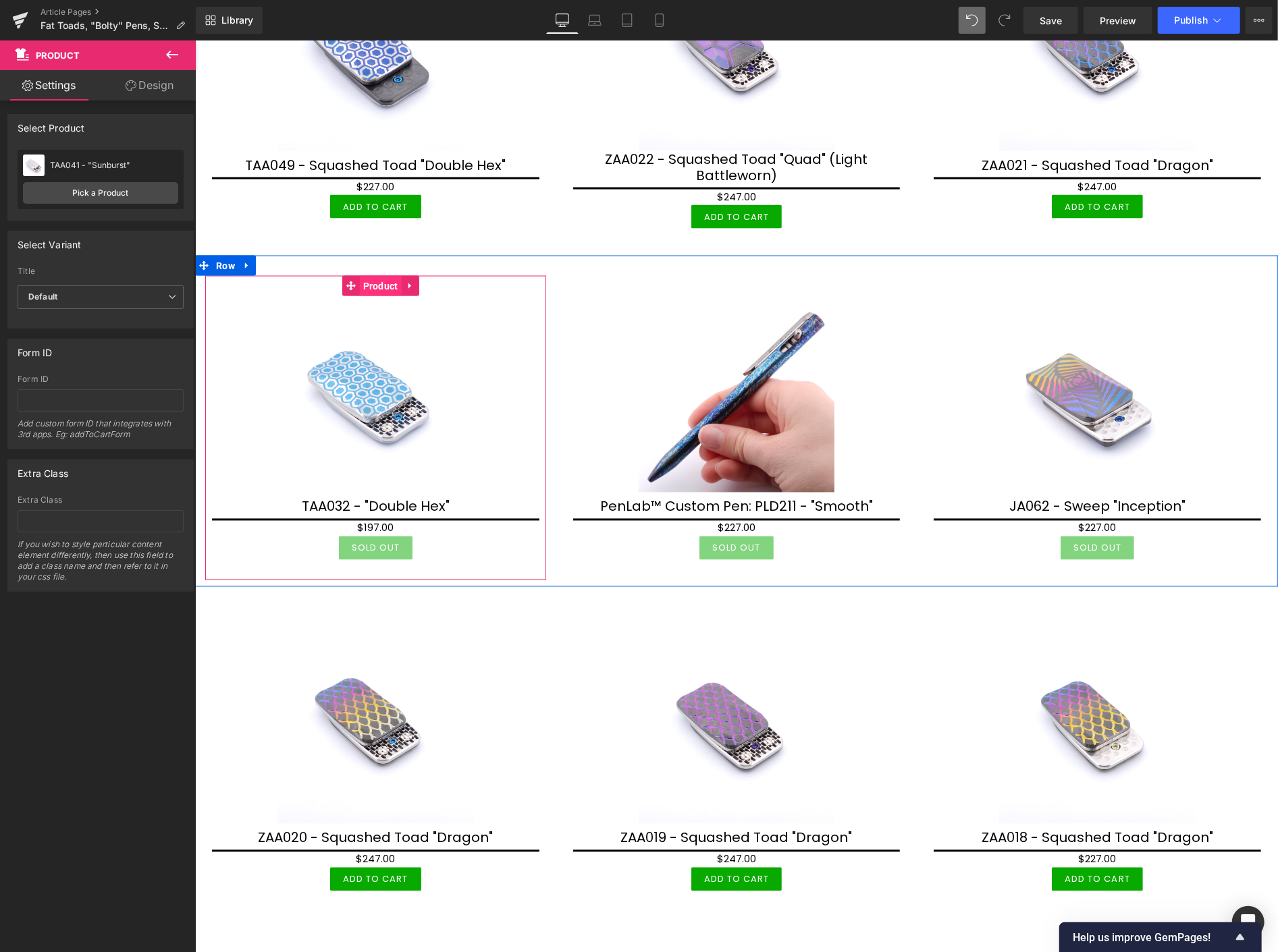
click at [376, 275] on span "Product" at bounding box center [380, 285] width 42 height 21
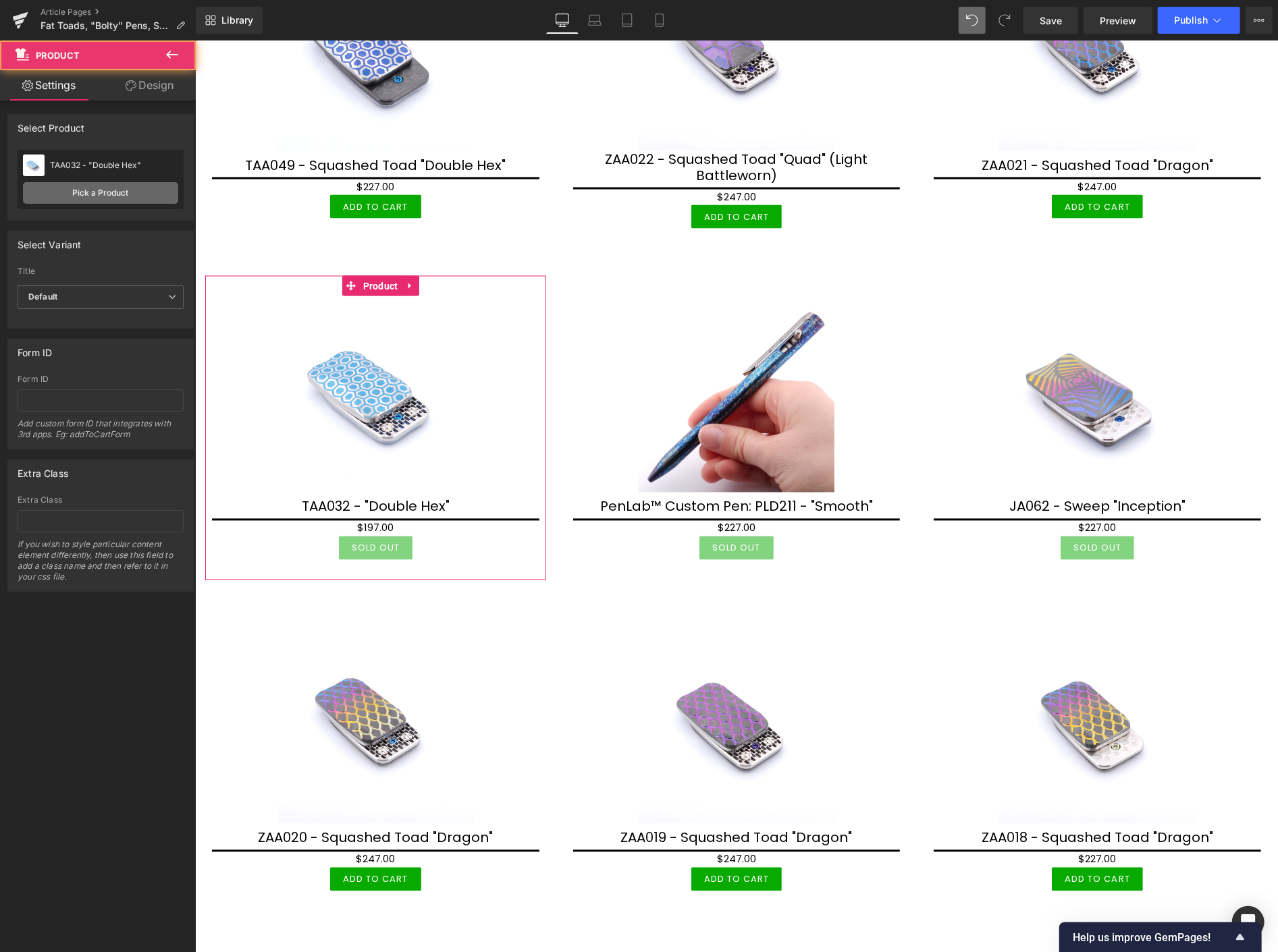
click at [138, 193] on link "Pick a Product" at bounding box center [99, 192] width 155 height 22
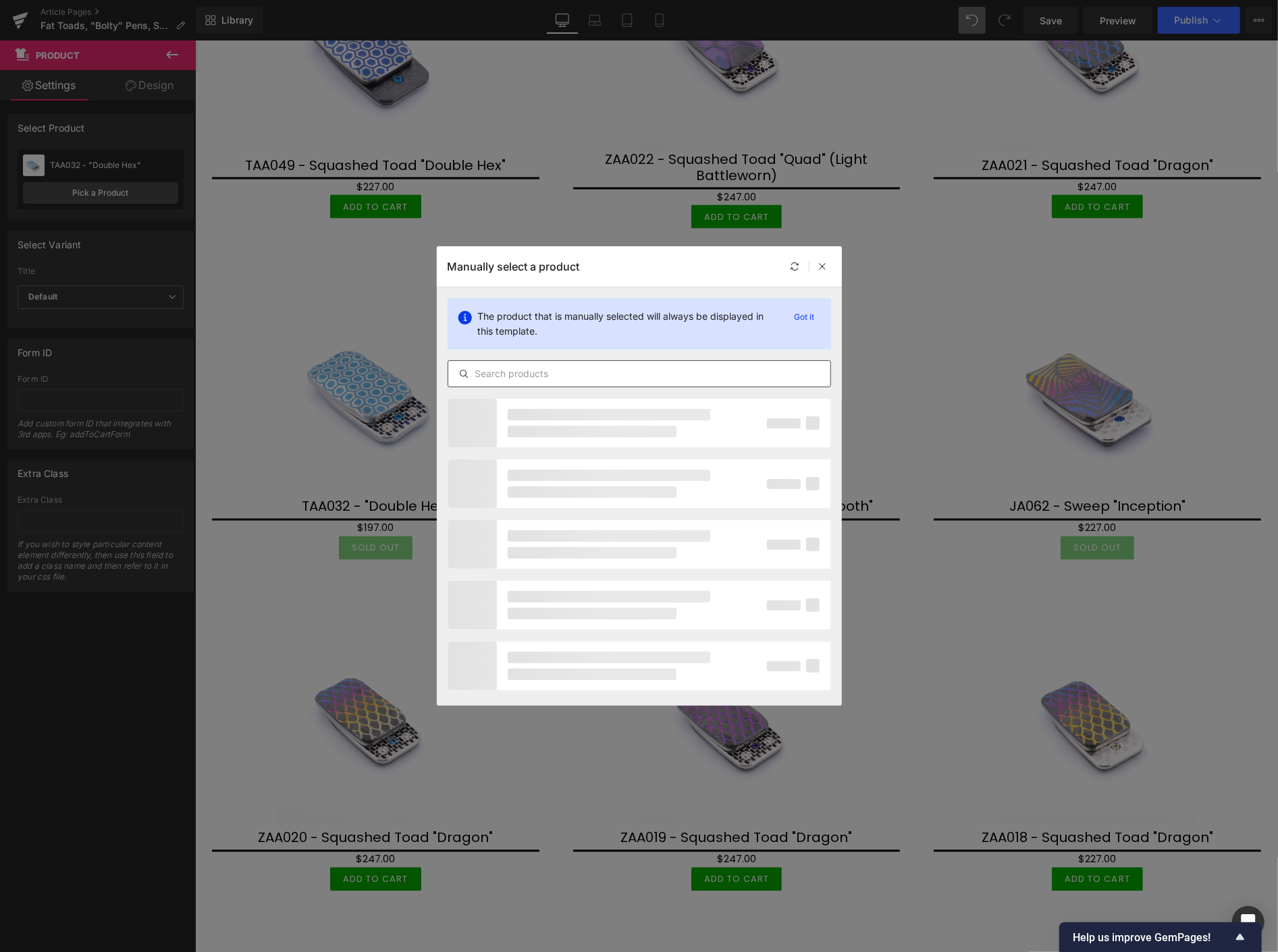
click at [537, 374] on input "text" at bounding box center [639, 373] width 382 height 16
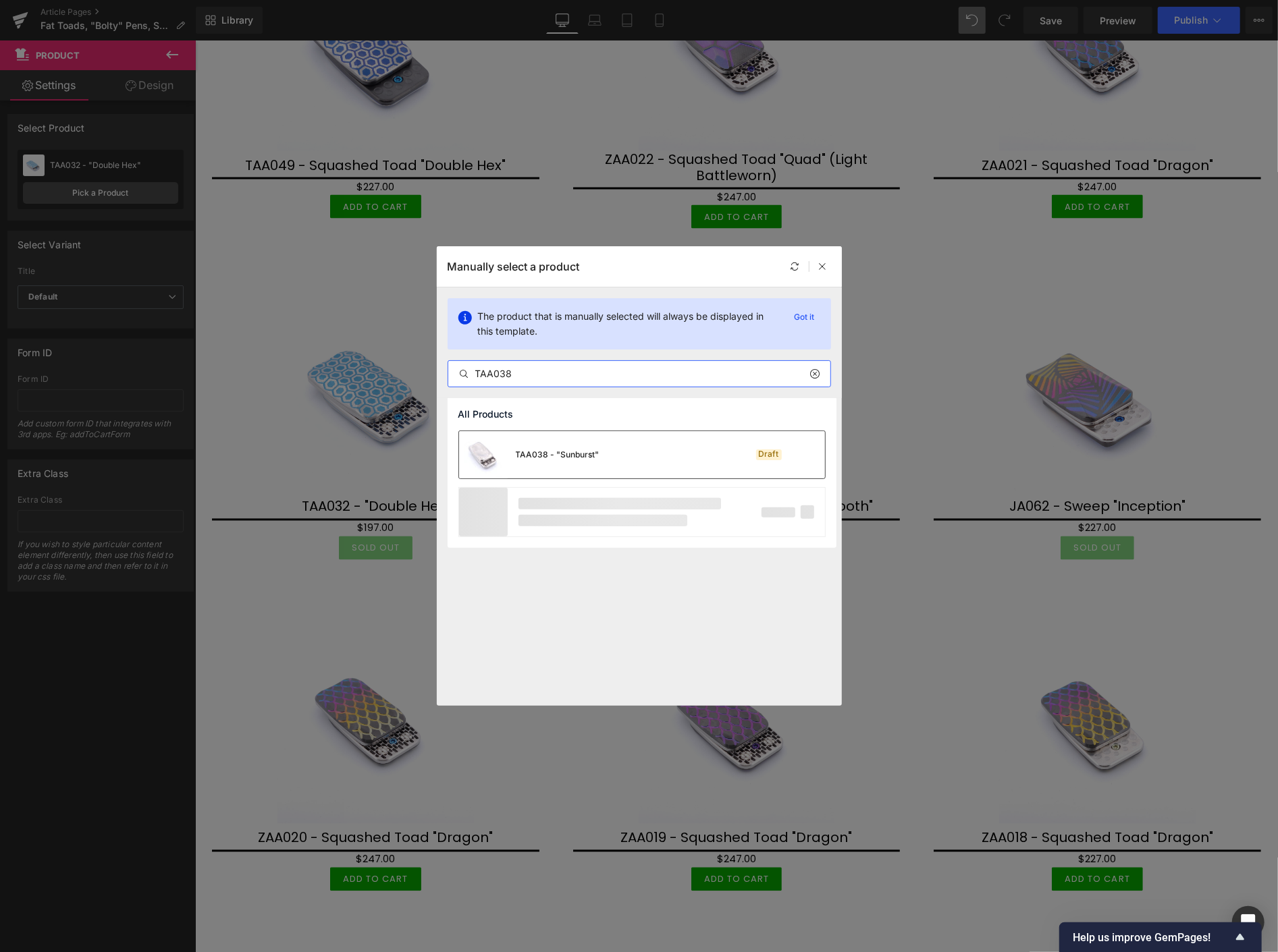
type input "TAA038"
click at [573, 452] on div "TAA038 - "Sunburst"" at bounding box center [557, 454] width 84 height 12
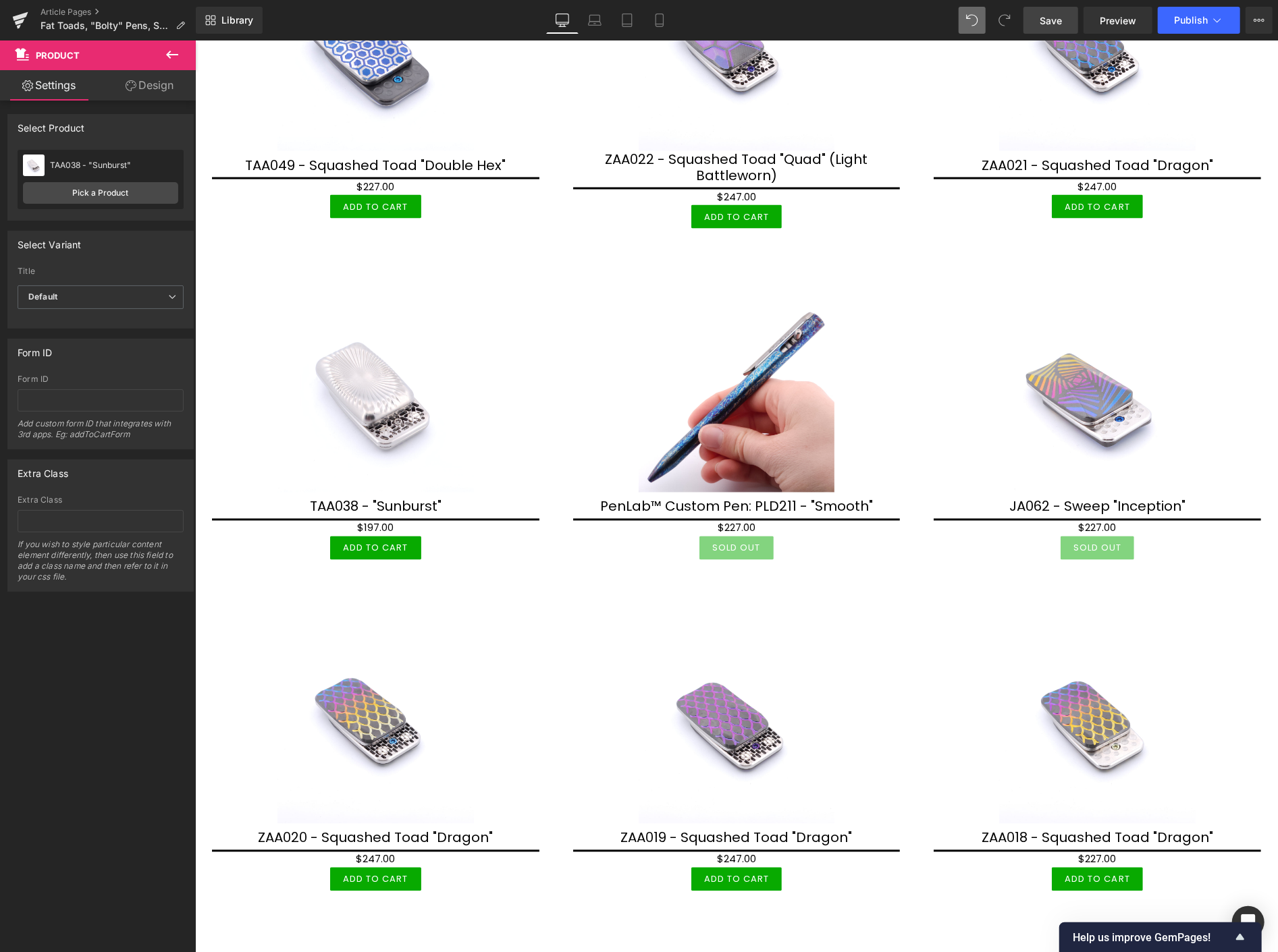
click at [1050, 21] on span "Save" at bounding box center [1051, 20] width 23 height 14
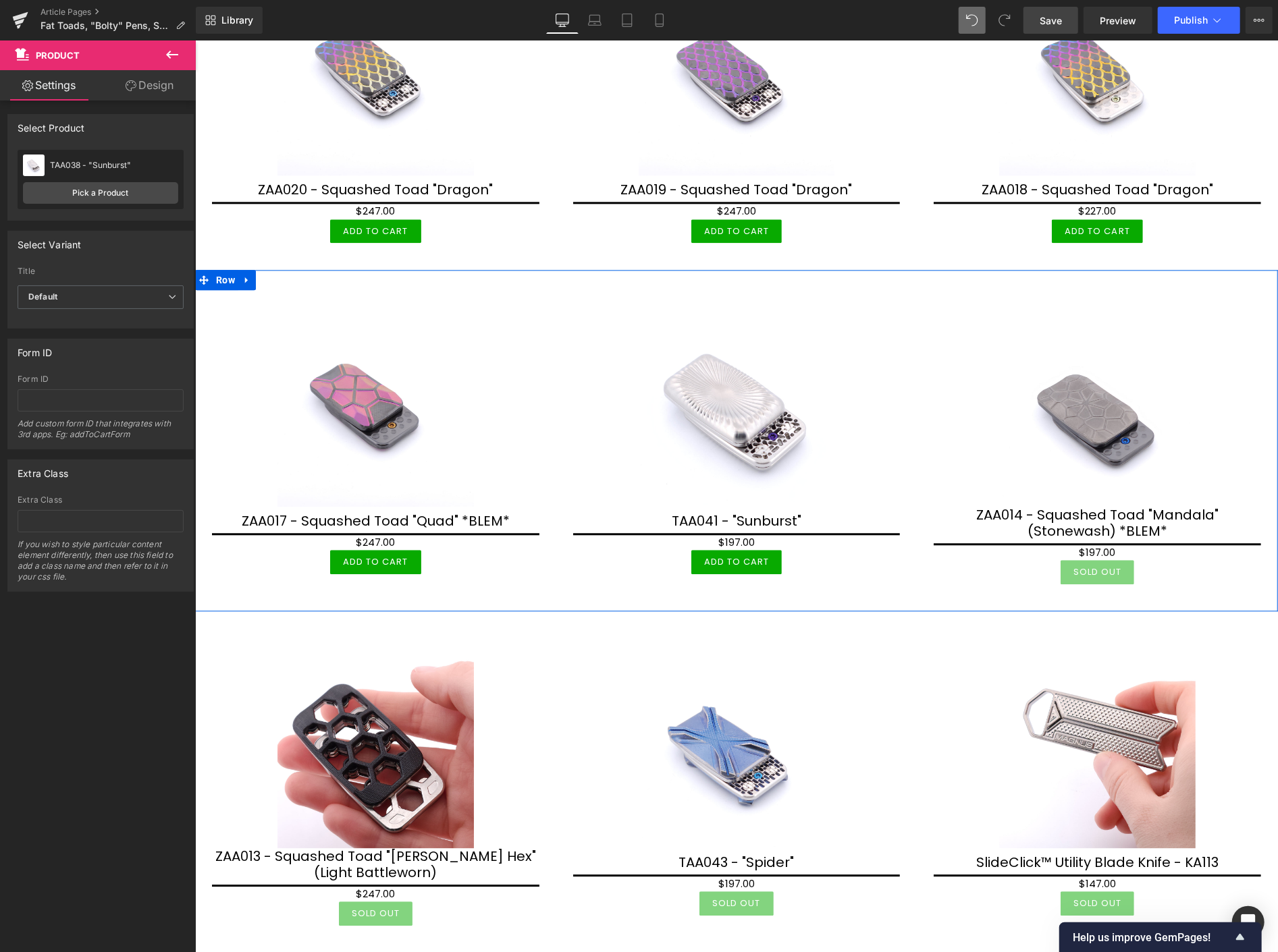
scroll to position [2473, 0]
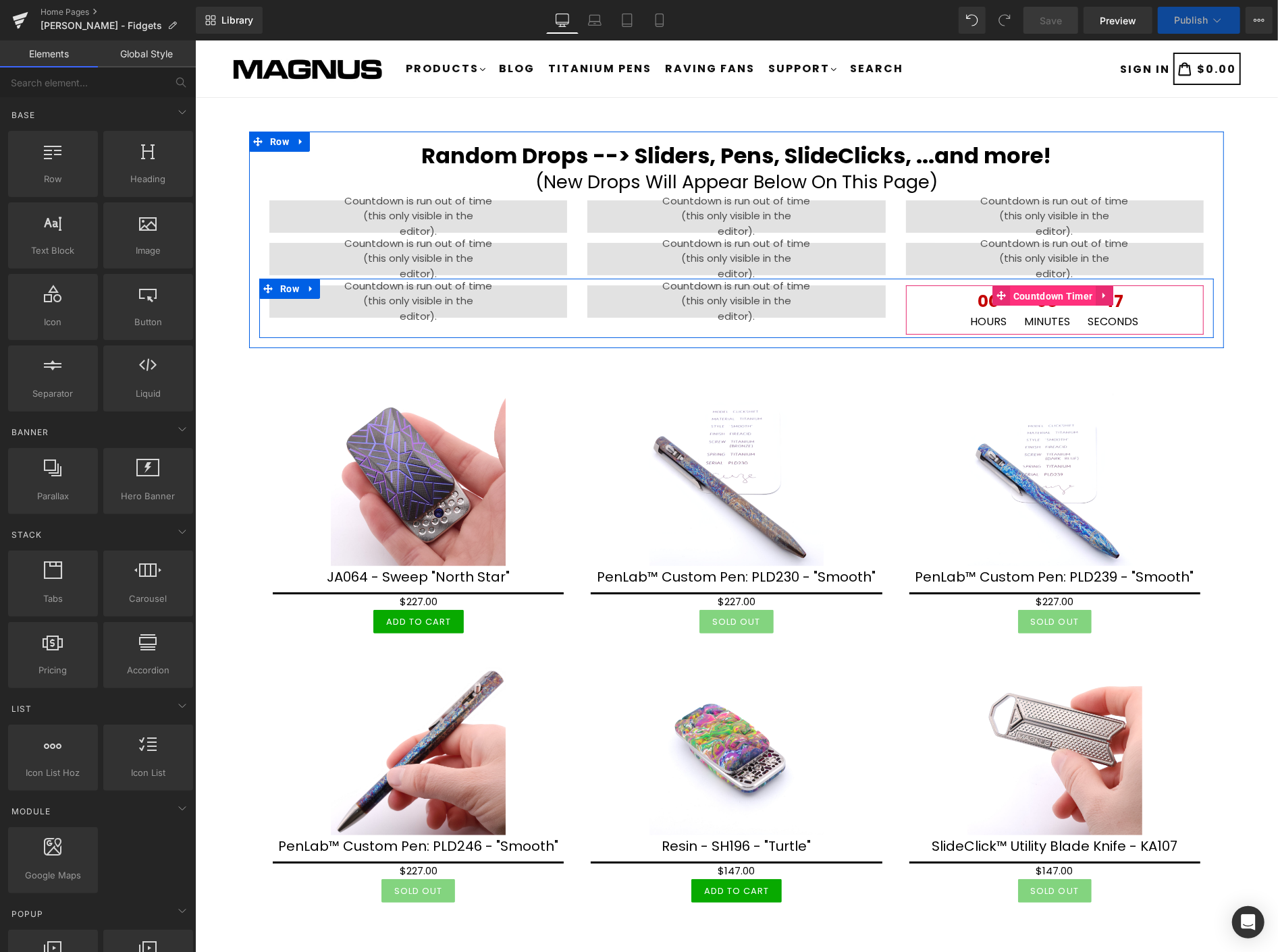
click at [1035, 295] on span "Countdown Timer" at bounding box center [1052, 295] width 86 height 21
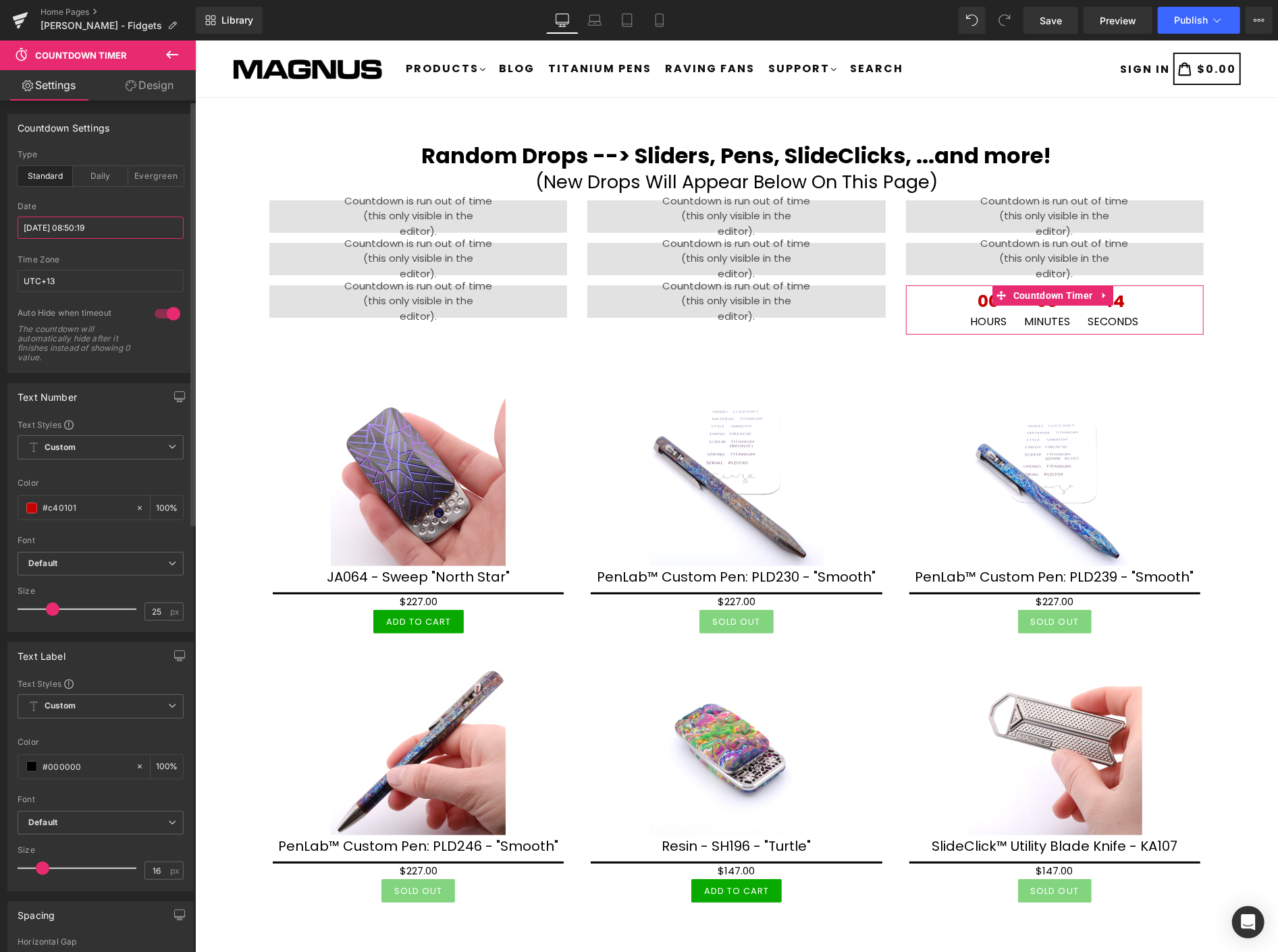
click at [116, 223] on input "[DATE] 08:50:19" at bounding box center [100, 228] width 166 height 23
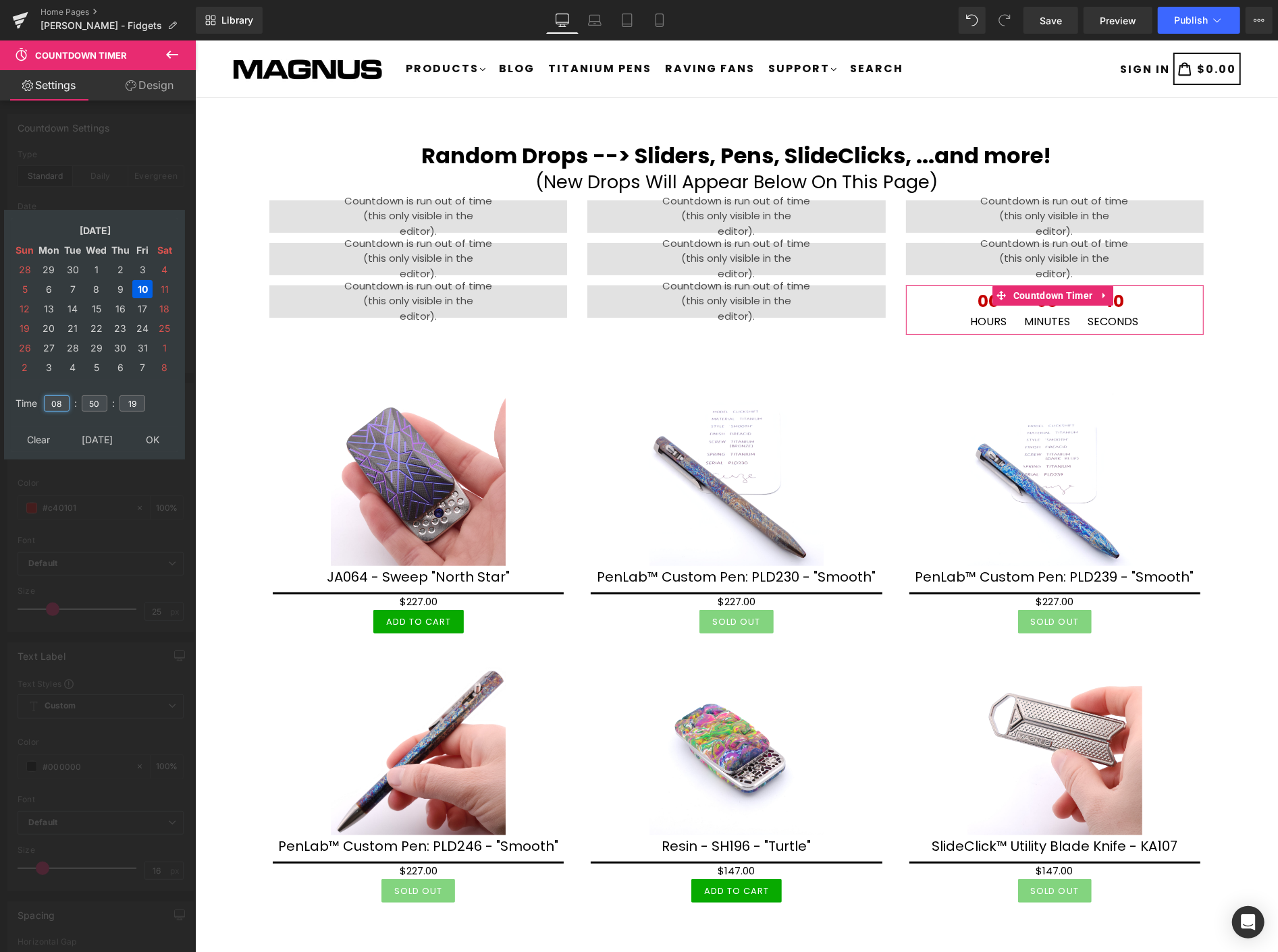
click at [64, 398] on input "08" at bounding box center [56, 403] width 25 height 16
type input "0"
type input "09"
click at [102, 399] on input "50" at bounding box center [94, 403] width 25 height 16
type input "5"
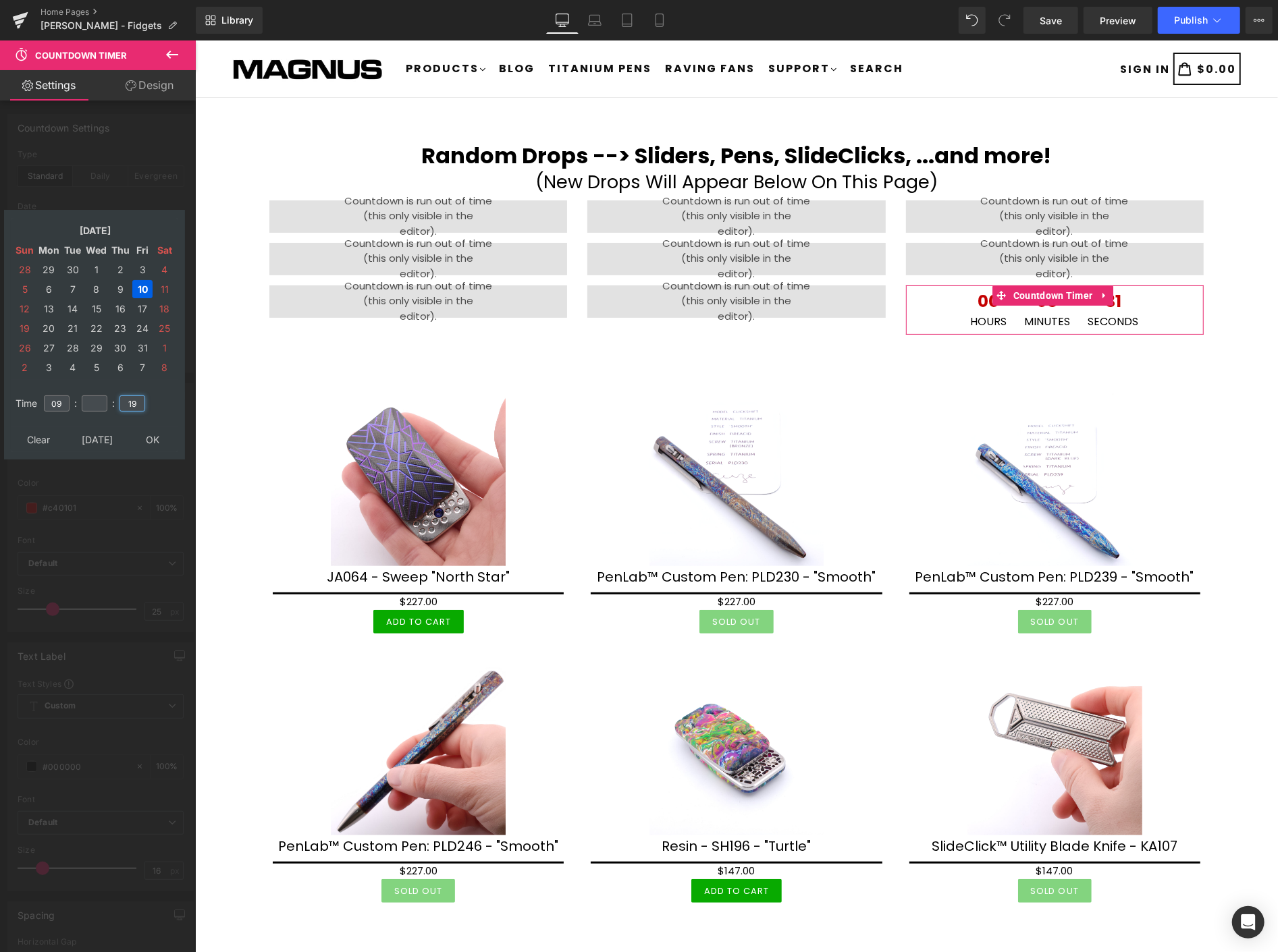
type input "00"
click at [135, 396] on input "19" at bounding box center [131, 403] width 25 height 16
type input "1"
type input "00"
type input "2025/10/10 09:00:00"
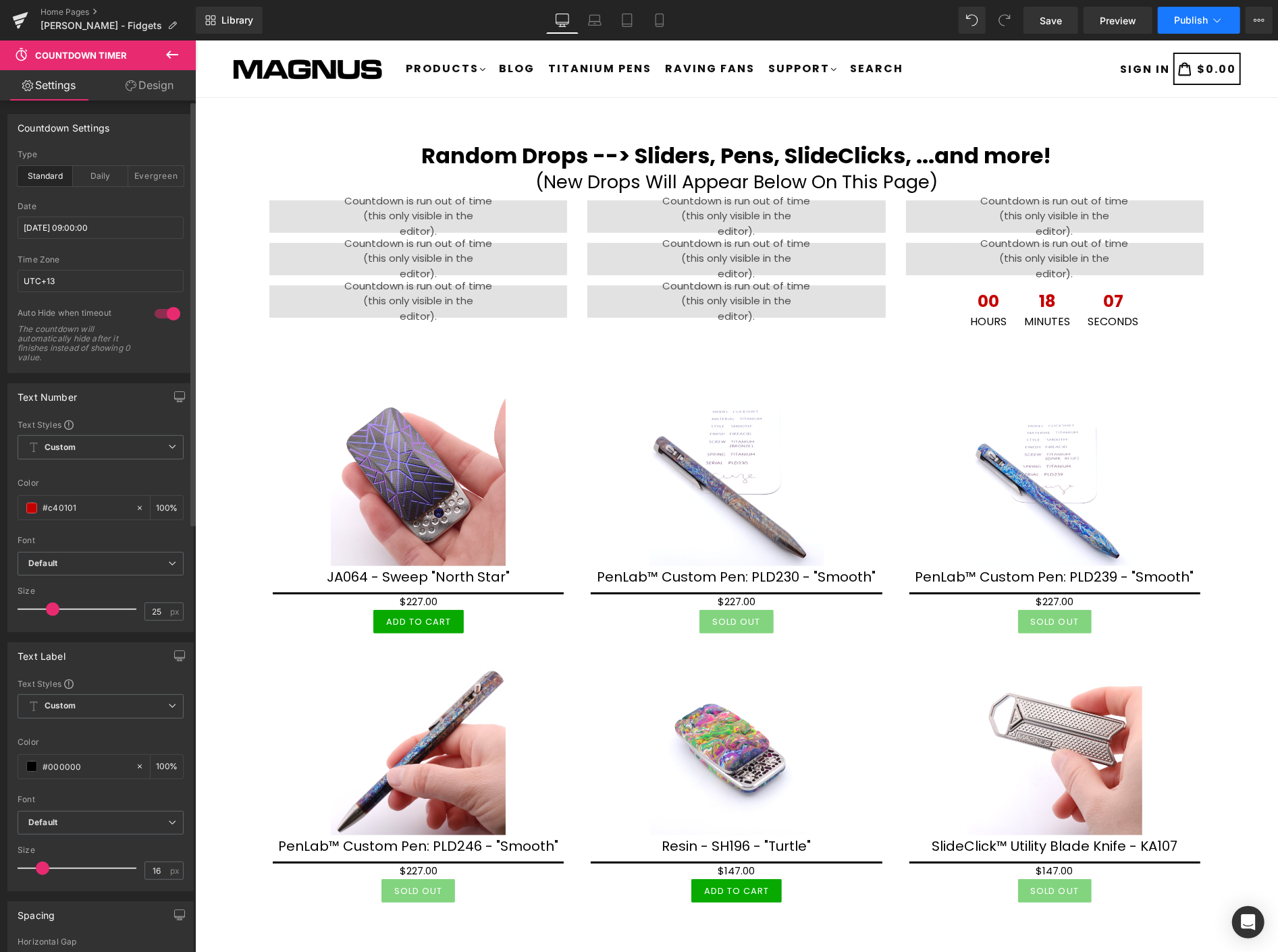
click at [1183, 18] on span "Publish" at bounding box center [1191, 21] width 34 height 11
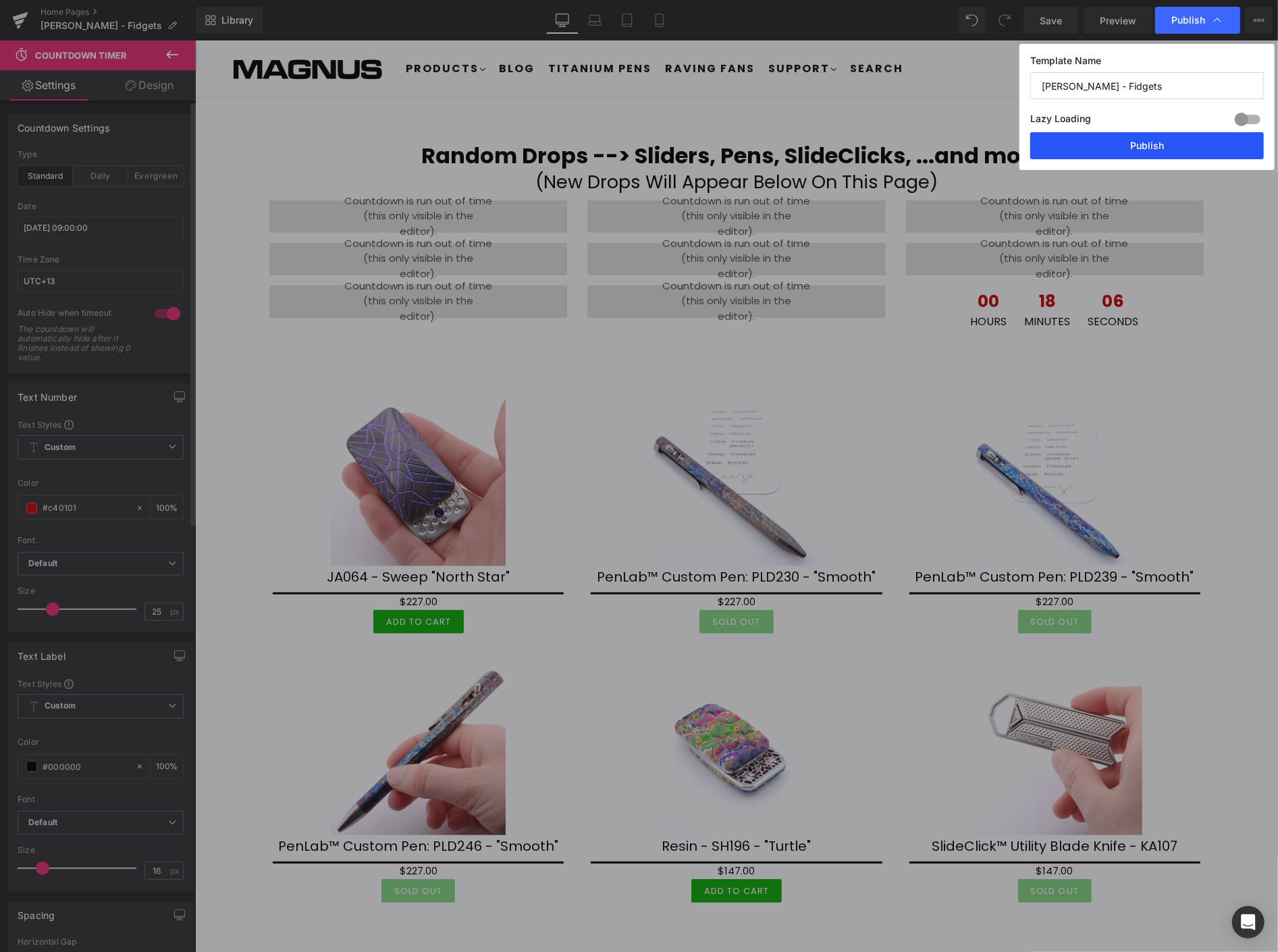
click at [1194, 143] on button "Publish" at bounding box center [1147, 145] width 234 height 27
